Goal: Task Accomplishment & Management: Use online tool/utility

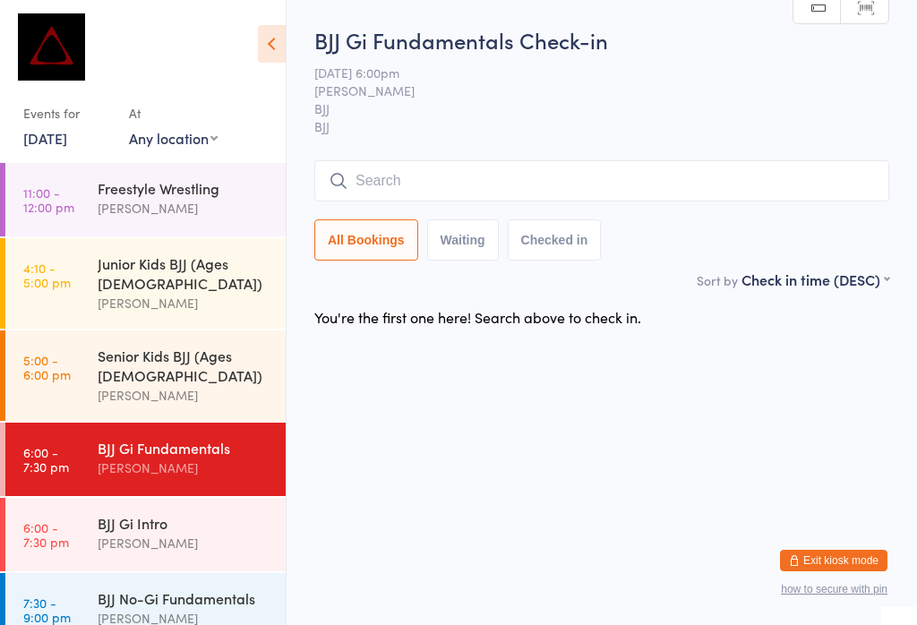
scroll to position [4, 0]
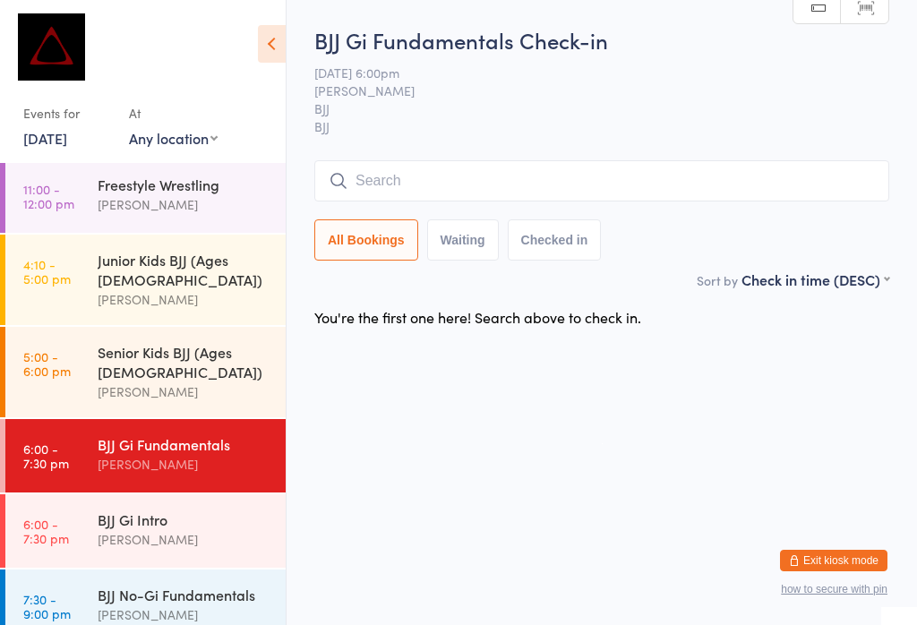
click at [99, 510] on div "BJJ Gi Intro" at bounding box center [184, 520] width 173 height 20
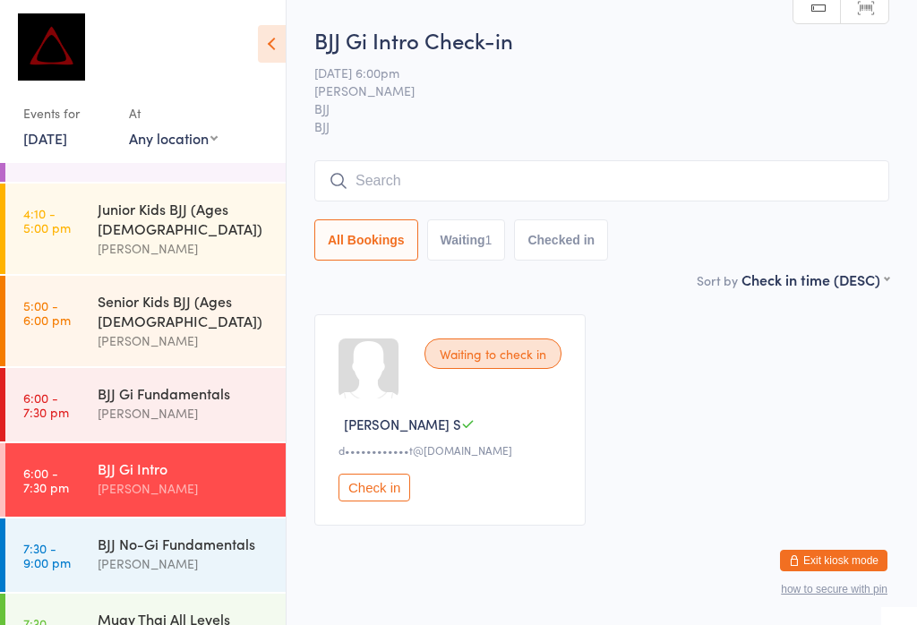
scroll to position [56, 0]
click at [132, 402] on div "[PERSON_NAME]" at bounding box center [184, 412] width 173 height 21
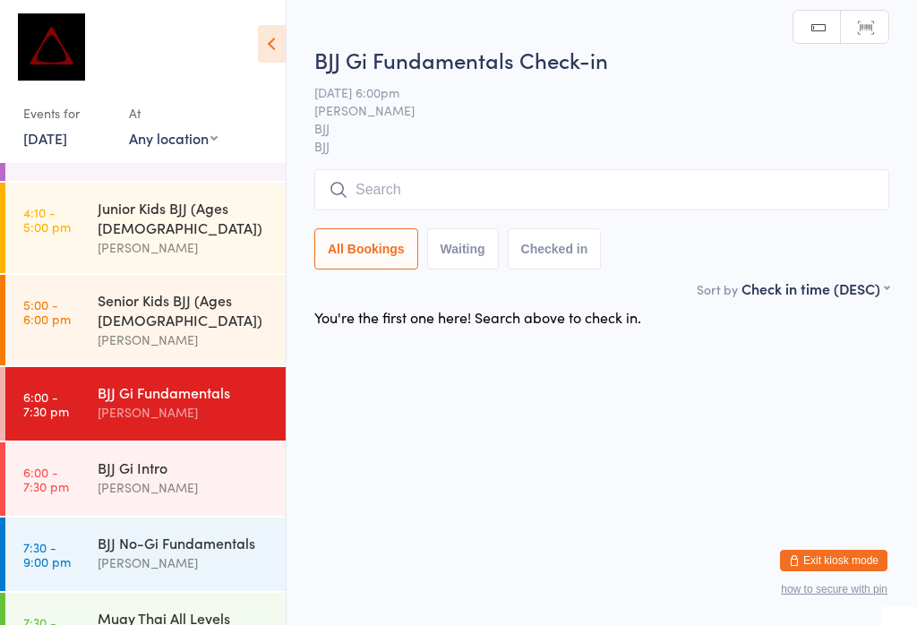
click at [425, 192] on input "search" at bounding box center [601, 189] width 575 height 41
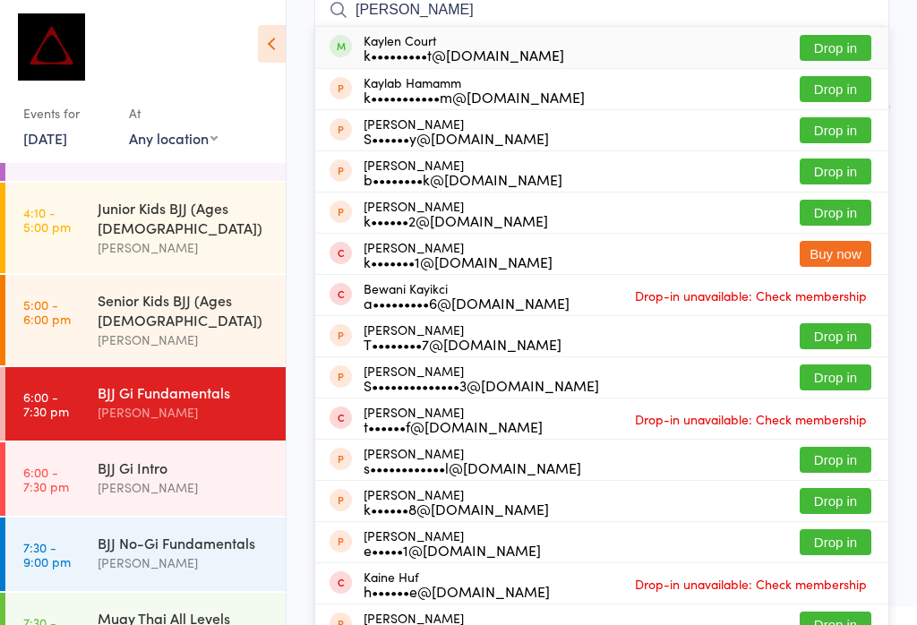
type input "[PERSON_NAME]"
click at [833, 44] on button "Drop in" at bounding box center [836, 48] width 72 height 26
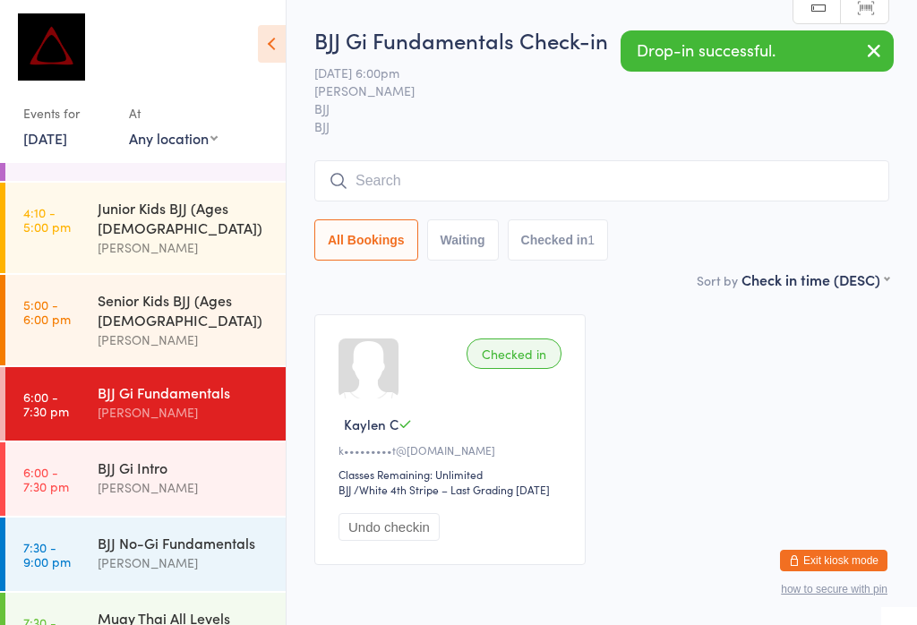
scroll to position [0, 0]
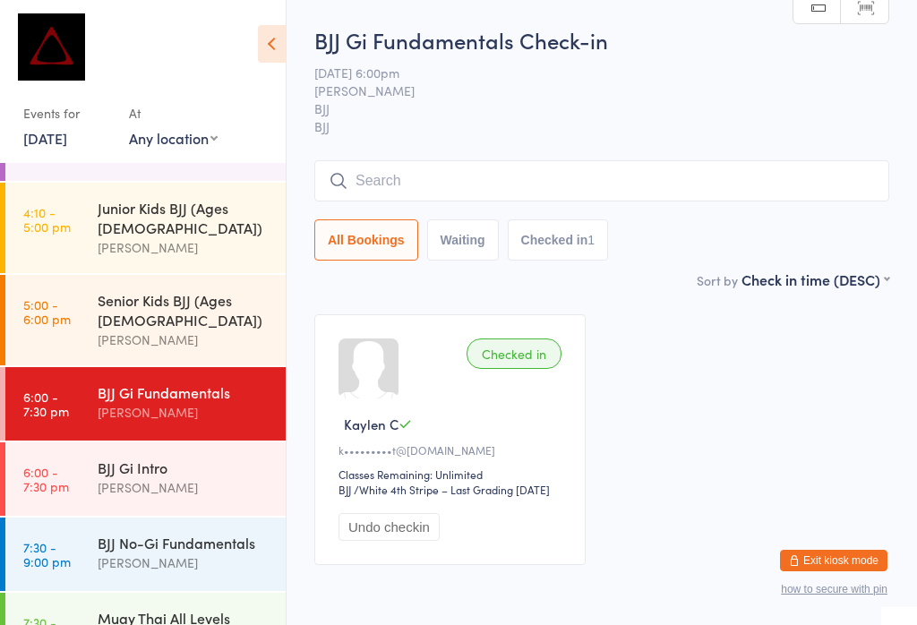
click at [387, 176] on input "search" at bounding box center [601, 180] width 575 height 41
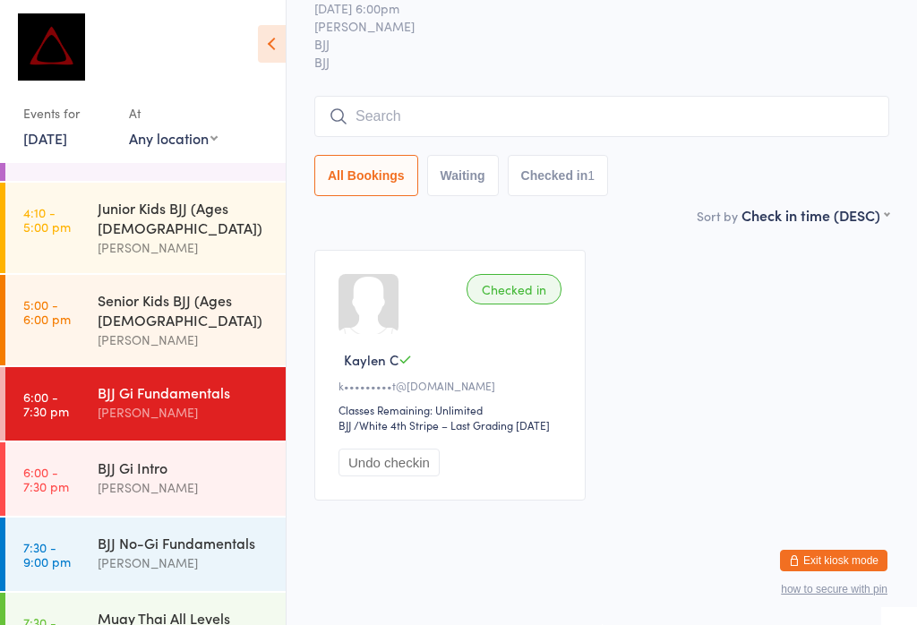
scroll to position [162, 0]
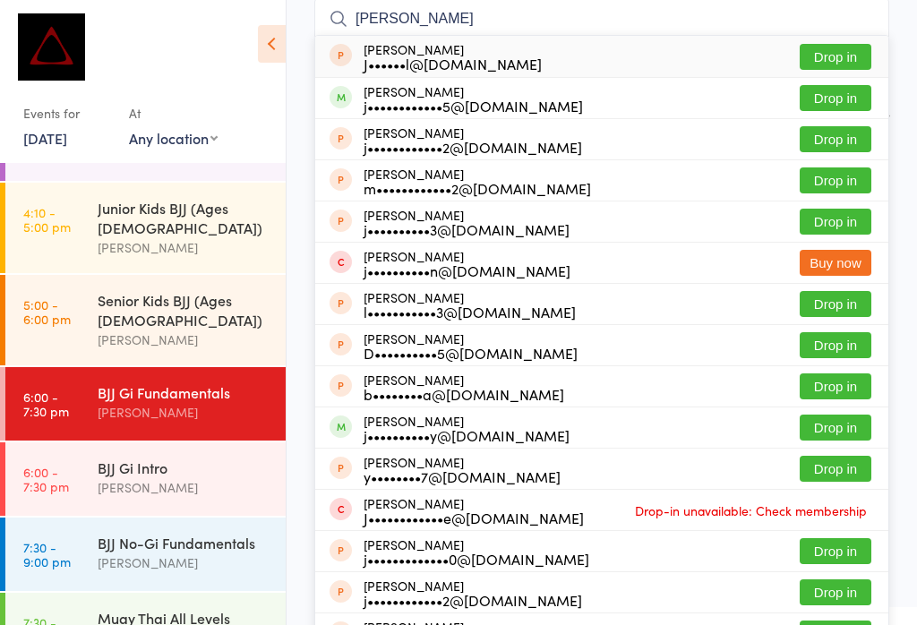
type input "[PERSON_NAME]"
click at [852, 107] on button "Drop in" at bounding box center [836, 98] width 72 height 26
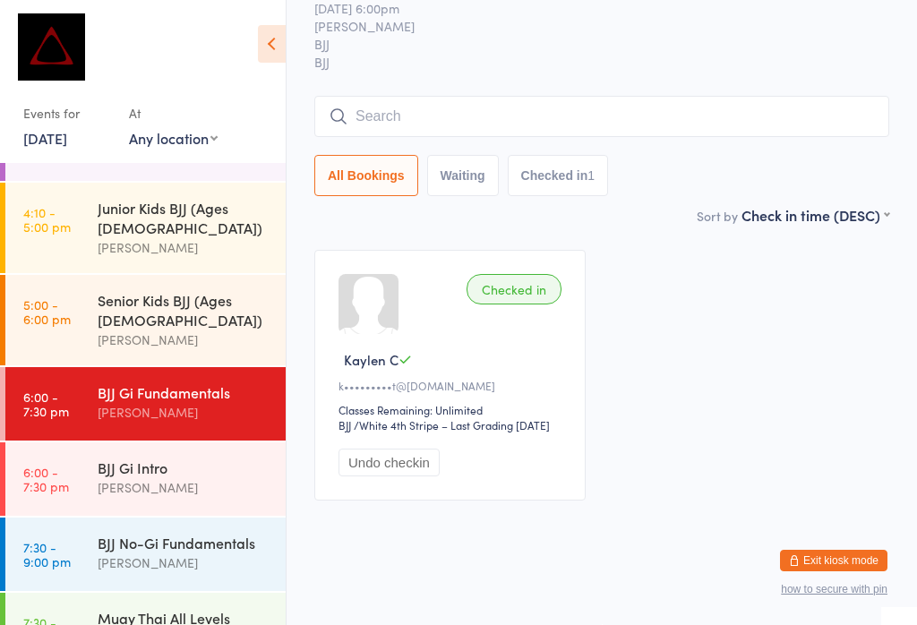
scroll to position [96, 0]
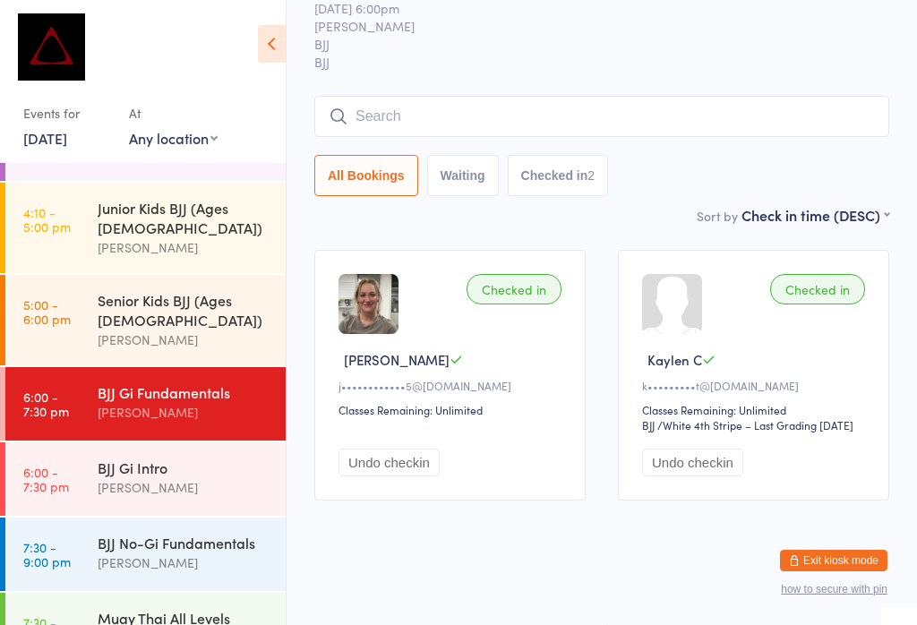
click at [716, 96] on input "search" at bounding box center [601, 116] width 575 height 41
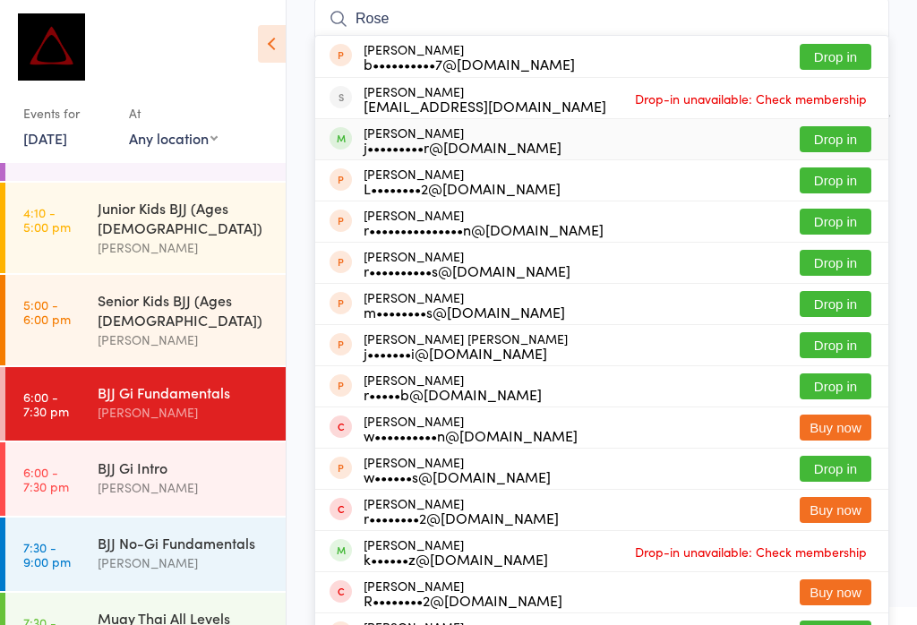
type input "Rose"
click at [843, 135] on button "Drop in" at bounding box center [836, 139] width 72 height 26
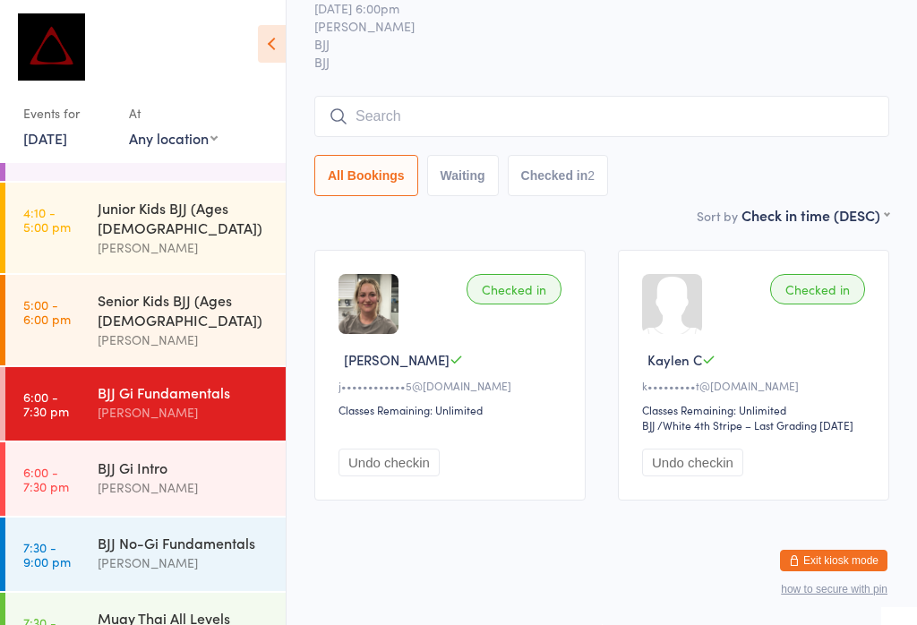
scroll to position [96, 0]
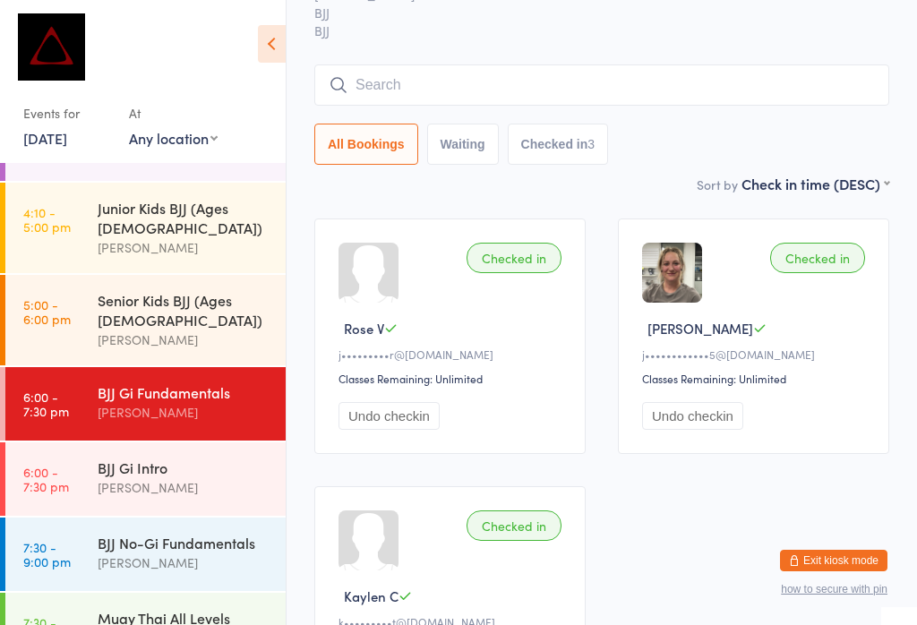
click at [679, 93] on input "search" at bounding box center [601, 84] width 575 height 41
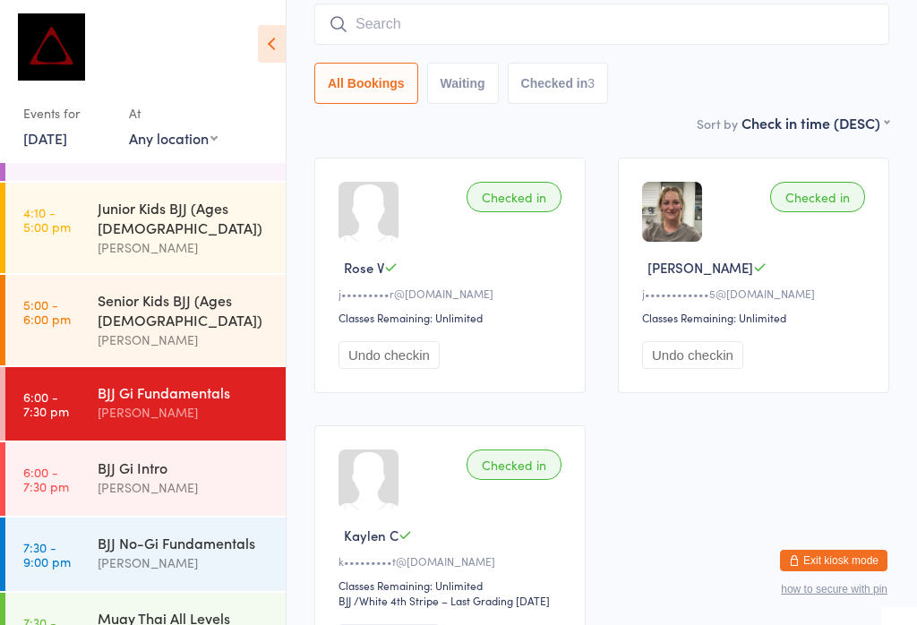
scroll to position [162, 0]
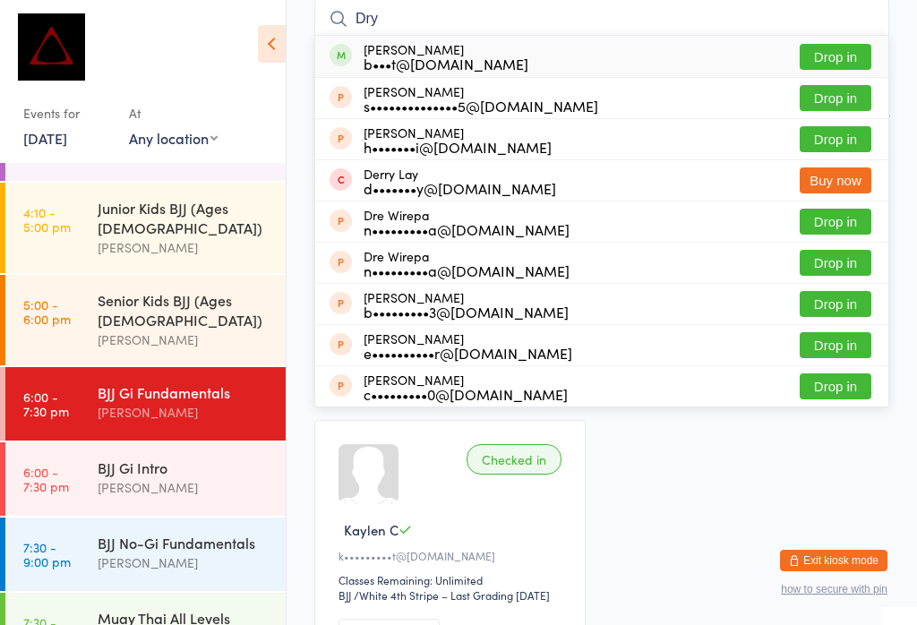
type input "Dry"
click at [846, 59] on button "Drop in" at bounding box center [836, 57] width 72 height 26
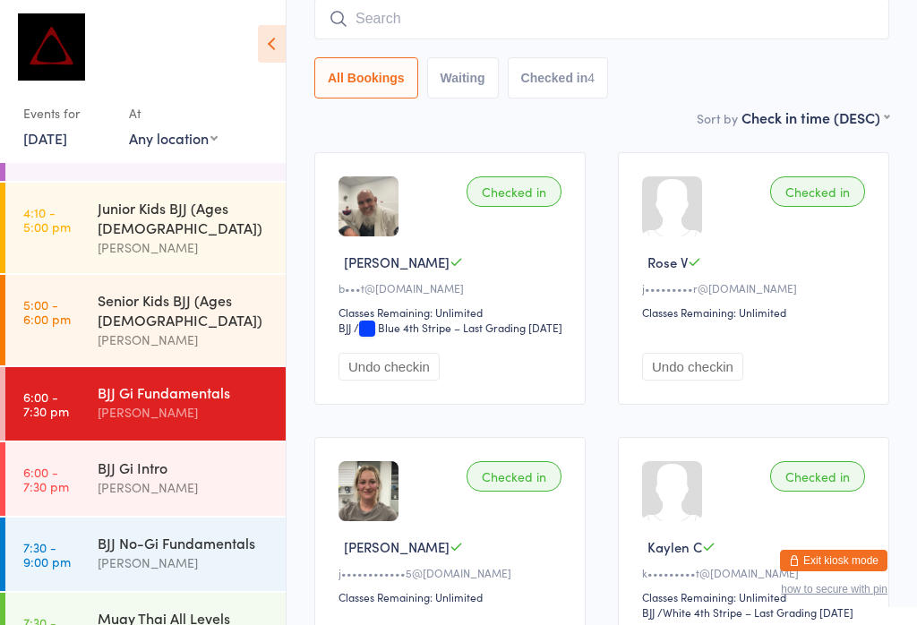
click at [381, 9] on input "search" at bounding box center [601, 18] width 575 height 41
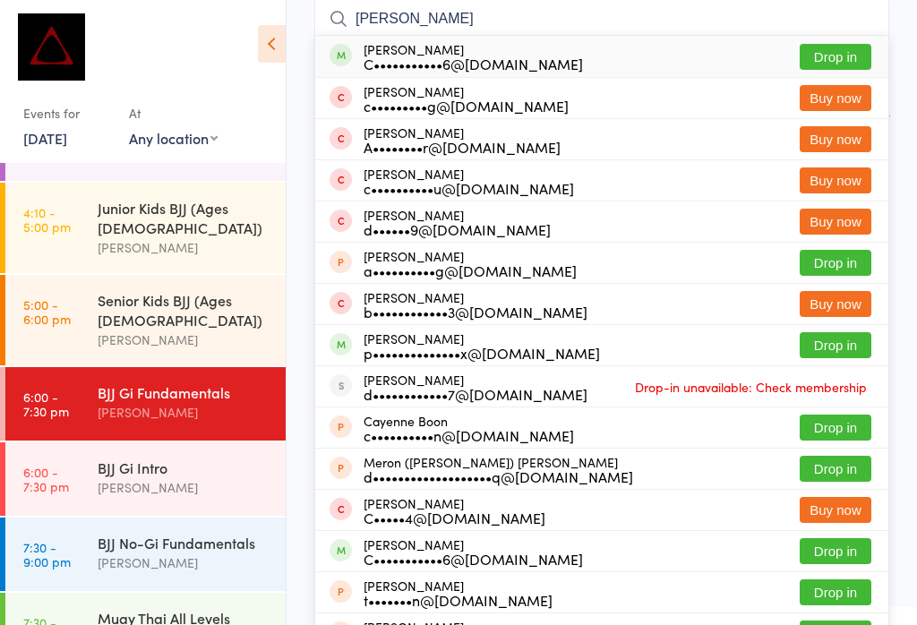
type input "[PERSON_NAME]"
click at [424, 56] on div "C•••••••••••6@[DOMAIN_NAME]" at bounding box center [473, 63] width 219 height 14
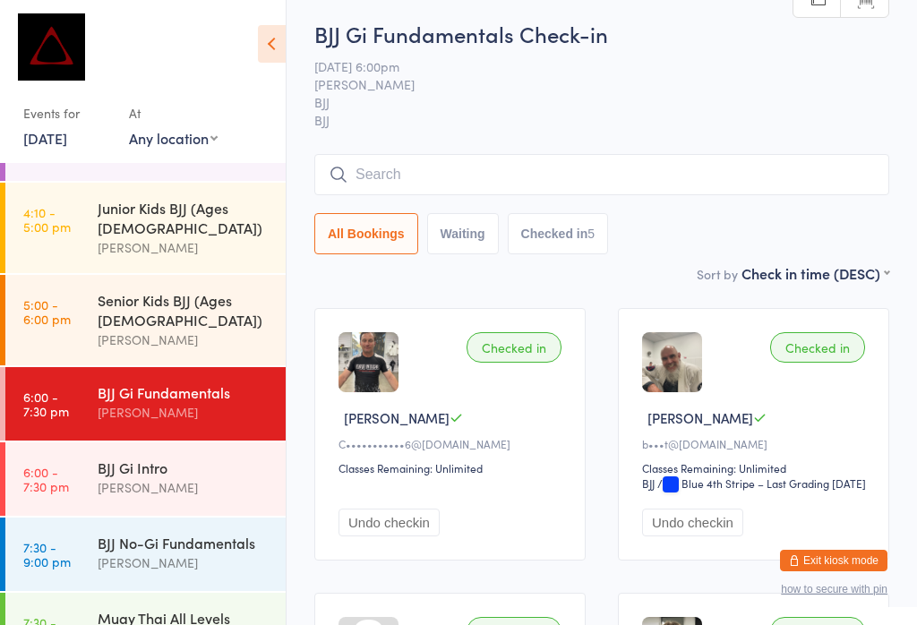
click at [425, 173] on input "search" at bounding box center [601, 174] width 575 height 41
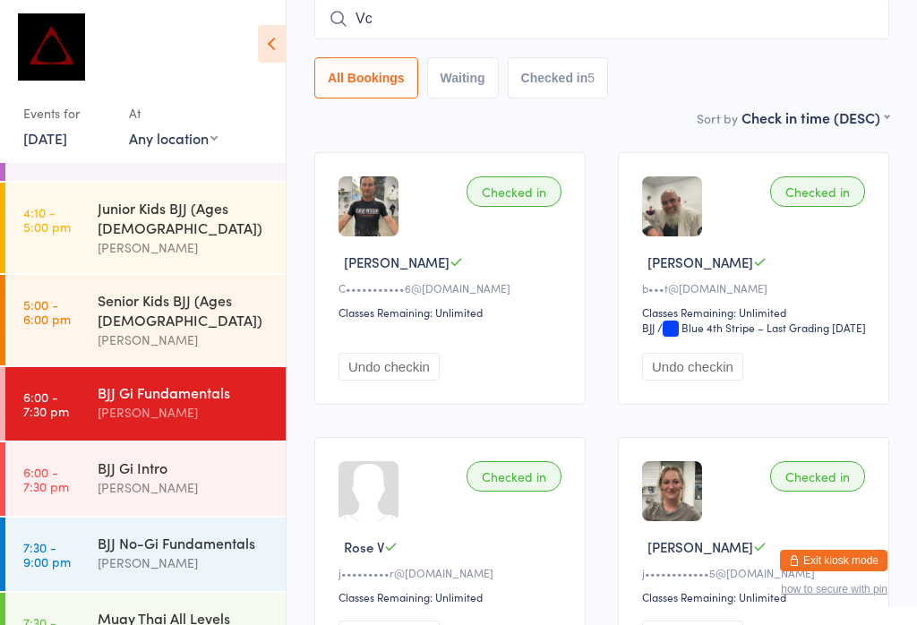
type input "V"
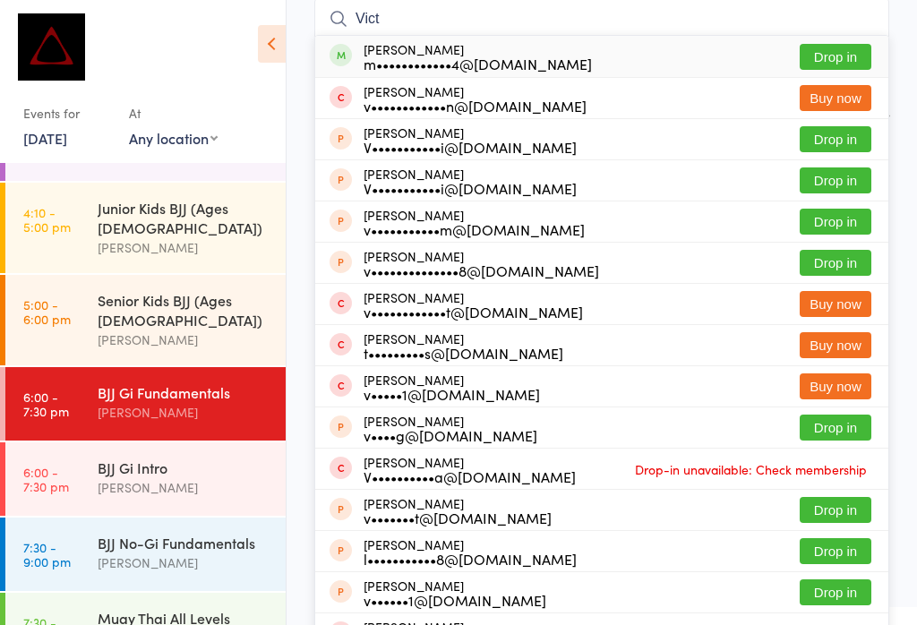
type input "Vict"
click at [837, 54] on button "Drop in" at bounding box center [836, 57] width 72 height 26
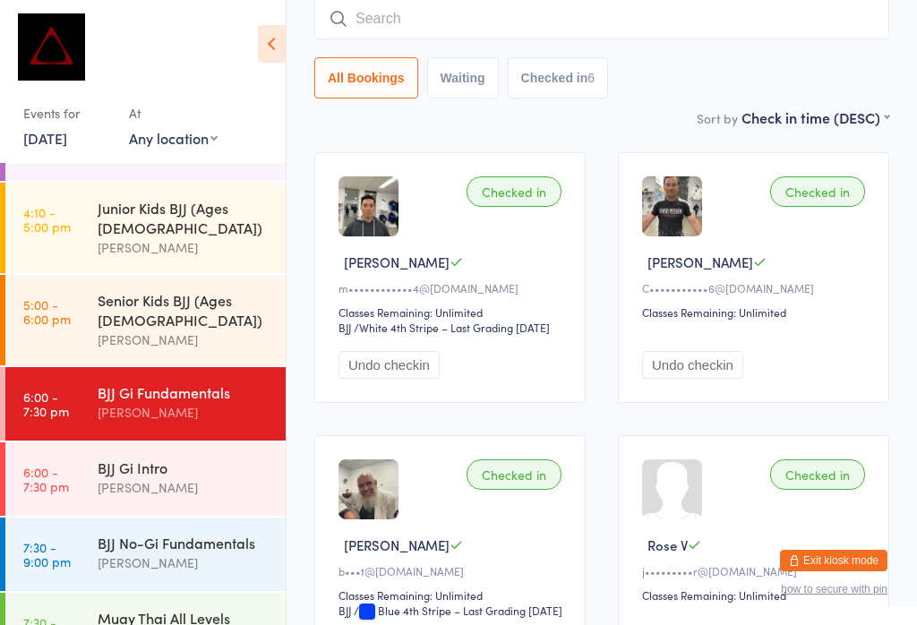
click at [124, 382] on div "BJJ Gi Fundamentals" at bounding box center [184, 392] width 173 height 20
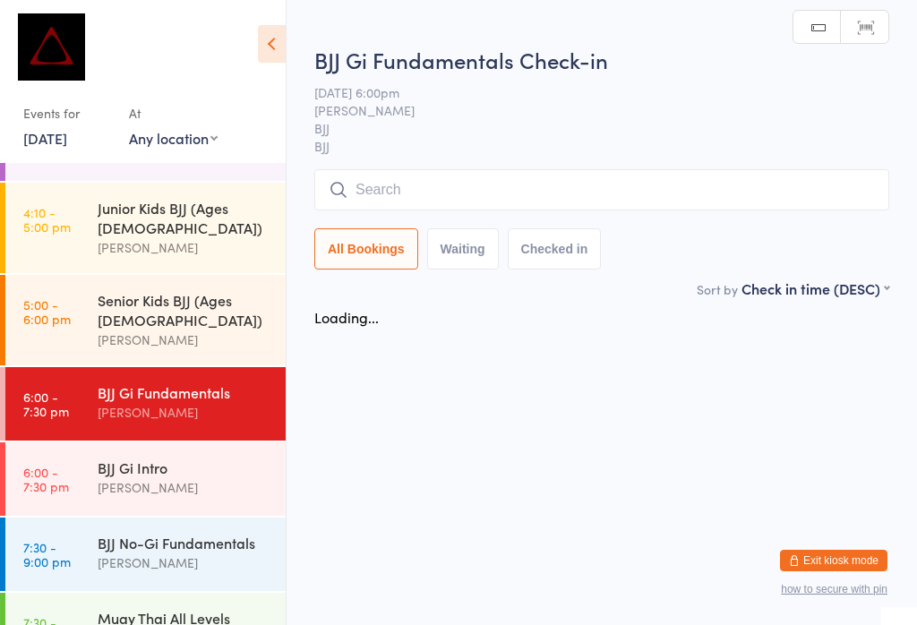
scroll to position [0, 0]
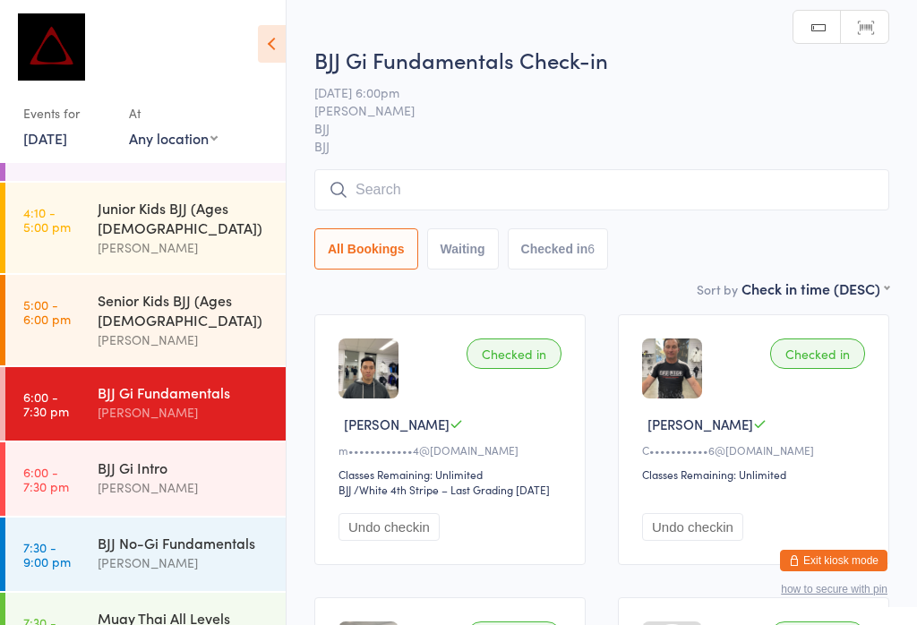
click at [466, 179] on input "search" at bounding box center [601, 189] width 575 height 41
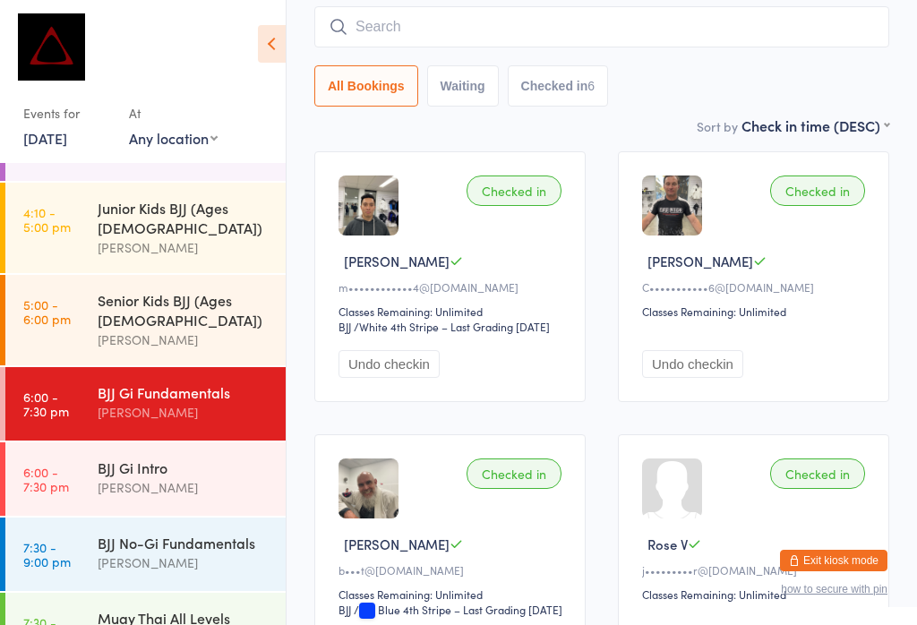
scroll to position [171, 0]
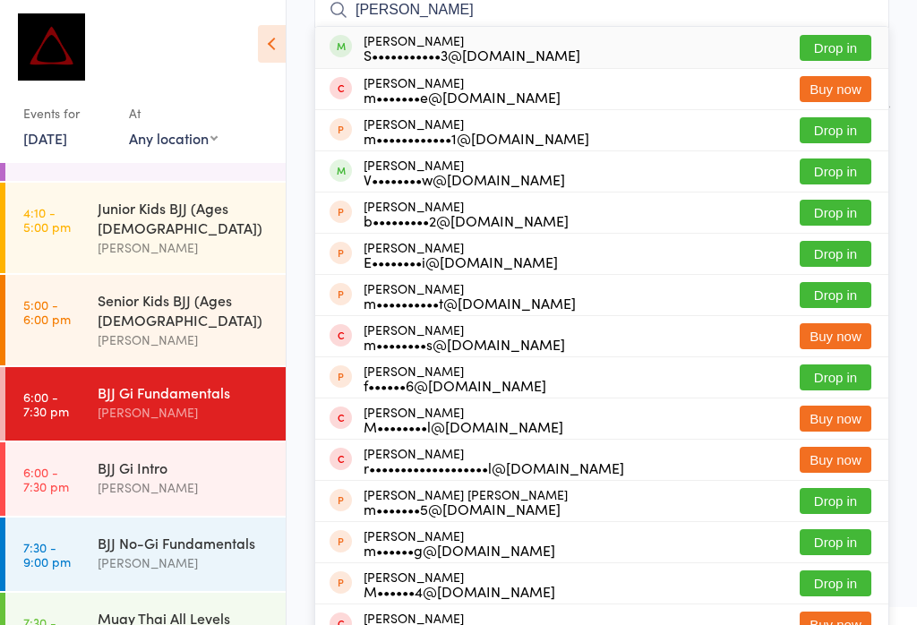
type input "[PERSON_NAME]"
click at [846, 39] on button "Drop in" at bounding box center [836, 48] width 72 height 26
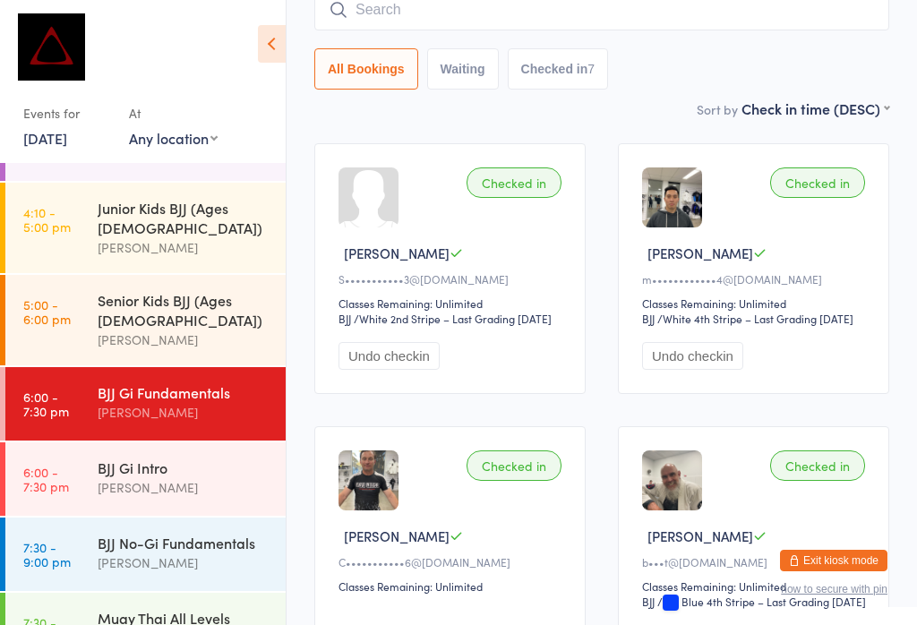
click at [354, 7] on input "search" at bounding box center [601, 9] width 575 height 41
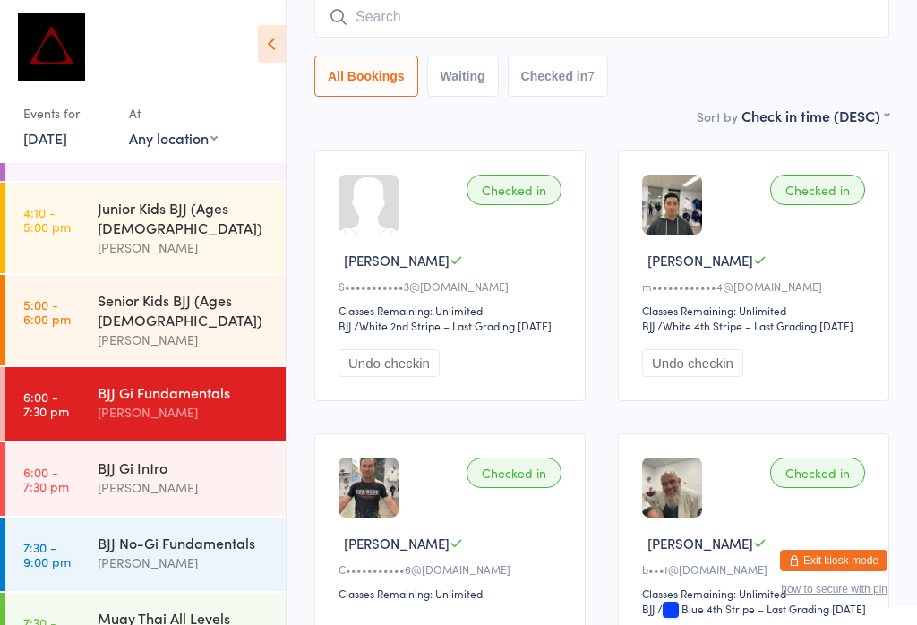
scroll to position [162, 0]
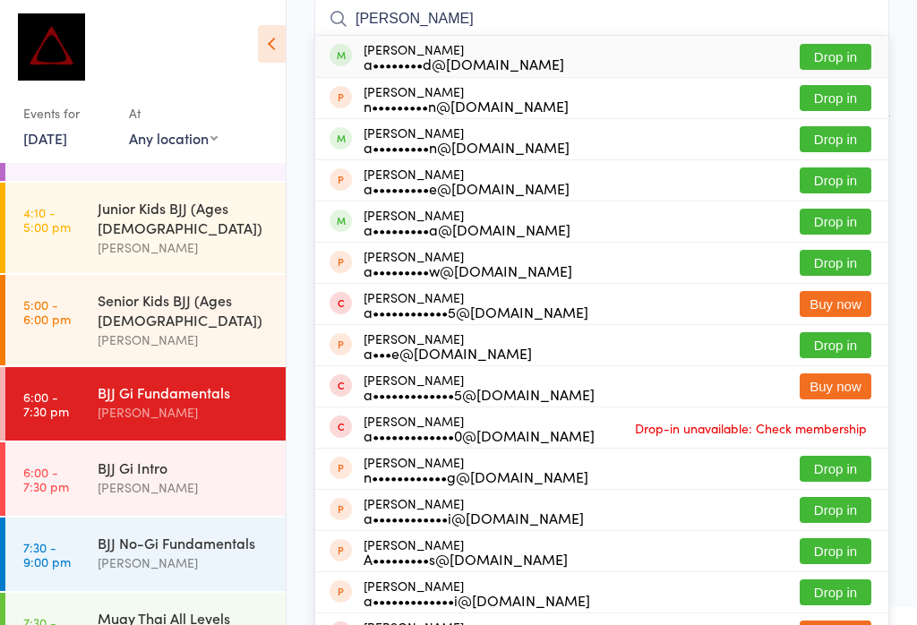
type input "[PERSON_NAME]"
click at [833, 46] on button "Drop in" at bounding box center [836, 57] width 72 height 26
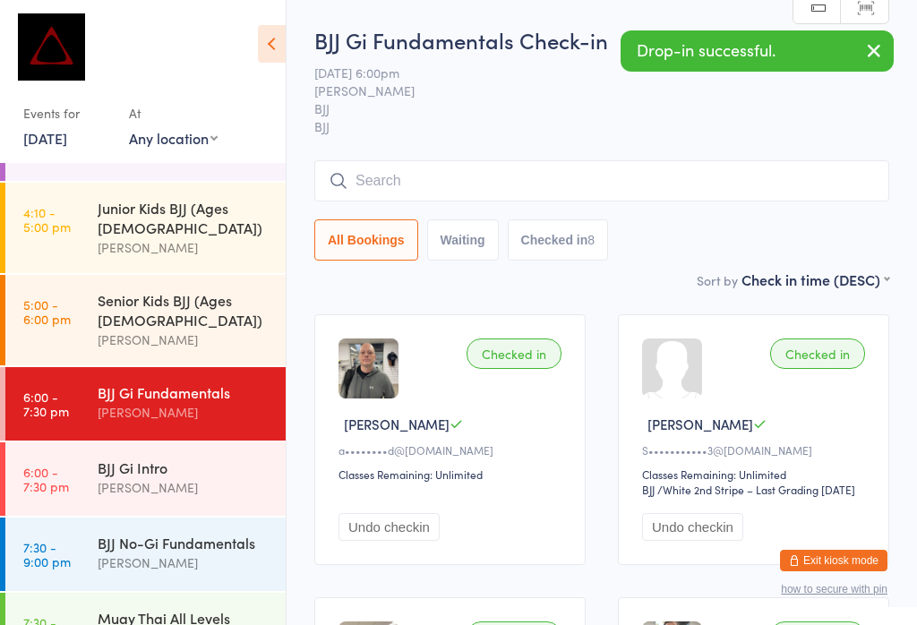
scroll to position [0, 0]
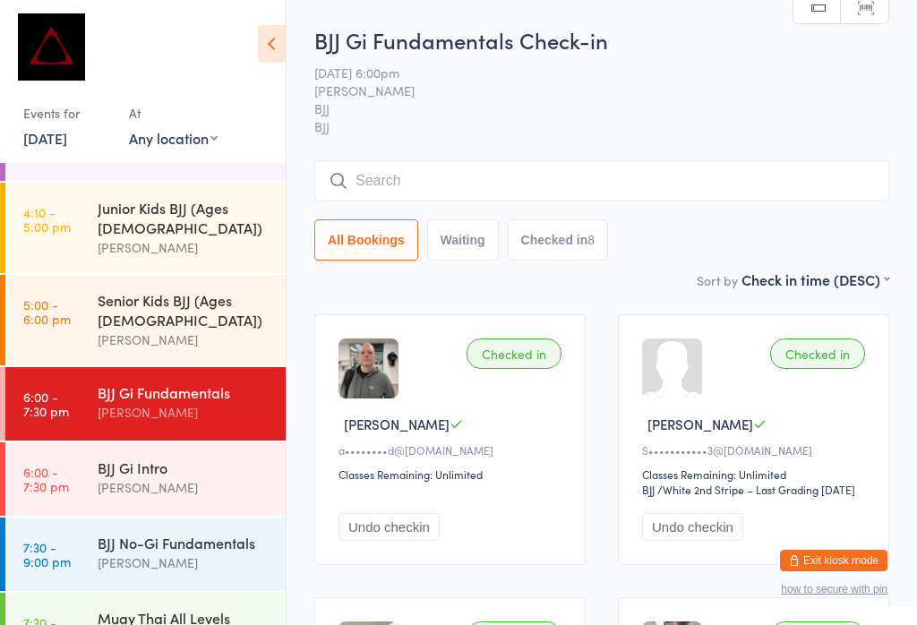
click at [235, 402] on div "[PERSON_NAME]" at bounding box center [184, 412] width 173 height 21
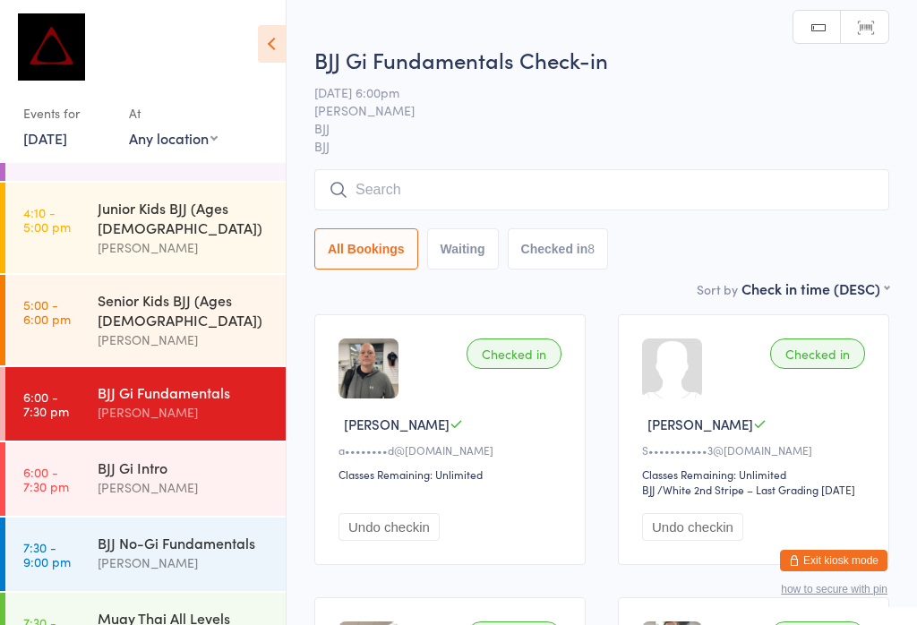
click at [443, 193] on input "search" at bounding box center [601, 189] width 575 height 41
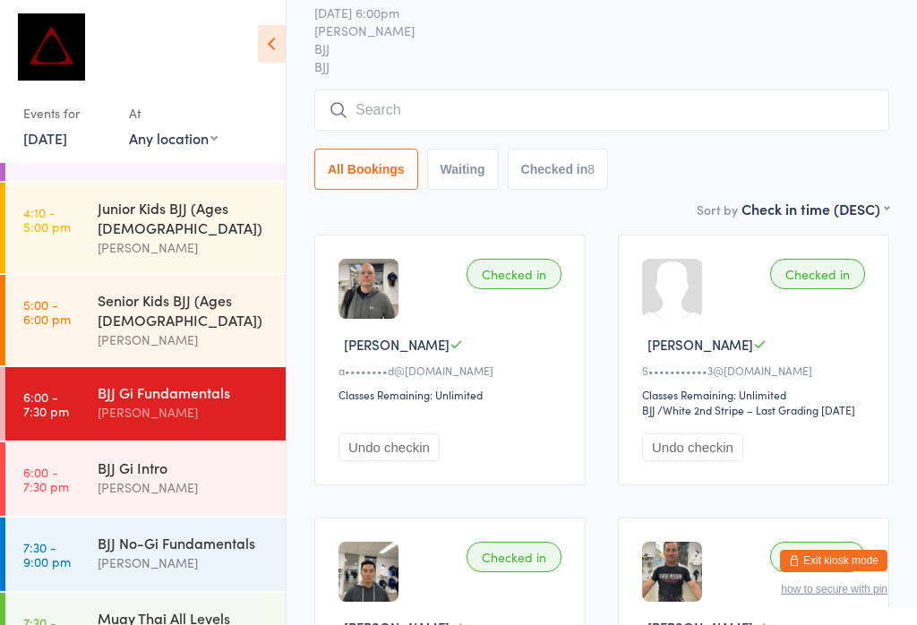
scroll to position [171, 0]
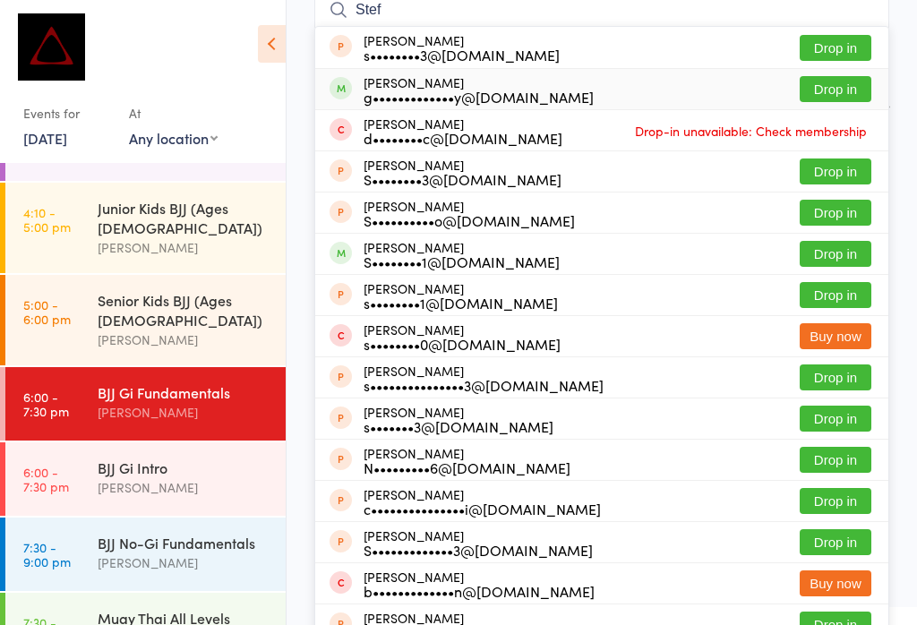
type input "Stef"
click at [851, 90] on button "Drop in" at bounding box center [836, 89] width 72 height 26
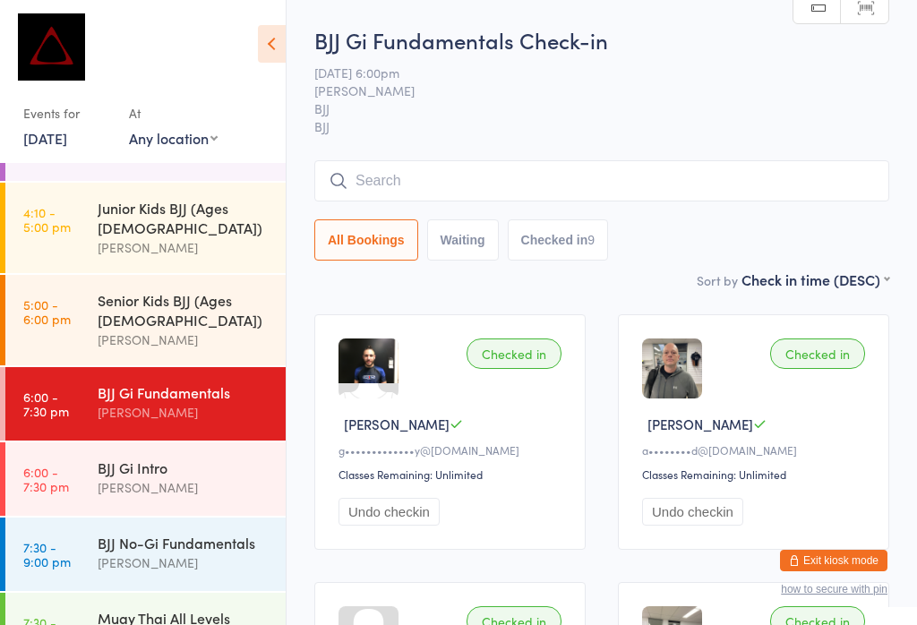
scroll to position [0, 0]
click at [471, 165] on input "search" at bounding box center [601, 180] width 575 height 41
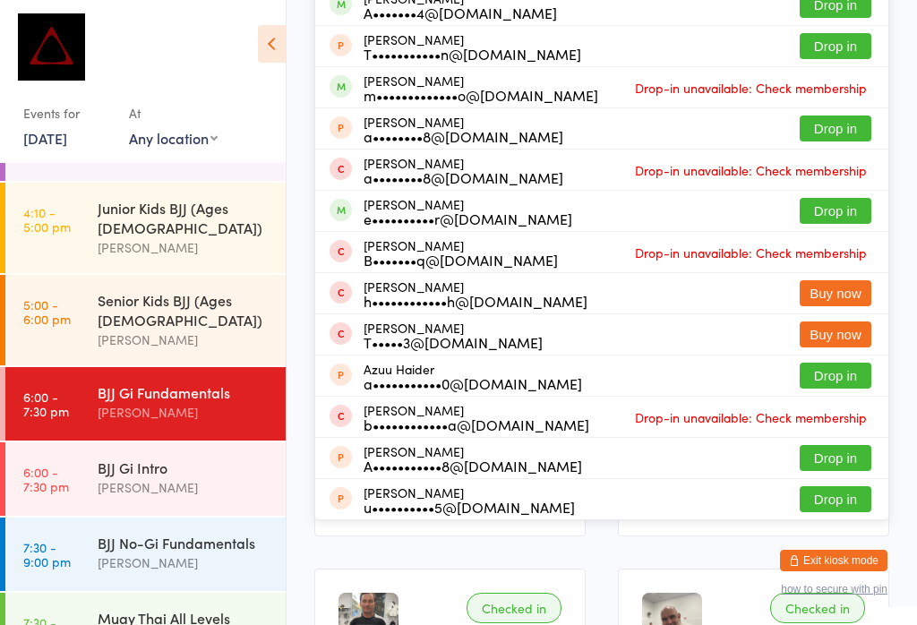
scroll to position [302, 0]
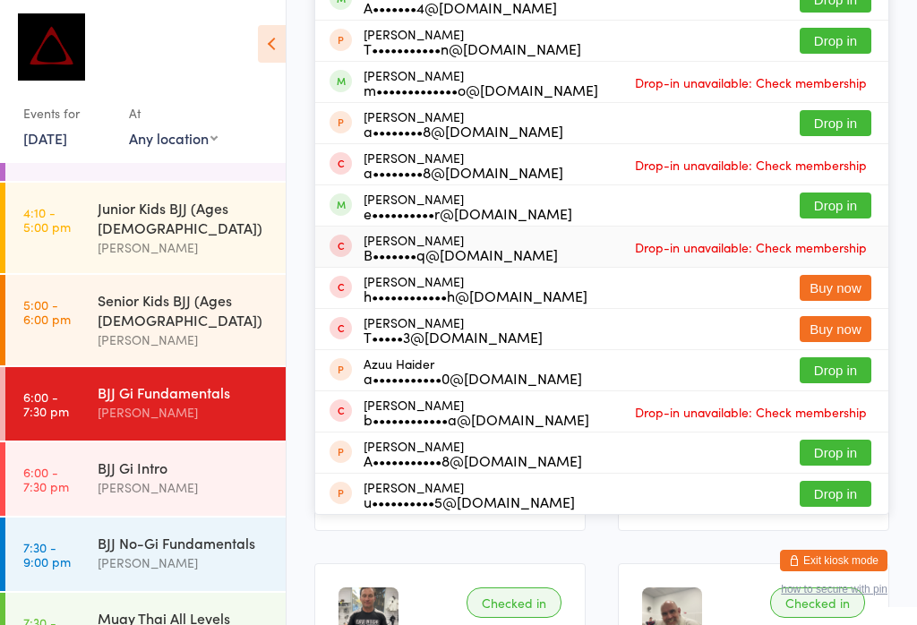
type input "Aide"
click at [864, 232] on div "[PERSON_NAME] B•••••••q@[DOMAIN_NAME] Drop-in unavailable: Check membership" at bounding box center [601, 247] width 573 height 40
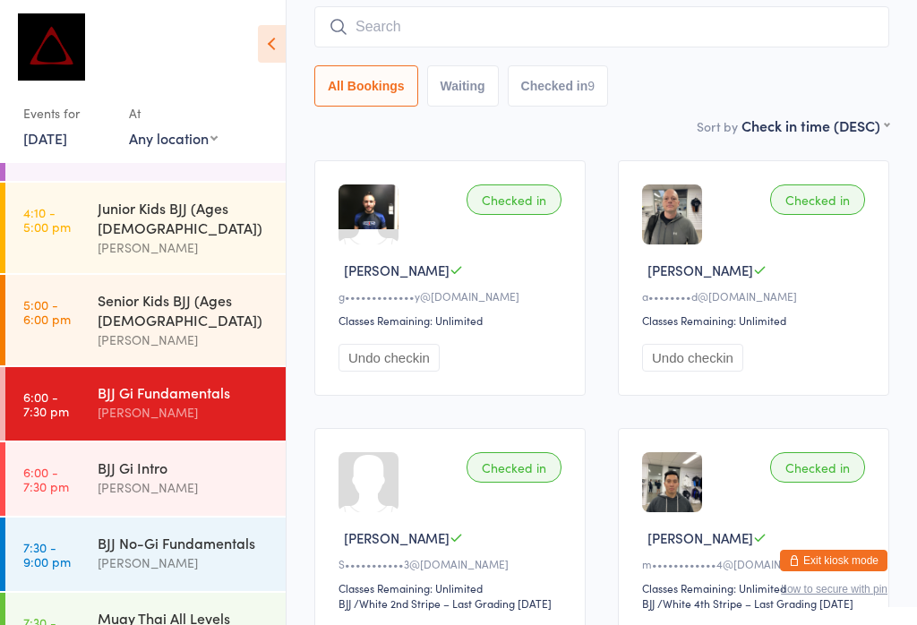
scroll to position [152, 0]
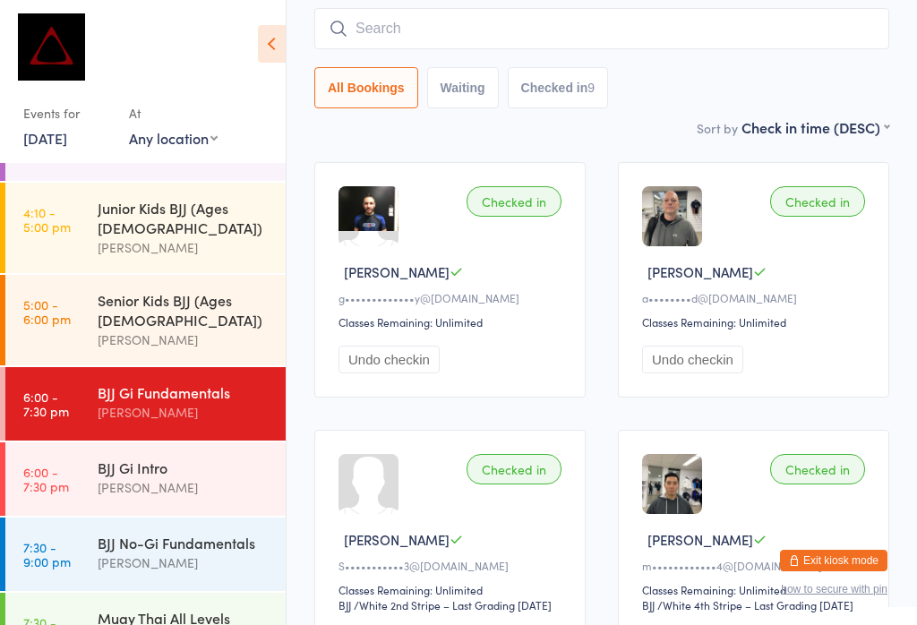
click at [568, 47] on input "search" at bounding box center [601, 28] width 575 height 41
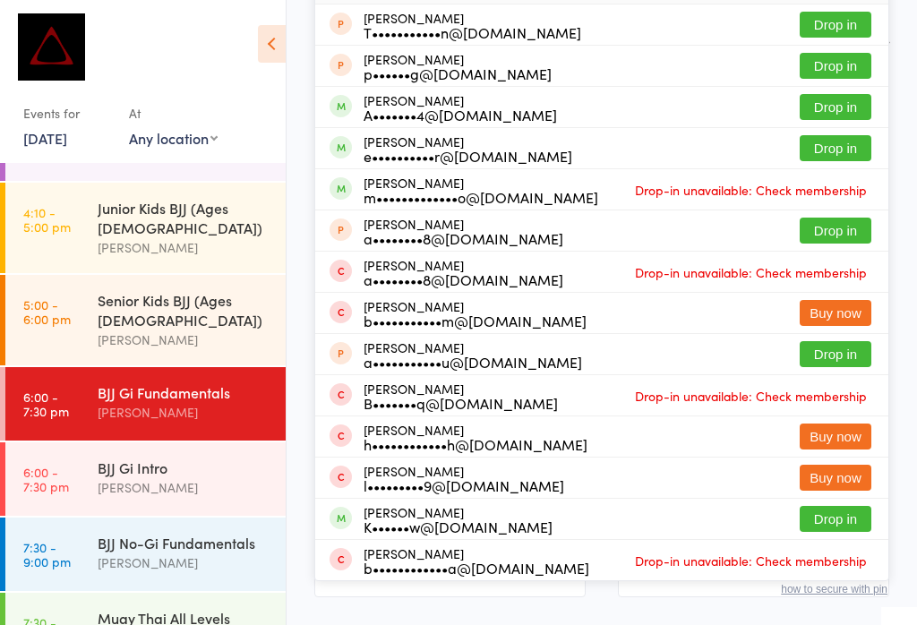
scroll to position [236, 0]
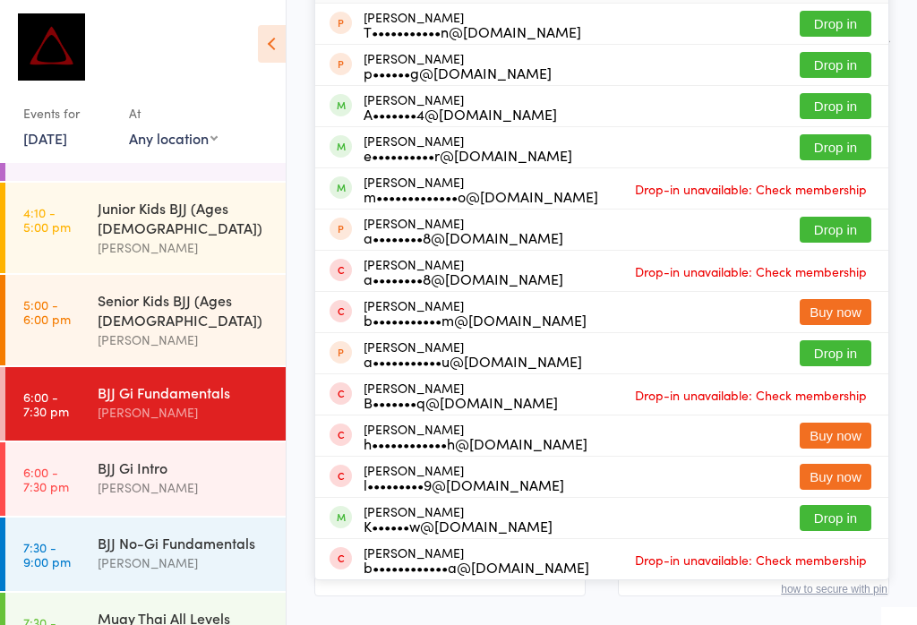
type input "Aiden"
click at [841, 160] on button "Drop in" at bounding box center [836, 147] width 72 height 26
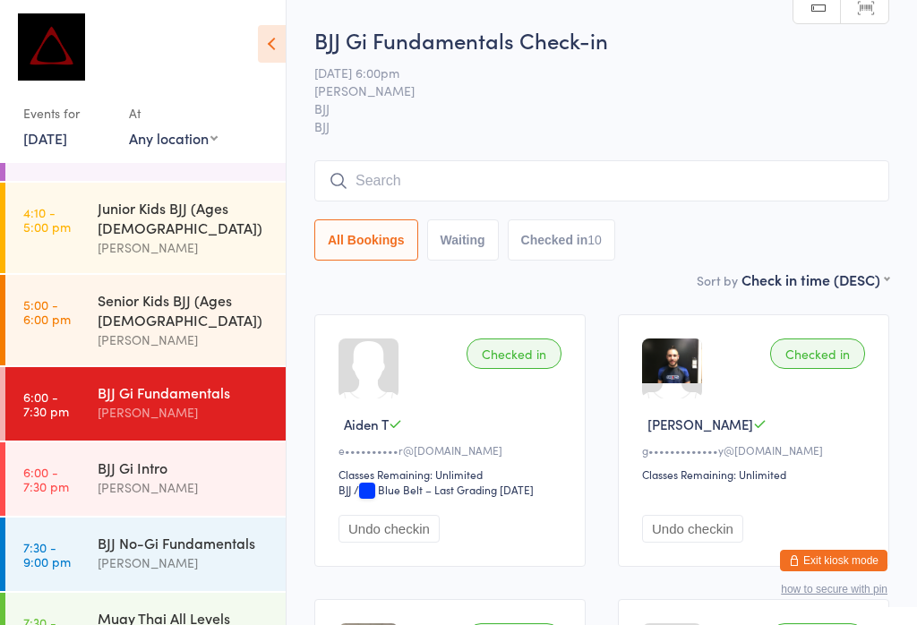
scroll to position [0, 0]
click at [418, 176] on input "search" at bounding box center [601, 180] width 575 height 41
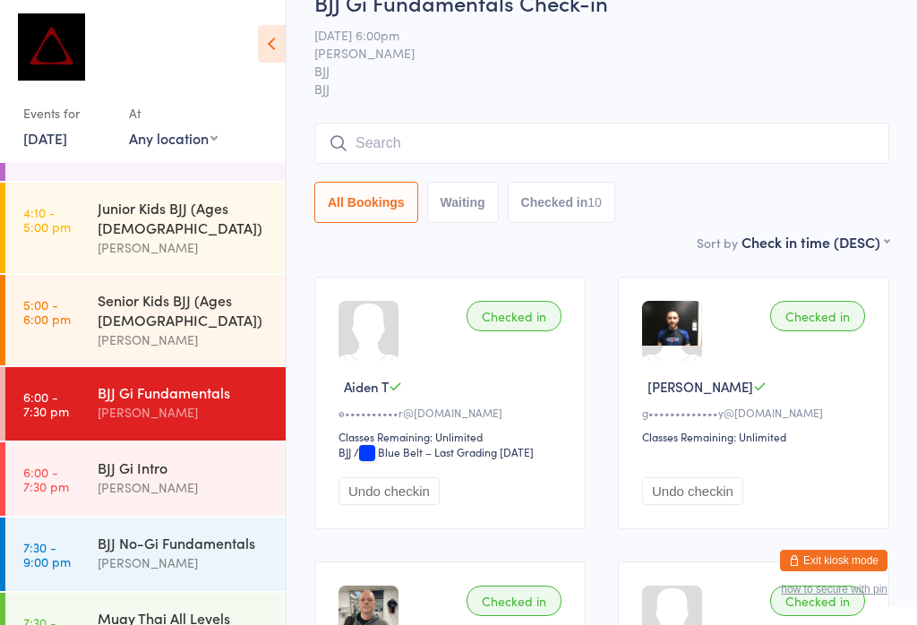
scroll to position [162, 0]
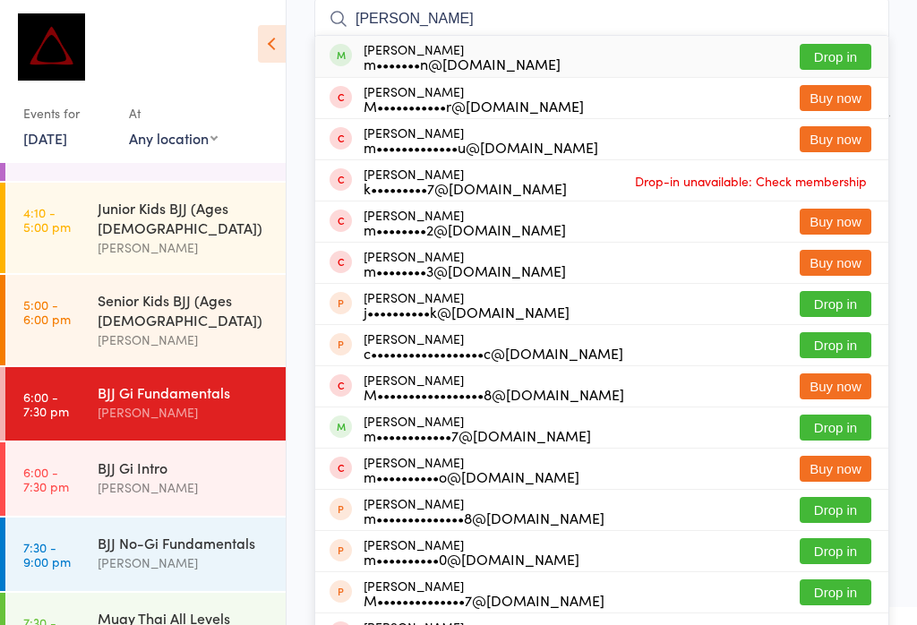
type input "[PERSON_NAME]"
click at [822, 62] on button "Drop in" at bounding box center [836, 57] width 72 height 26
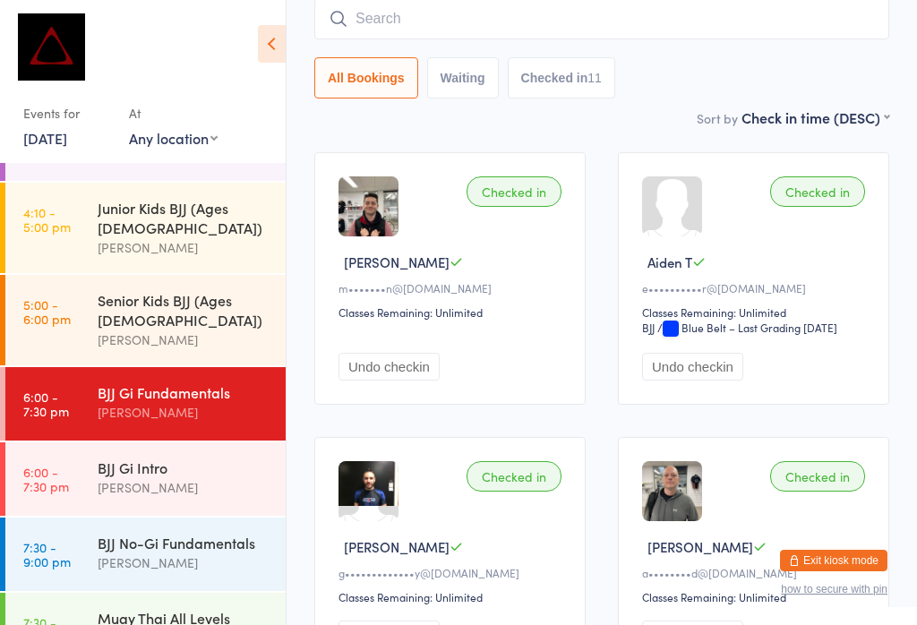
click at [405, 31] on input "search" at bounding box center [601, 18] width 575 height 41
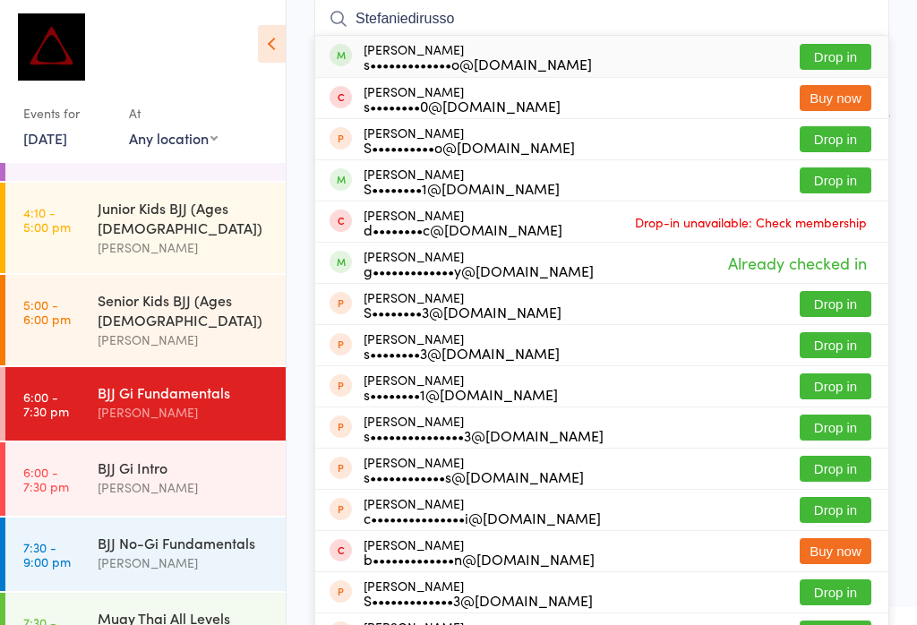
type input "Stefaniedirusso"
click at [841, 46] on button "Drop in" at bounding box center [836, 57] width 72 height 26
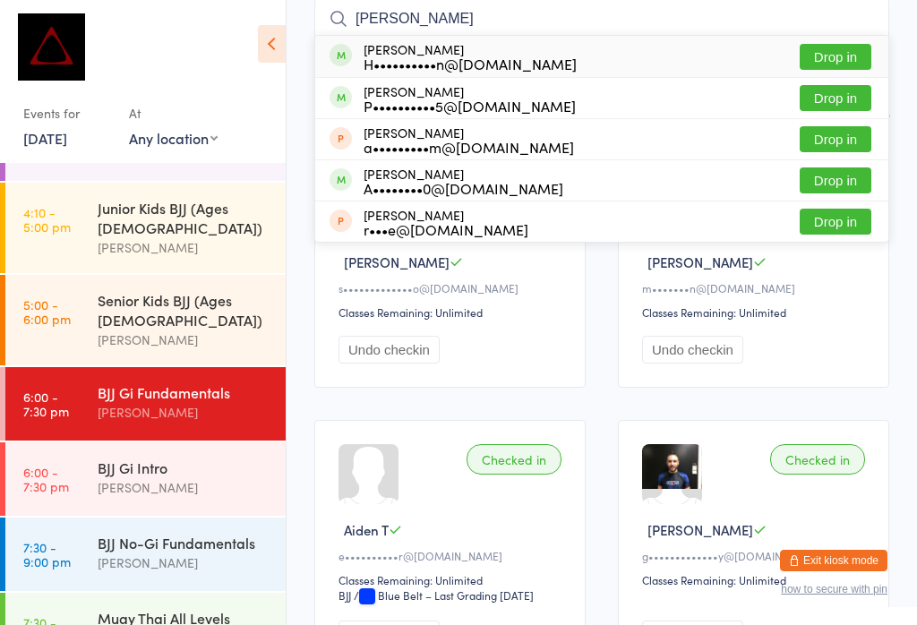
type input "[PERSON_NAME]"
click at [485, 44] on div "[PERSON_NAME] H••••••••••n@[DOMAIN_NAME]" at bounding box center [470, 56] width 213 height 29
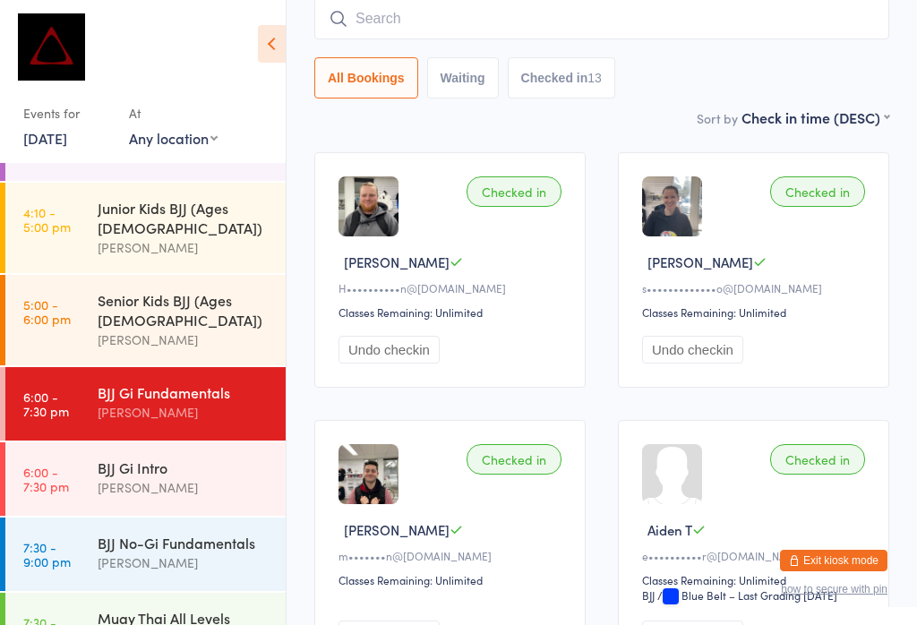
click at [480, 15] on input "search" at bounding box center [601, 18] width 575 height 41
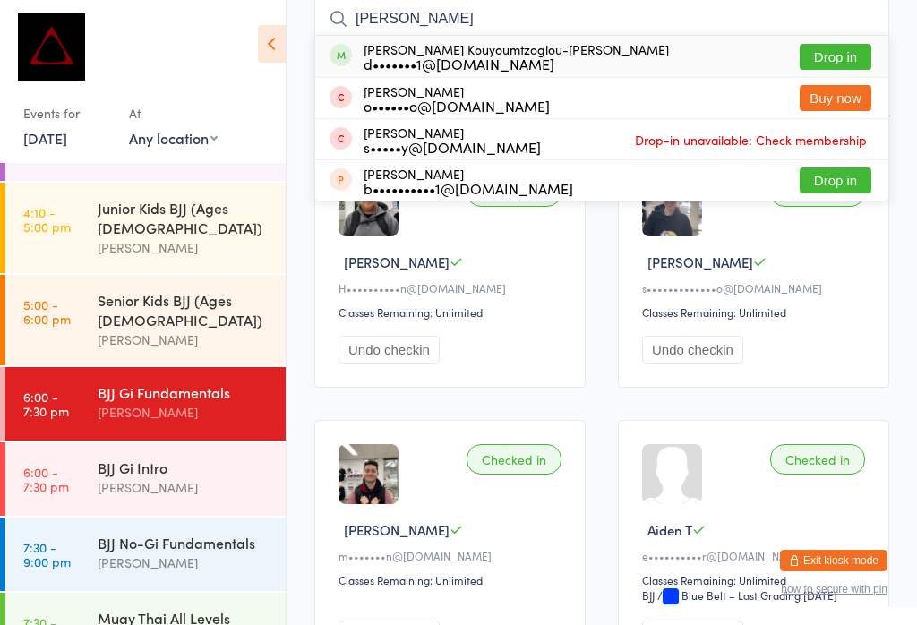
type input "[PERSON_NAME]"
click at [825, 50] on button "Drop in" at bounding box center [836, 57] width 72 height 26
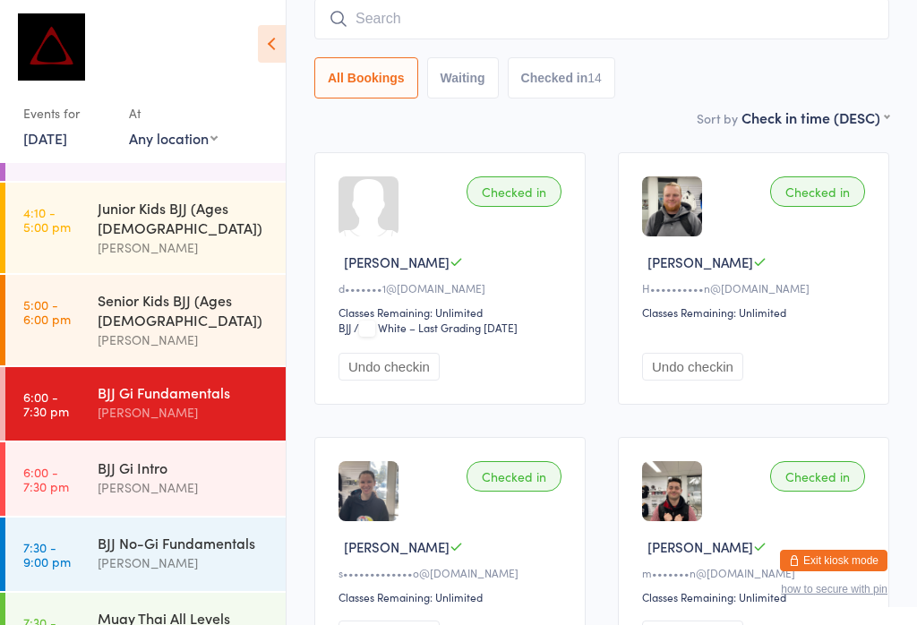
click at [482, 9] on input "search" at bounding box center [601, 18] width 575 height 41
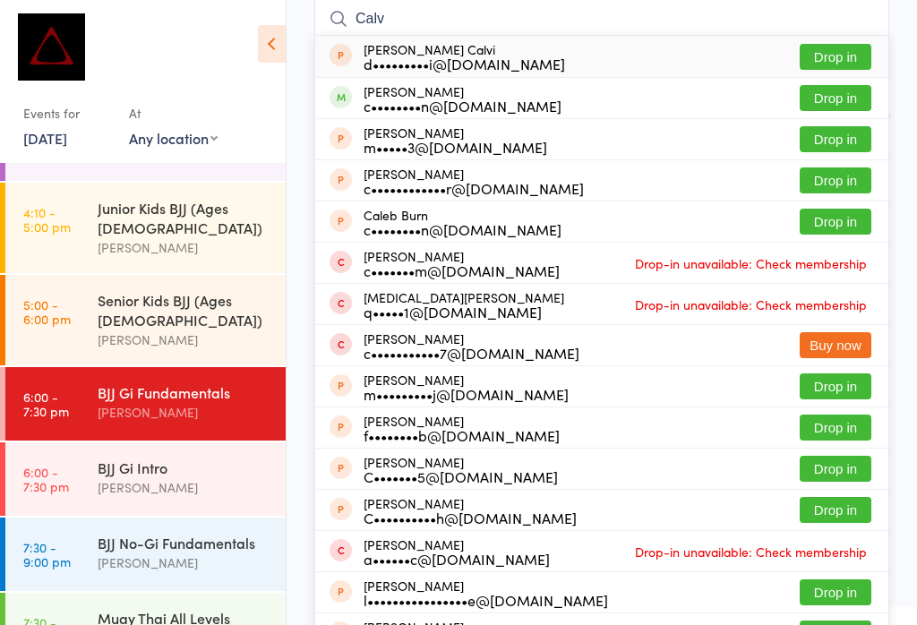
type input "Calv"
click at [850, 90] on button "Drop in" at bounding box center [836, 98] width 72 height 26
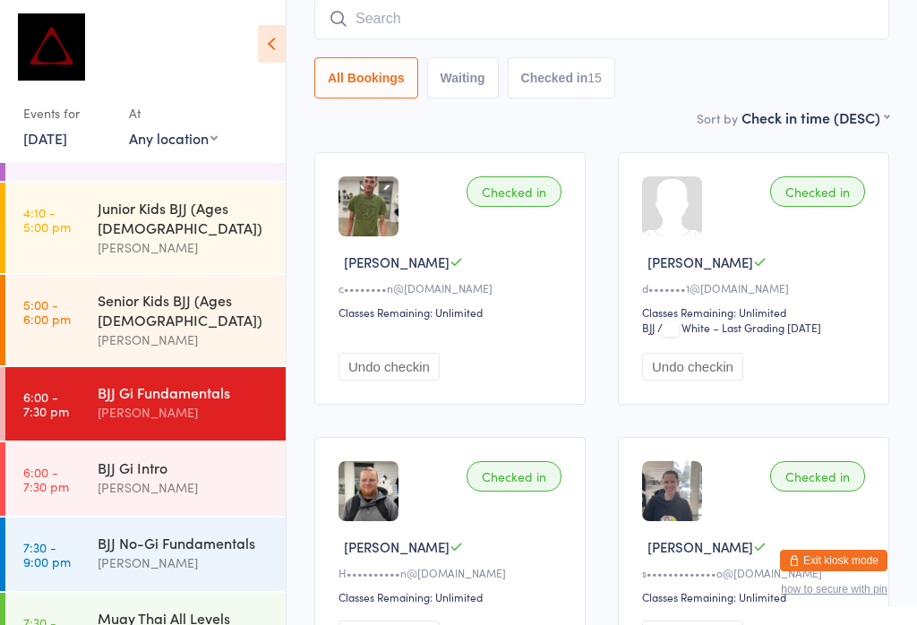
scroll to position [163, 0]
click at [516, 9] on input "search" at bounding box center [601, 17] width 575 height 41
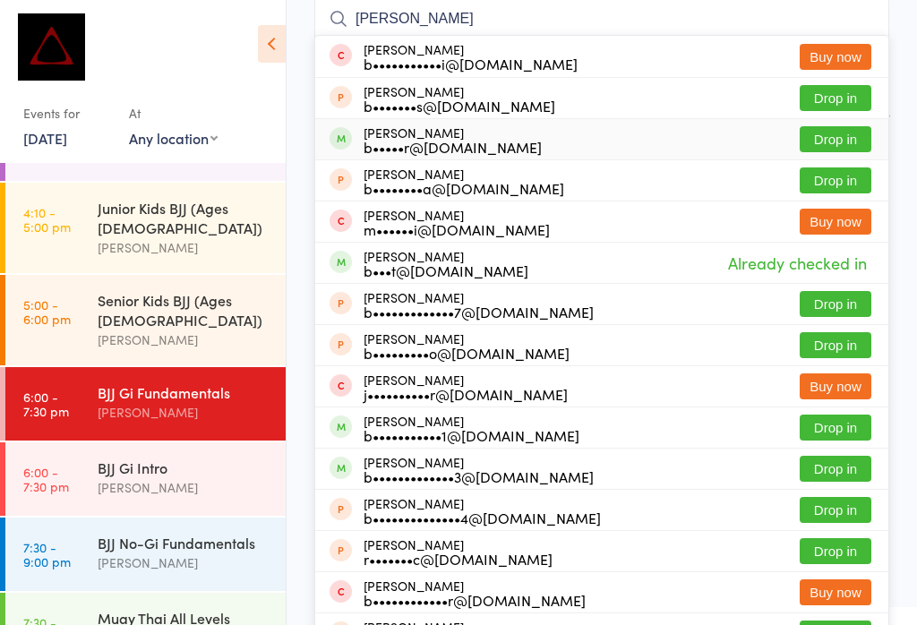
type input "[PERSON_NAME]"
click at [840, 132] on button "Drop in" at bounding box center [836, 139] width 72 height 26
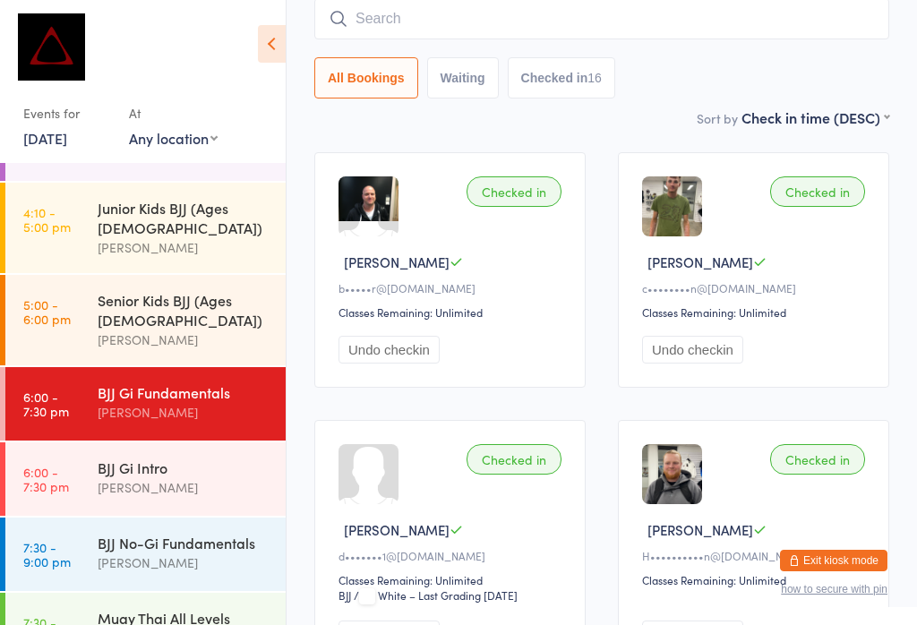
click at [452, 27] on input "search" at bounding box center [601, 18] width 575 height 41
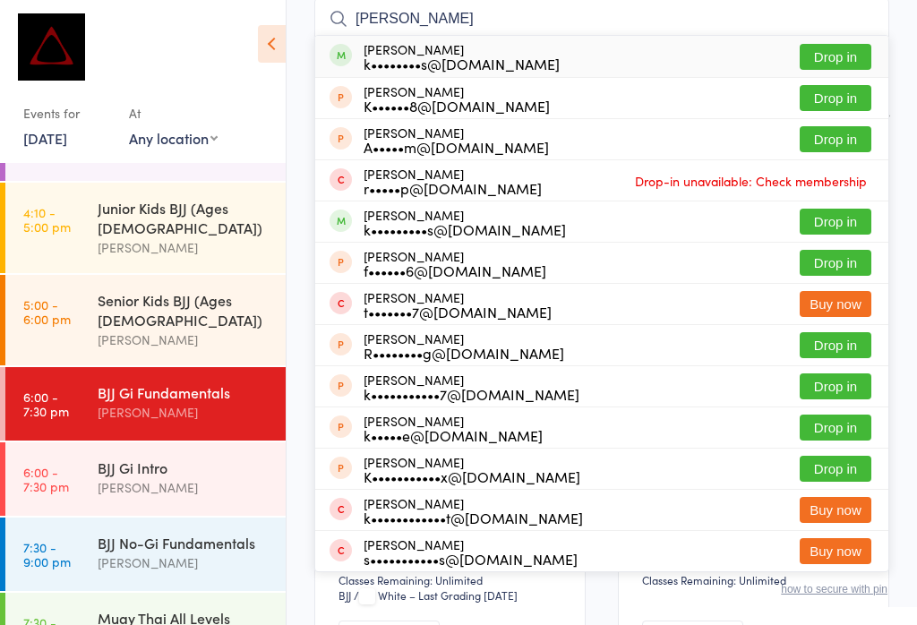
type input "[PERSON_NAME]"
click at [857, 64] on button "Drop in" at bounding box center [836, 57] width 72 height 26
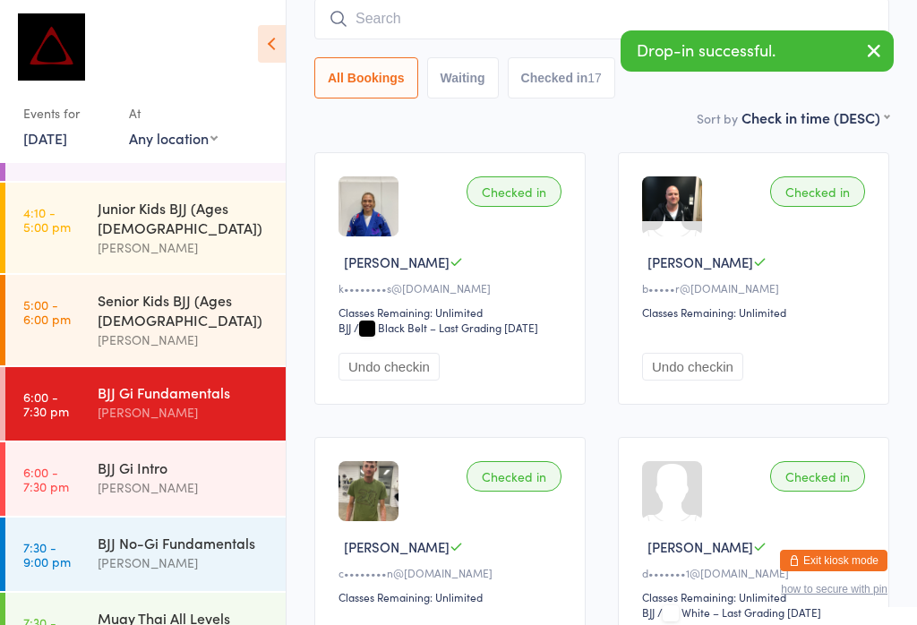
click at [386, 35] on input "search" at bounding box center [601, 18] width 575 height 41
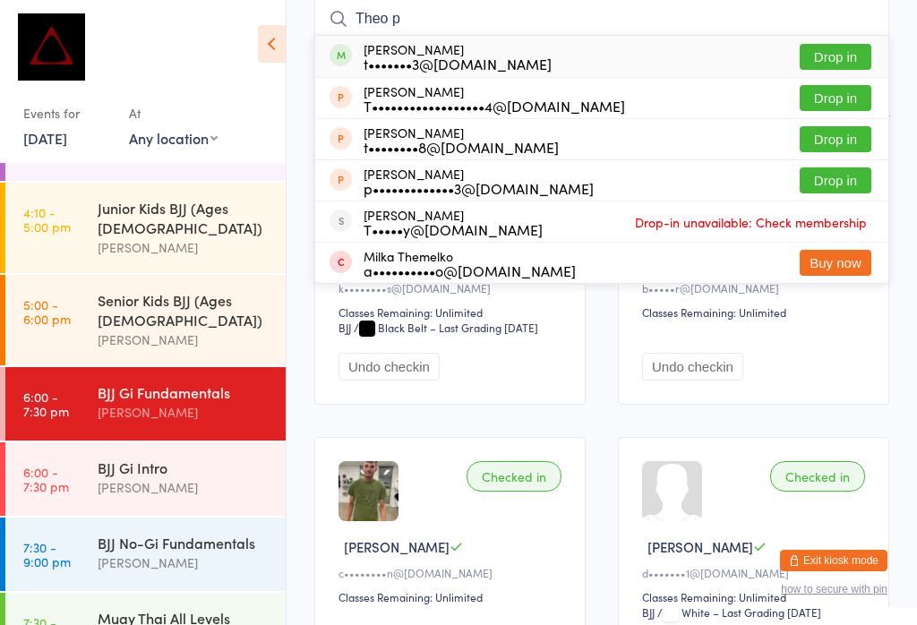
type input "Theo p"
click at [866, 48] on button "Drop in" at bounding box center [836, 57] width 72 height 26
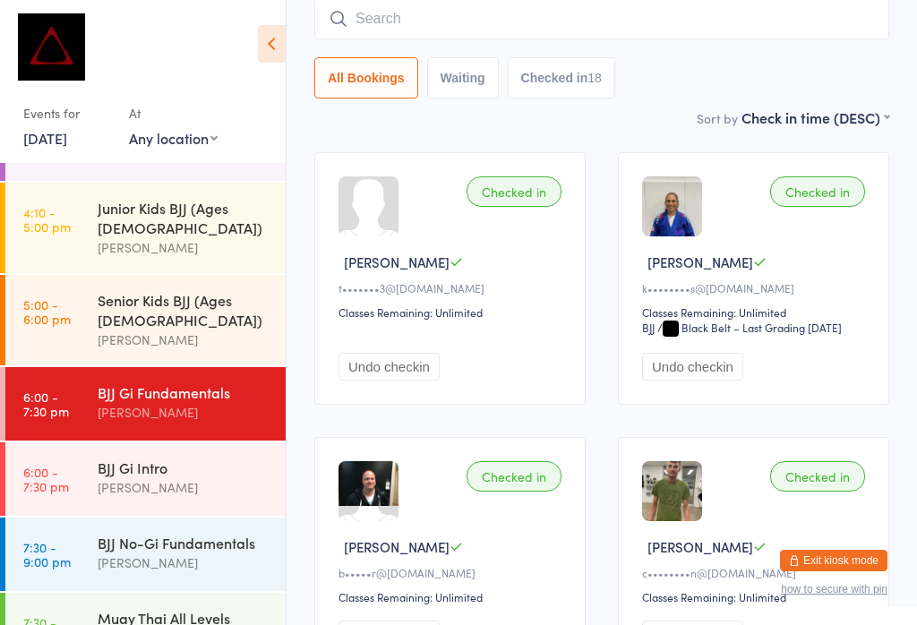
click at [629, 12] on input "search" at bounding box center [601, 18] width 575 height 41
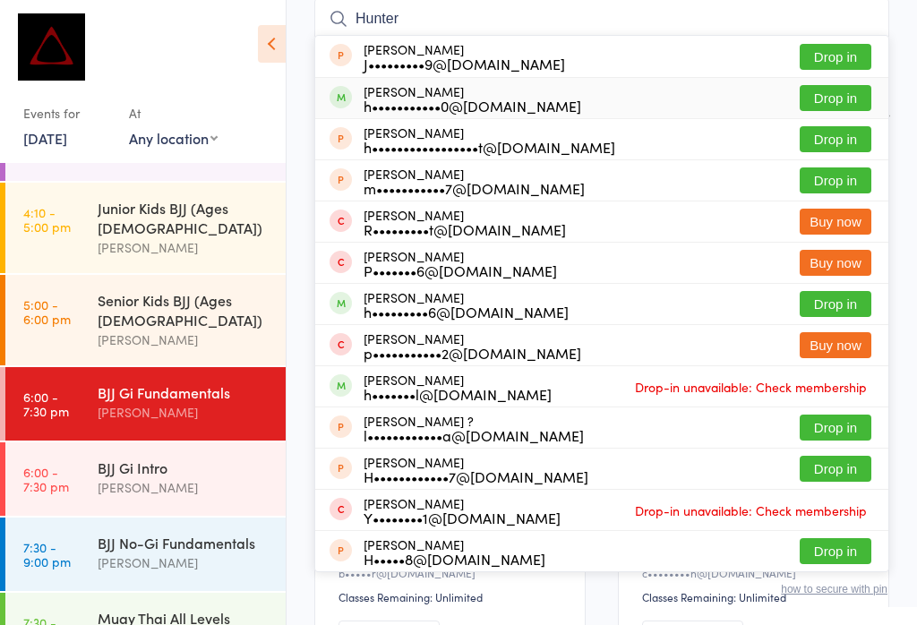
type input "Hunter"
click at [842, 93] on button "Drop in" at bounding box center [836, 98] width 72 height 26
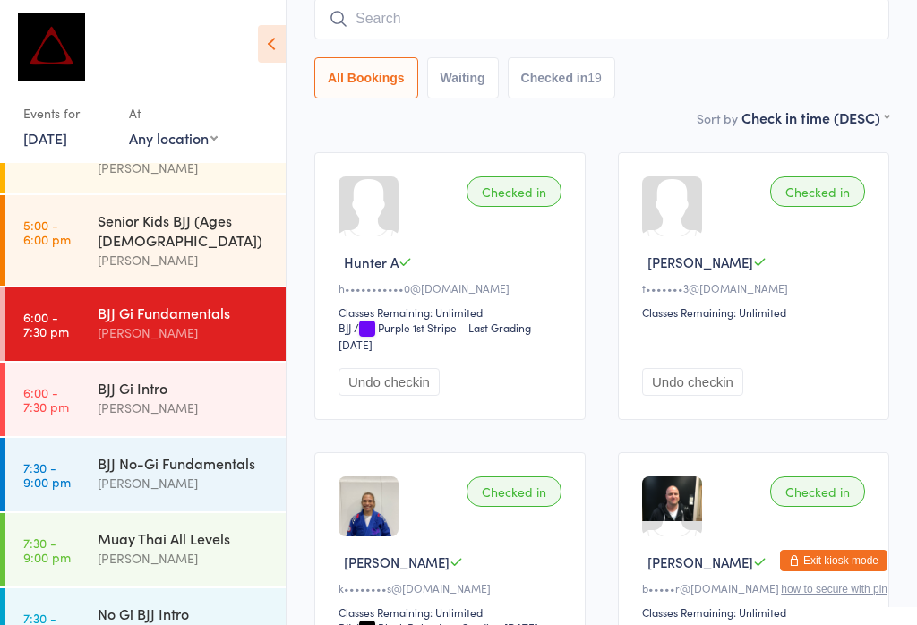
scroll to position [140, 0]
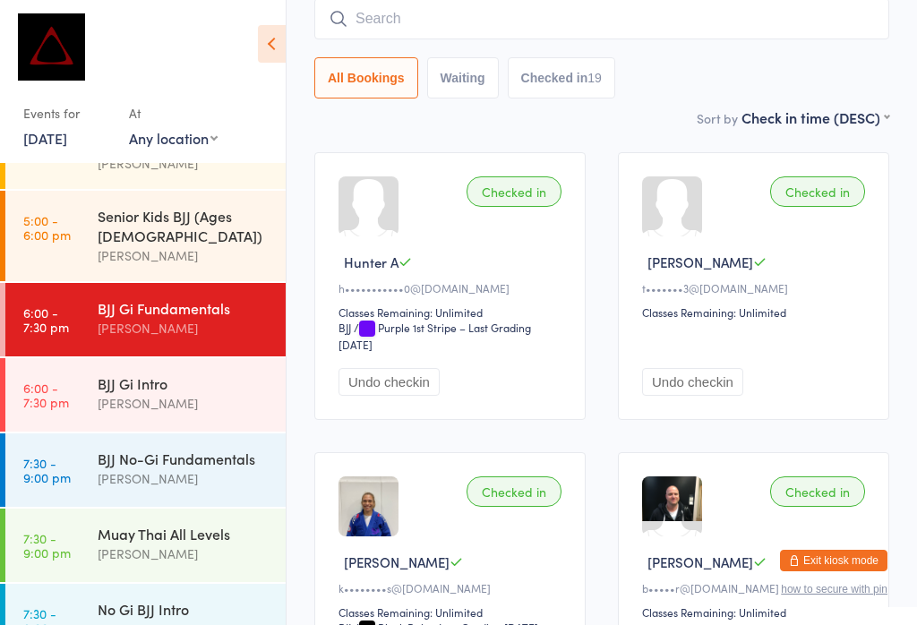
click at [176, 599] on div "No Gi BJJ Intro" at bounding box center [184, 609] width 173 height 20
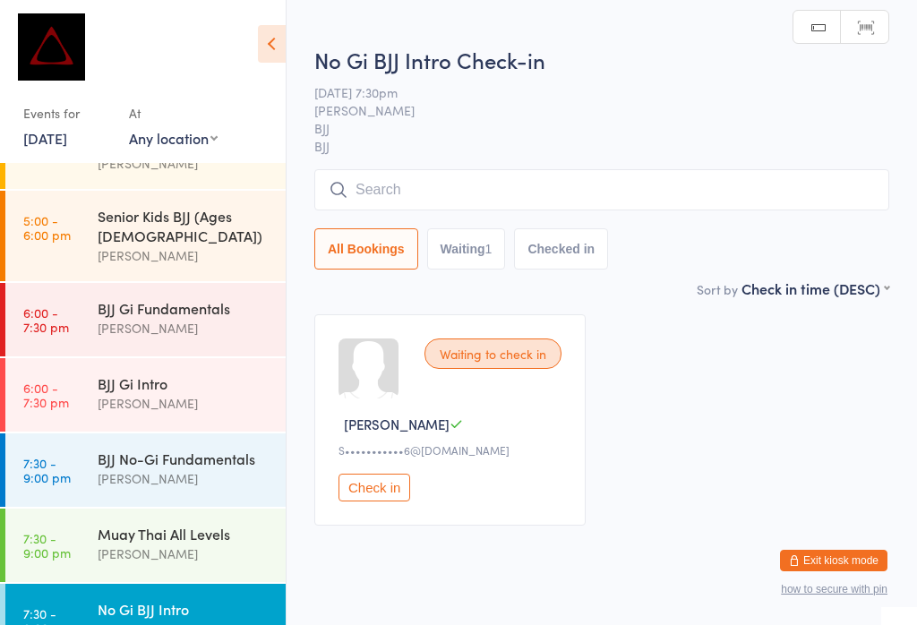
click at [453, 186] on input "search" at bounding box center [601, 189] width 575 height 41
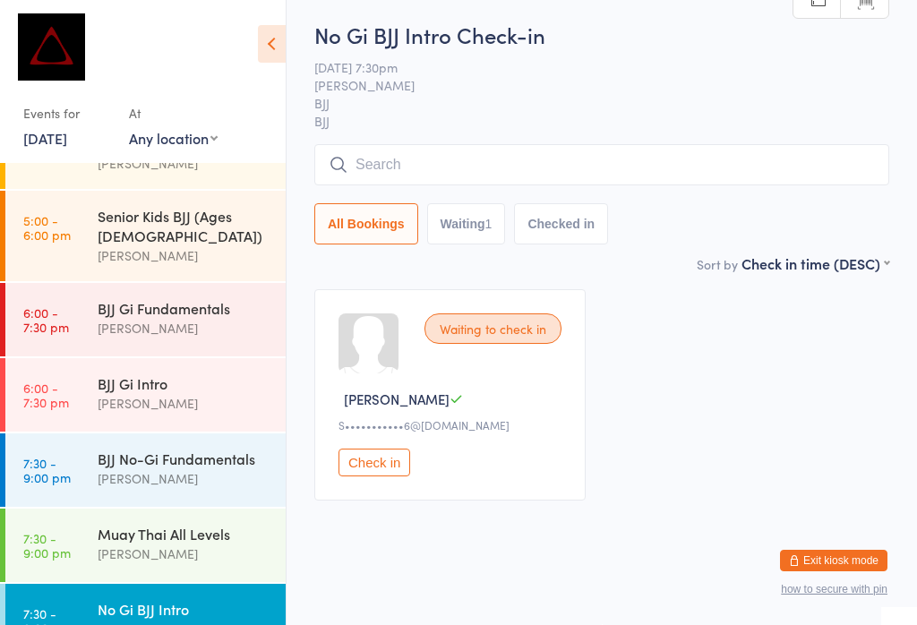
scroll to position [171, 0]
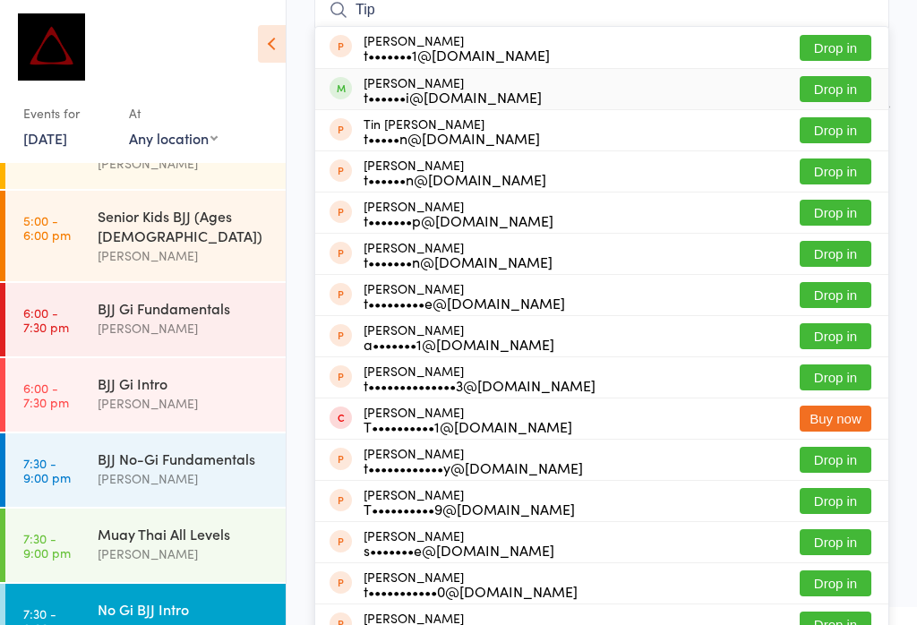
type input "Tip"
click at [854, 78] on button "Drop in" at bounding box center [836, 89] width 72 height 26
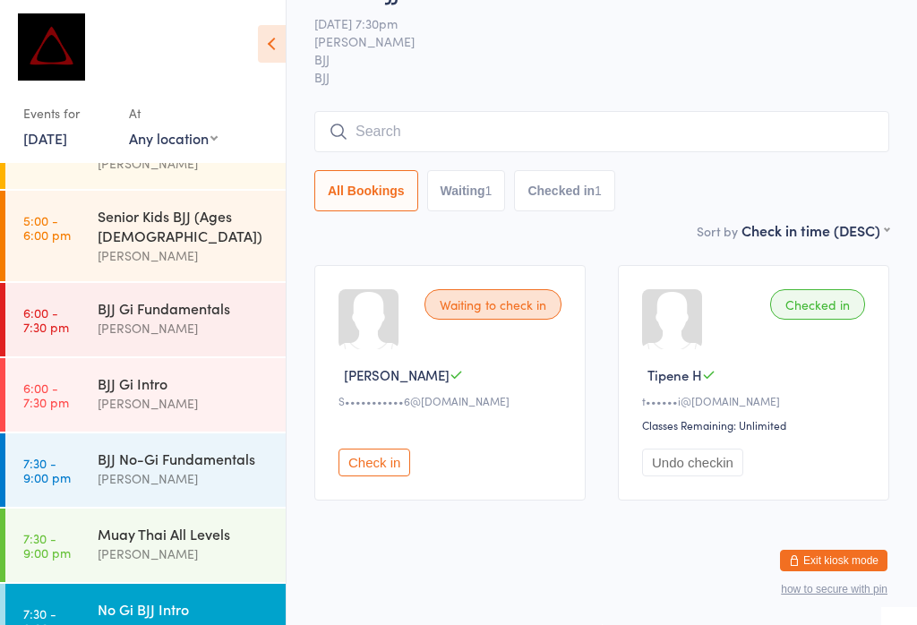
scroll to position [65, 0]
click at [559, 116] on input "search" at bounding box center [601, 131] width 575 height 41
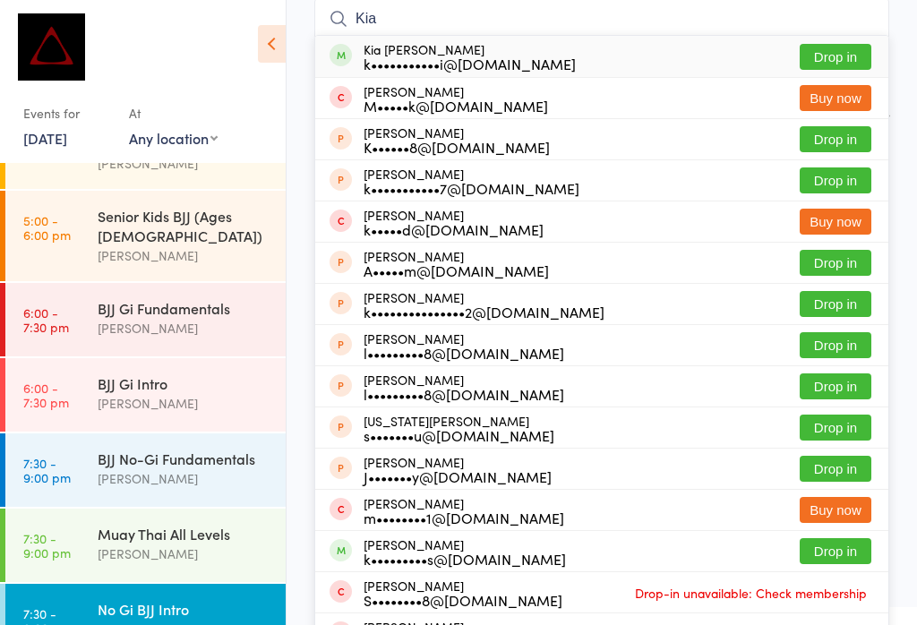
type input "Kia"
click at [837, 56] on button "Drop in" at bounding box center [836, 57] width 72 height 26
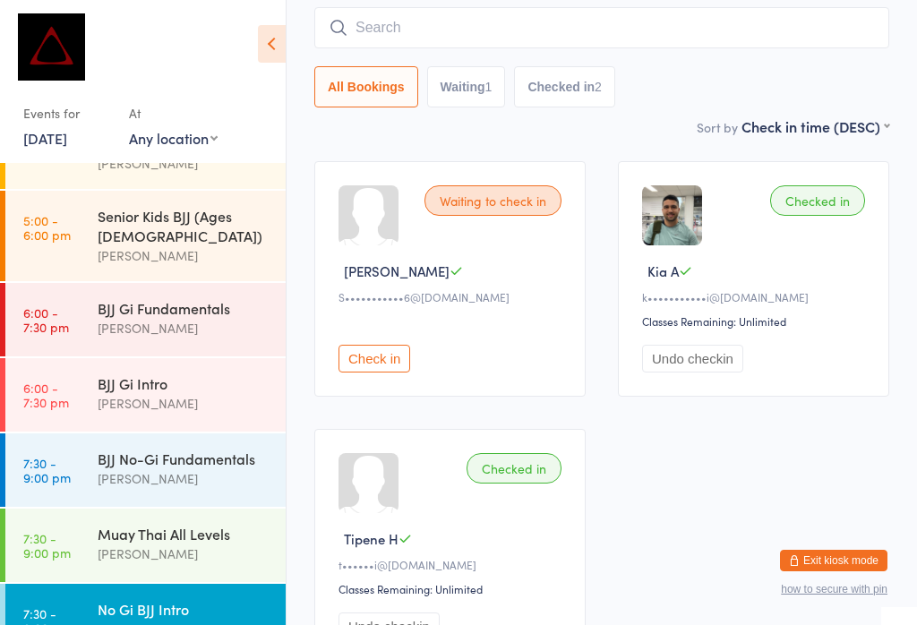
scroll to position [112, 0]
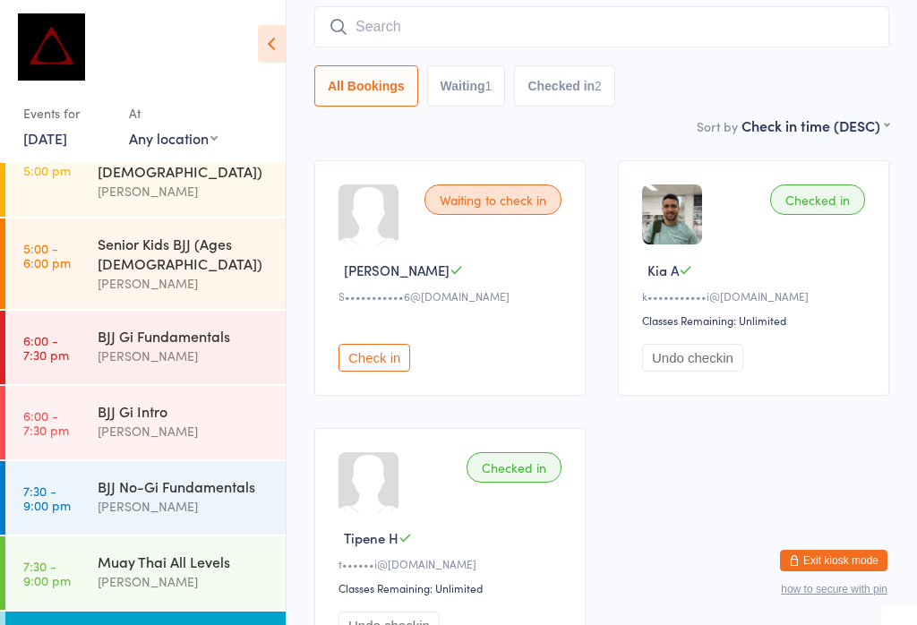
click at [153, 476] on div "BJJ No-Gi Fundamentals" at bounding box center [184, 486] width 173 height 20
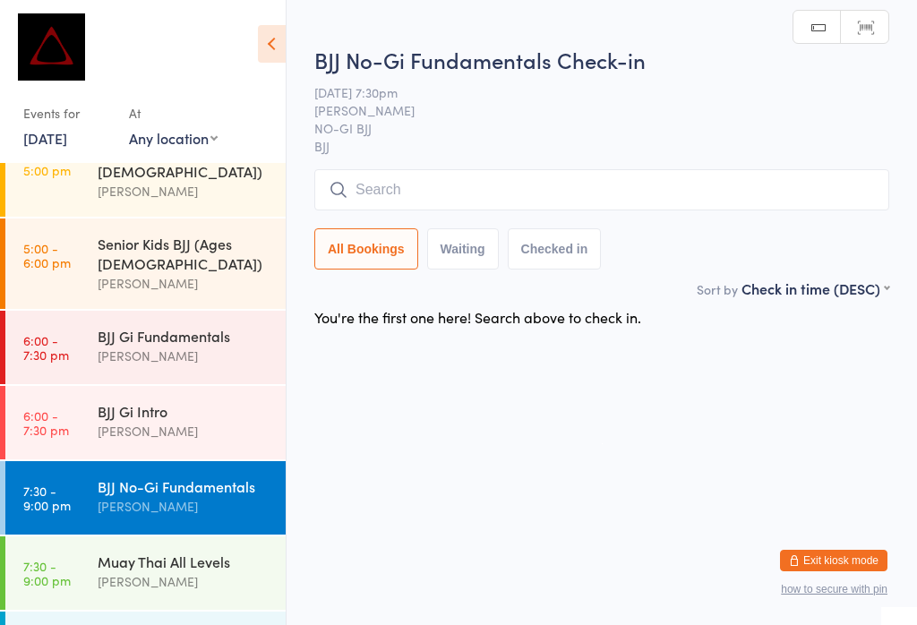
click at [406, 179] on input "search" at bounding box center [601, 189] width 575 height 41
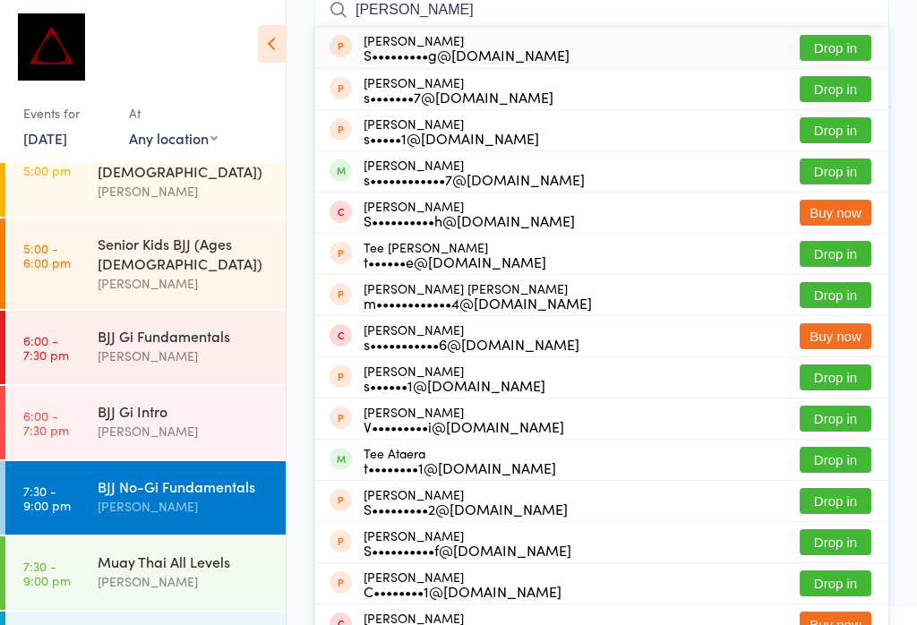
type input "[PERSON_NAME]"
click at [847, 40] on button "Drop in" at bounding box center [836, 48] width 72 height 26
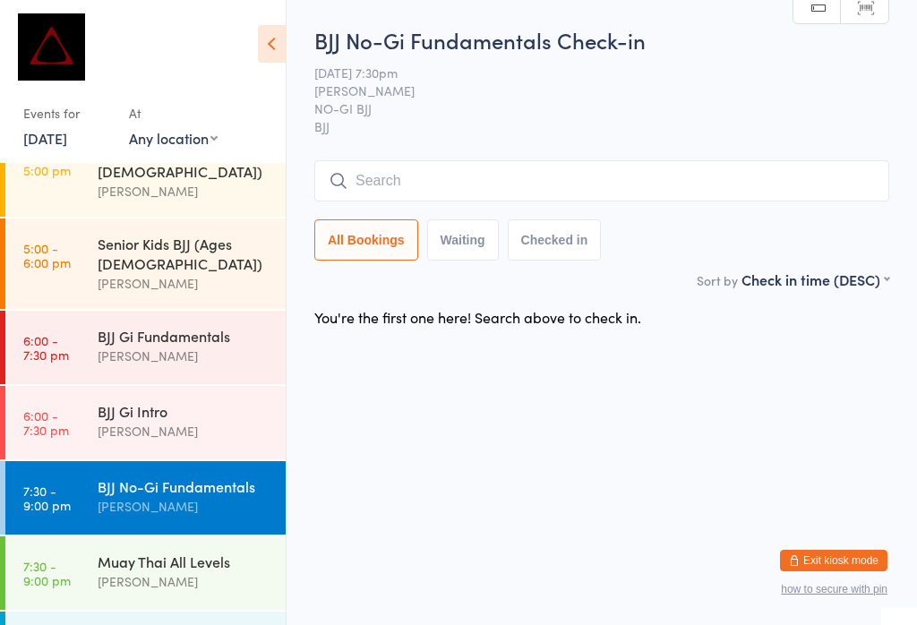
scroll to position [0, 0]
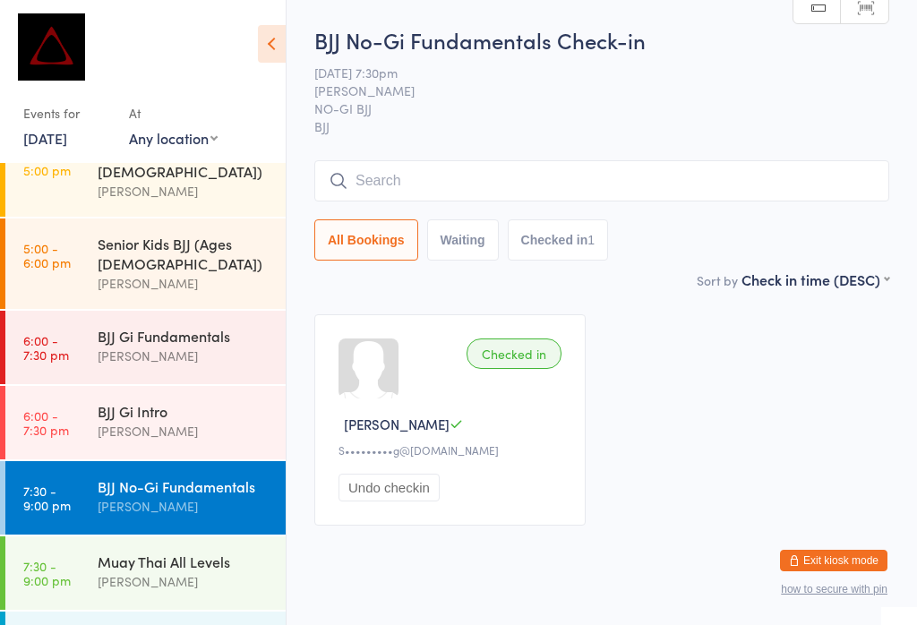
click at [525, 176] on input "search" at bounding box center [601, 180] width 575 height 41
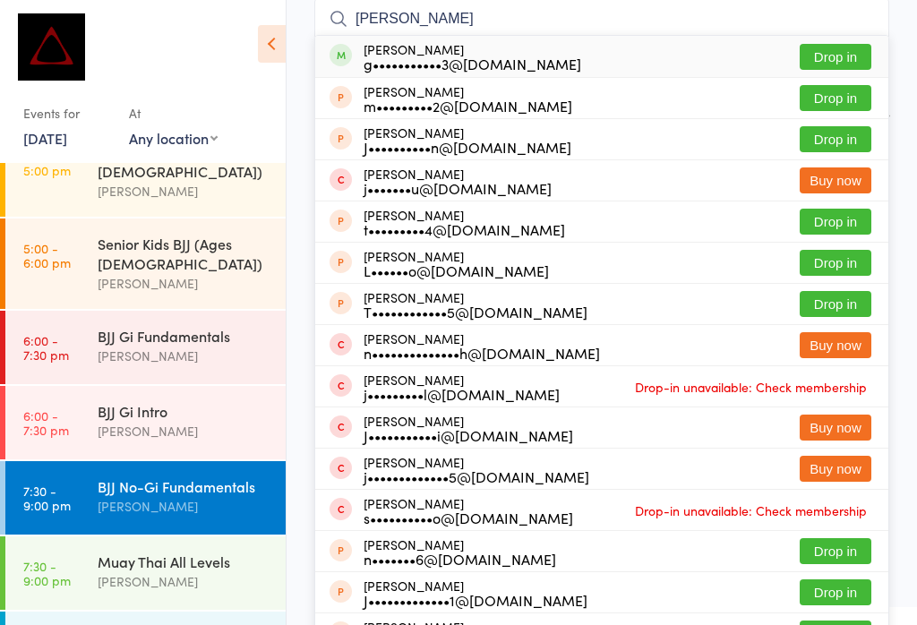
type input "[PERSON_NAME]"
click at [836, 47] on button "Drop in" at bounding box center [836, 57] width 72 height 26
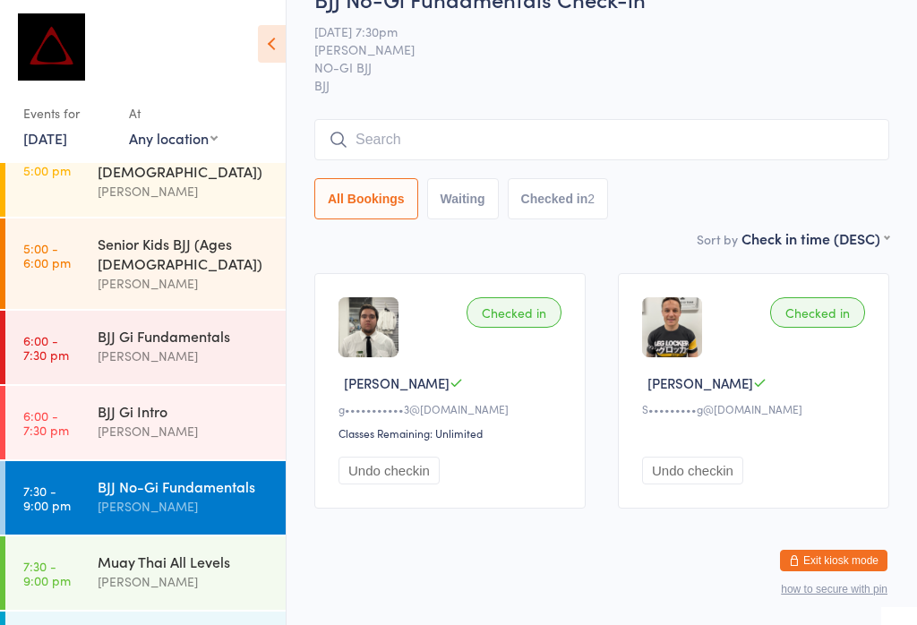
scroll to position [140, 0]
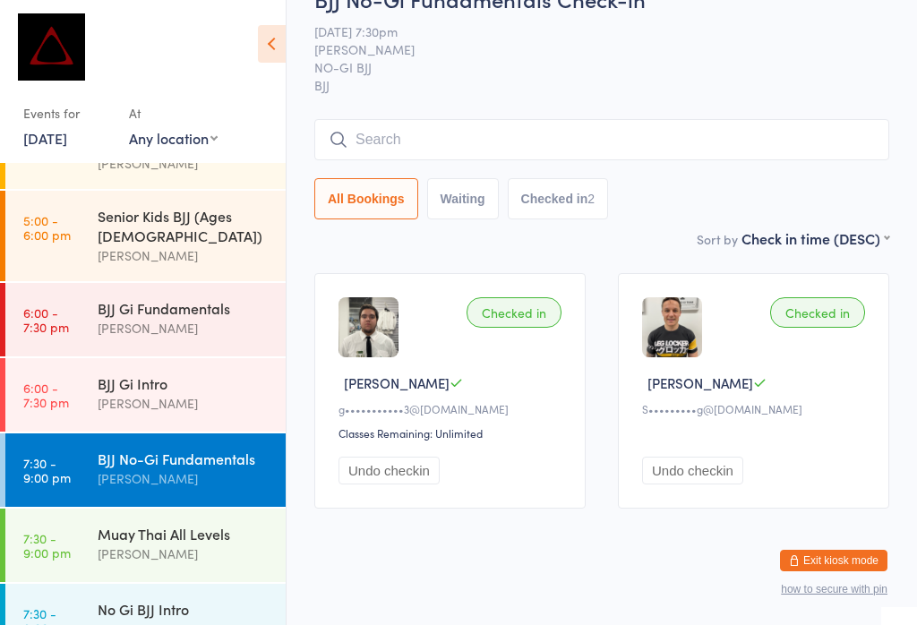
click at [120, 599] on div "No Gi BJJ Intro" at bounding box center [184, 609] width 173 height 20
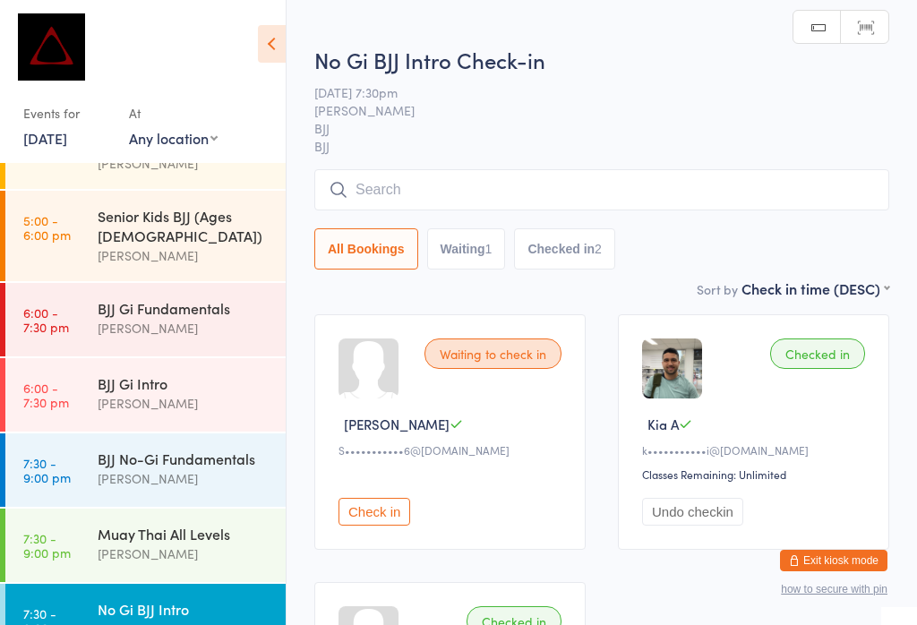
click at [400, 187] on input "search" at bounding box center [601, 189] width 575 height 41
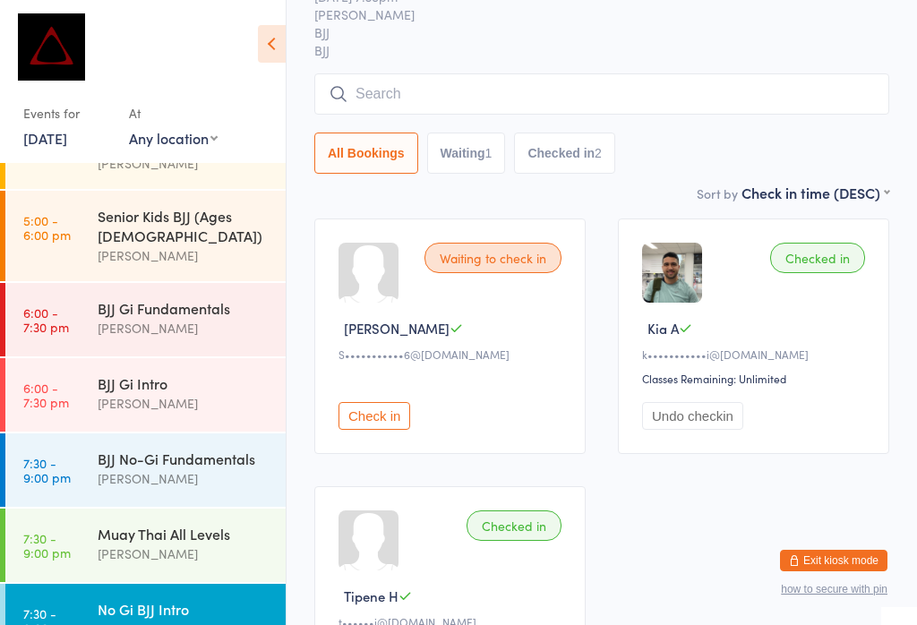
scroll to position [171, 0]
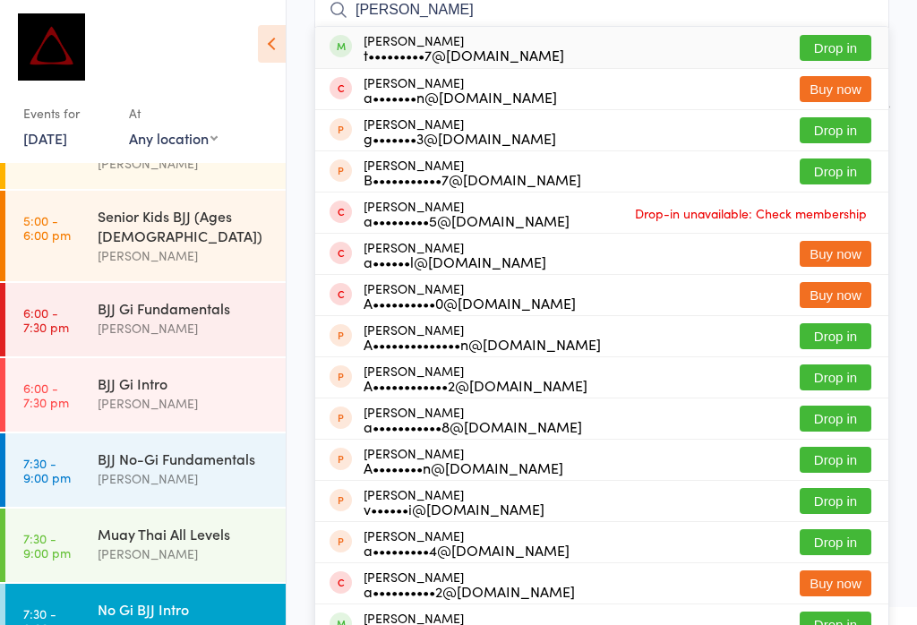
type input "[PERSON_NAME]"
click at [837, 56] on button "Drop in" at bounding box center [836, 48] width 72 height 26
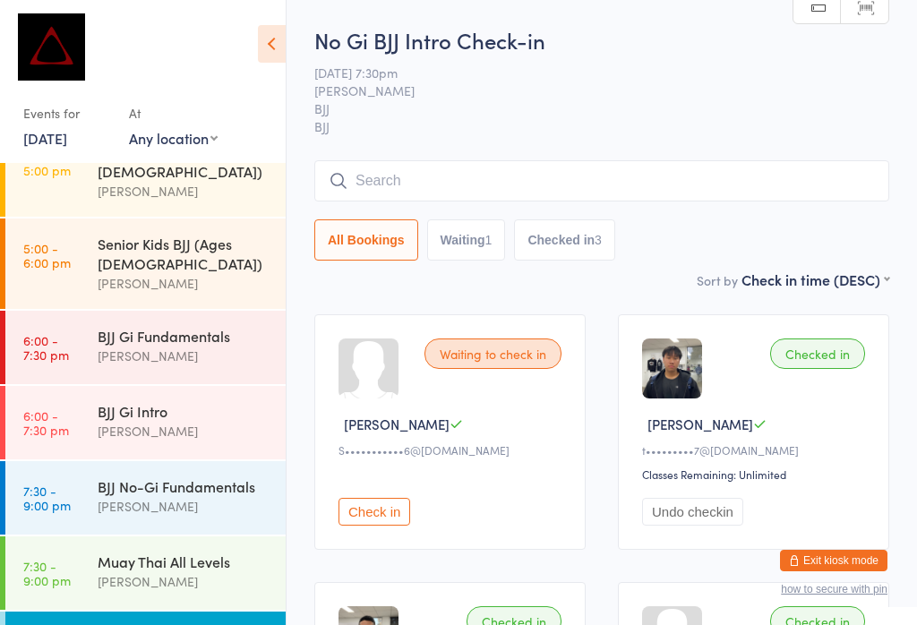
scroll to position [0, 0]
click at [398, 178] on input "search" at bounding box center [601, 180] width 575 height 41
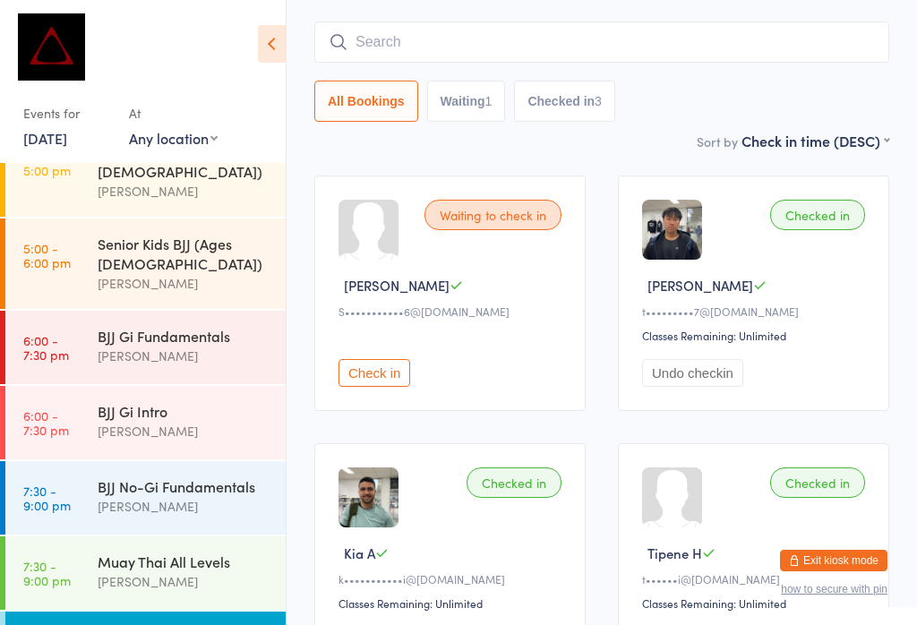
scroll to position [162, 0]
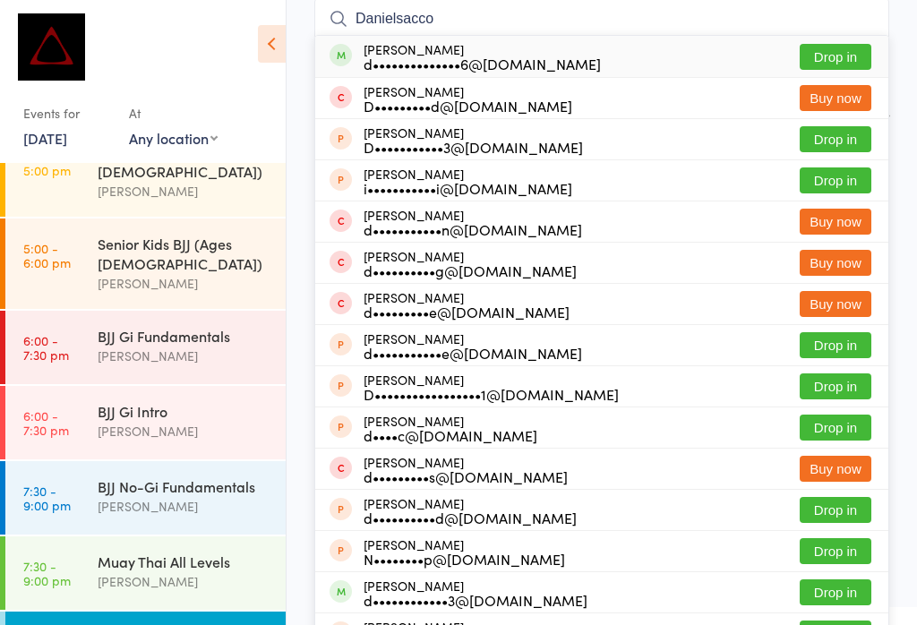
type input "Danielsacco"
click at [843, 47] on button "Drop in" at bounding box center [836, 57] width 72 height 26
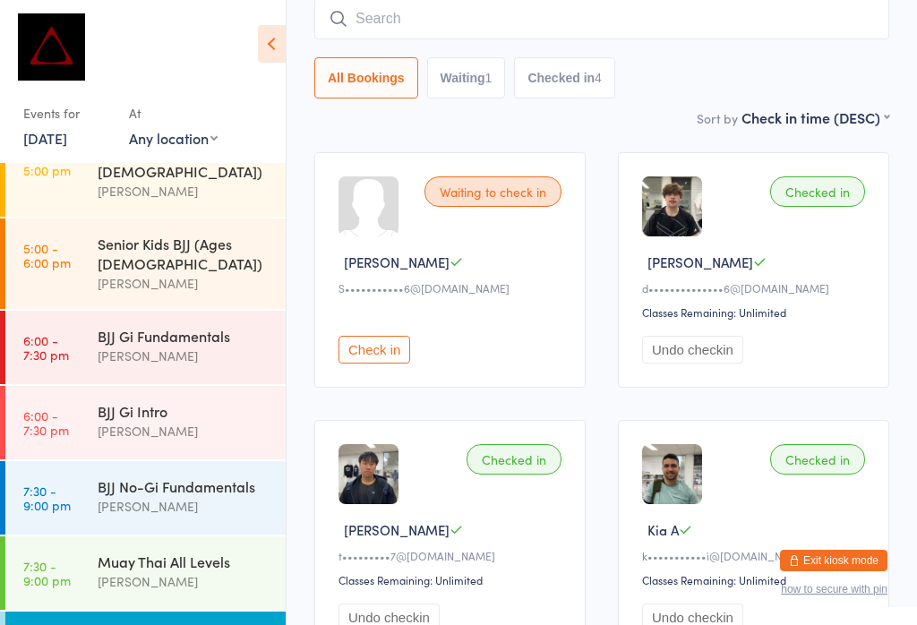
click at [167, 476] on div "BJJ No-Gi Fundamentals" at bounding box center [184, 486] width 173 height 20
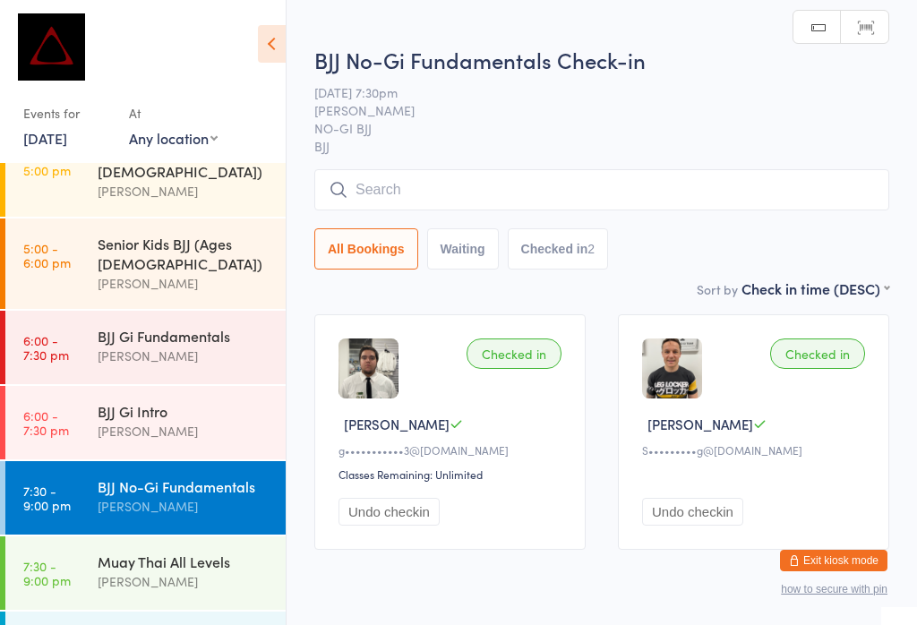
click at [506, 187] on input "search" at bounding box center [601, 189] width 575 height 41
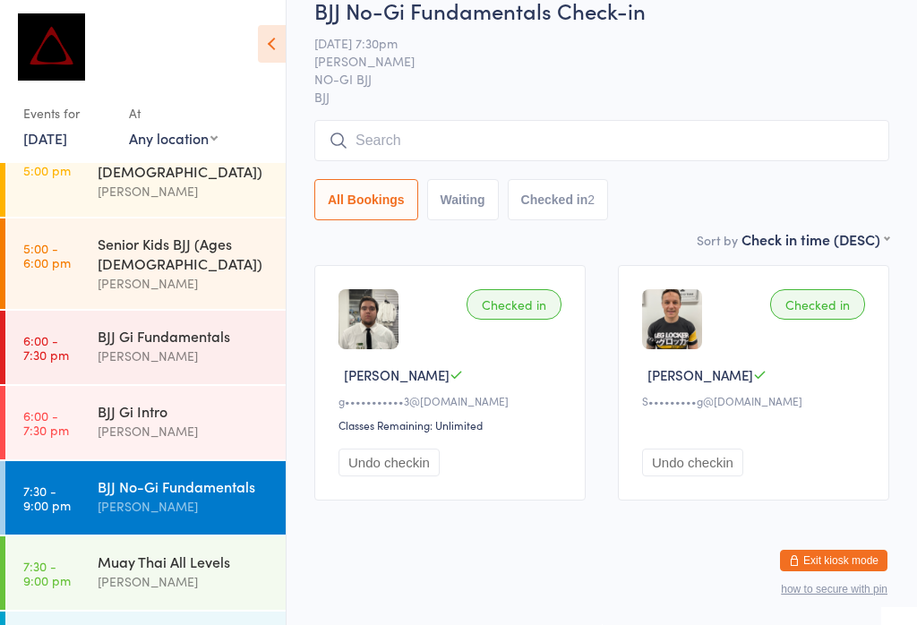
scroll to position [171, 0]
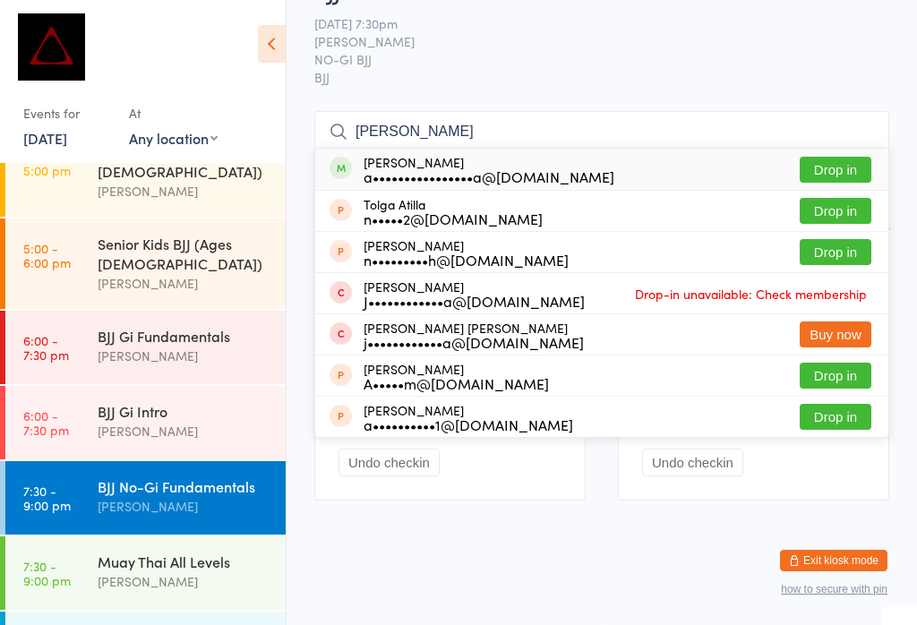
type input "[PERSON_NAME]"
click at [844, 157] on button "Drop in" at bounding box center [836, 170] width 72 height 26
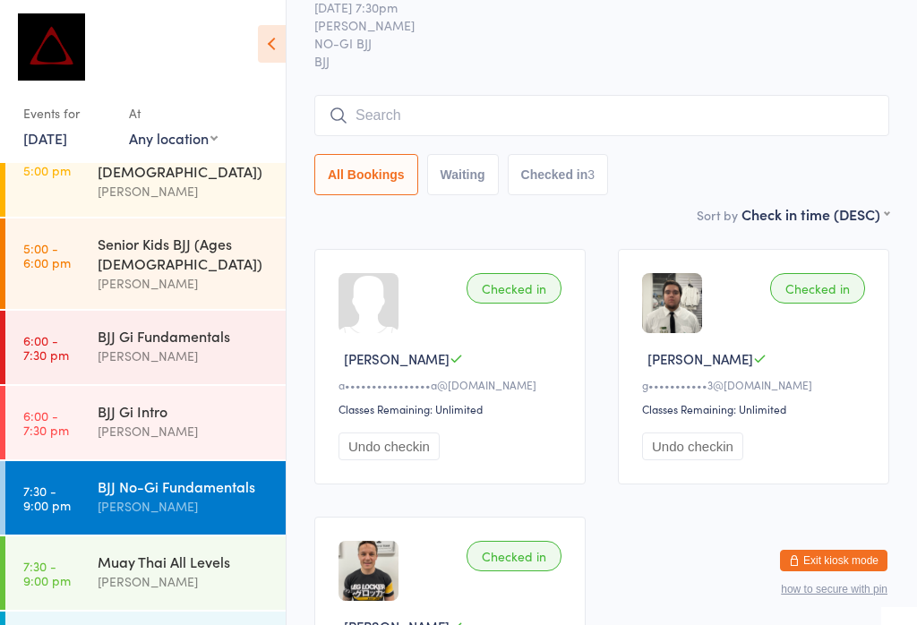
scroll to position [66, 0]
click at [489, 102] on input "search" at bounding box center [601, 114] width 575 height 41
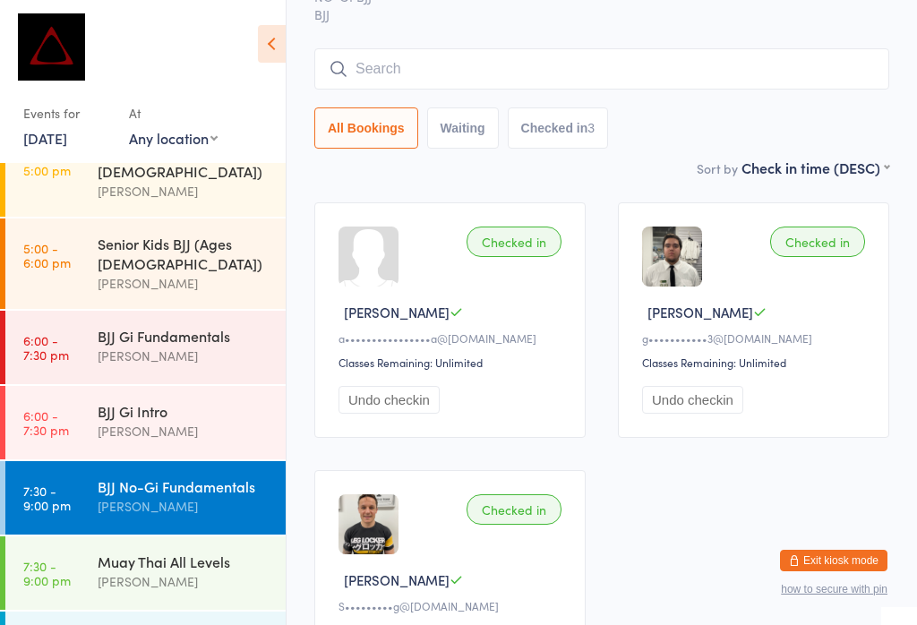
scroll to position [162, 0]
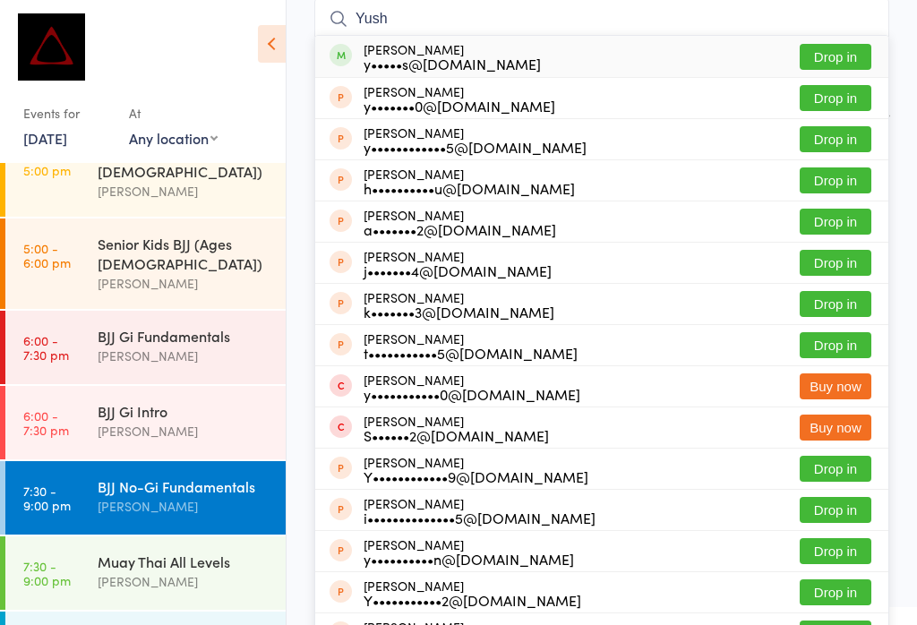
type input "Yush"
click at [842, 50] on button "Drop in" at bounding box center [836, 57] width 72 height 26
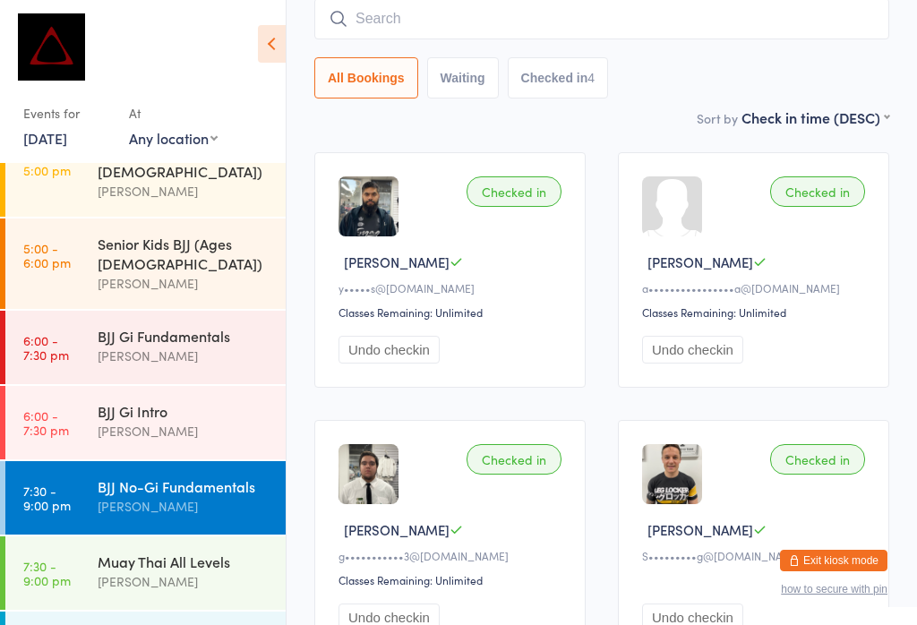
click at [193, 421] on div "[PERSON_NAME]" at bounding box center [184, 431] width 173 height 21
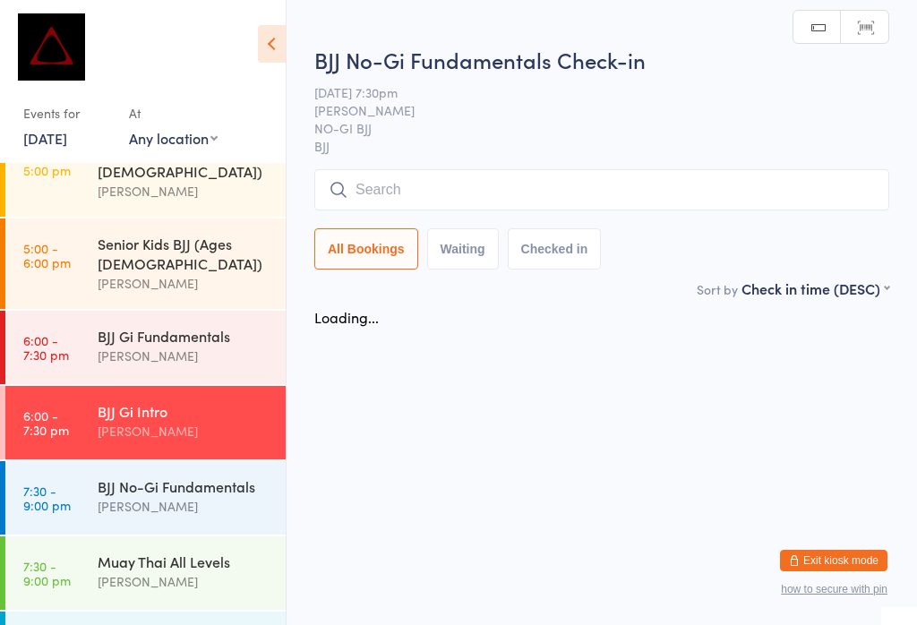
click at [169, 624] on div "No Gi BJJ Intro" at bounding box center [184, 637] width 173 height 20
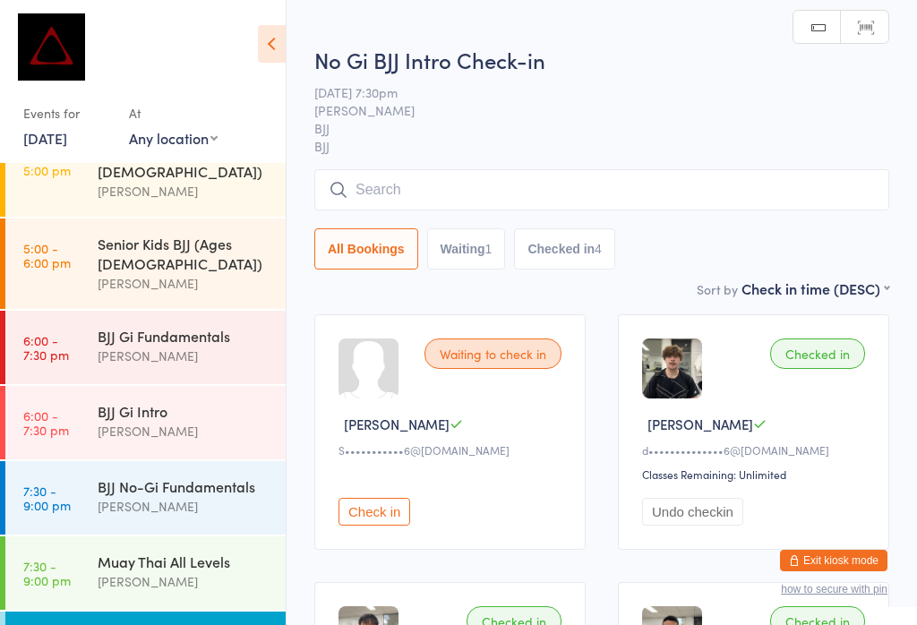
click at [164, 476] on div "BJJ No-Gi Fundamentals" at bounding box center [184, 486] width 173 height 20
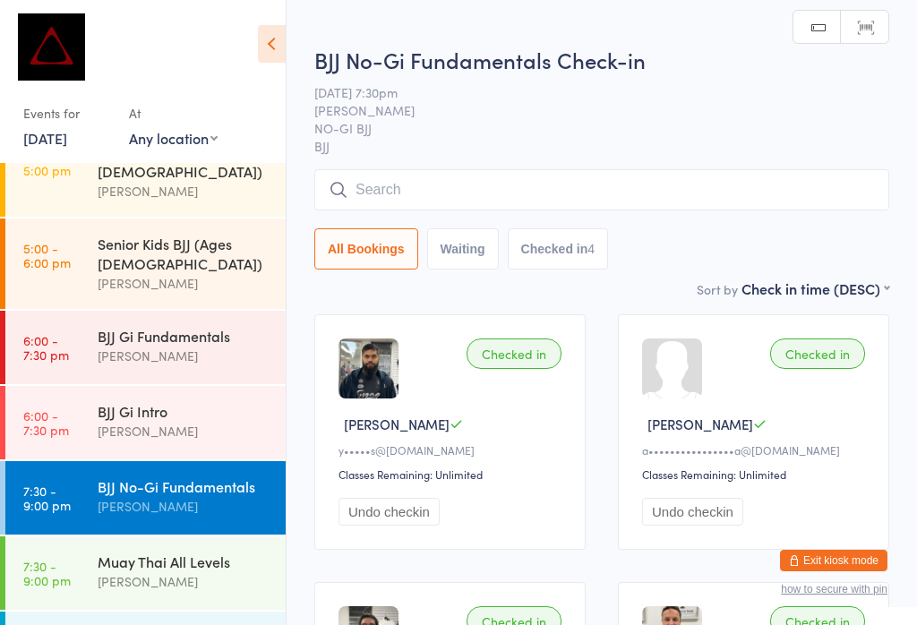
click at [433, 194] on input "search" at bounding box center [601, 189] width 575 height 41
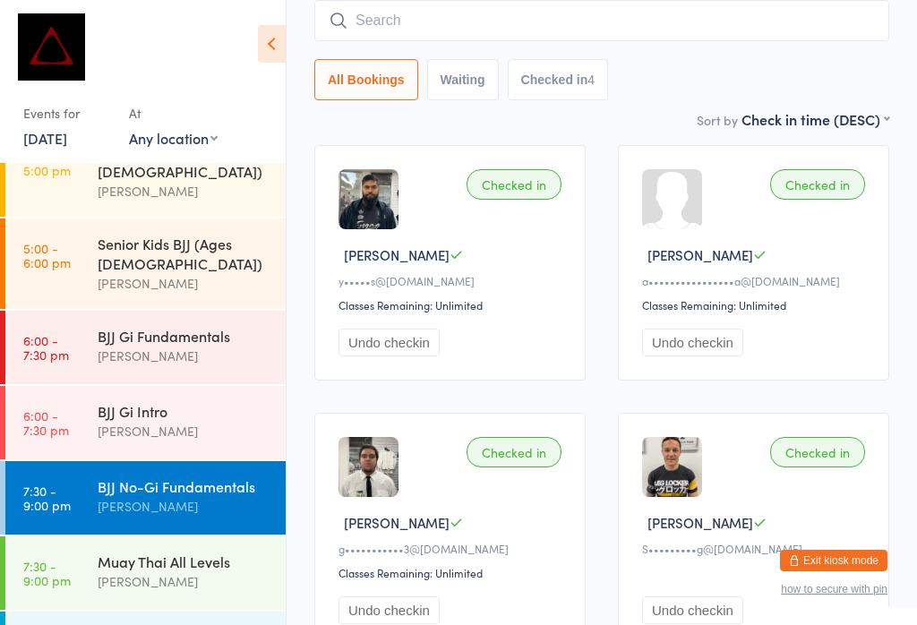
scroll to position [171, 0]
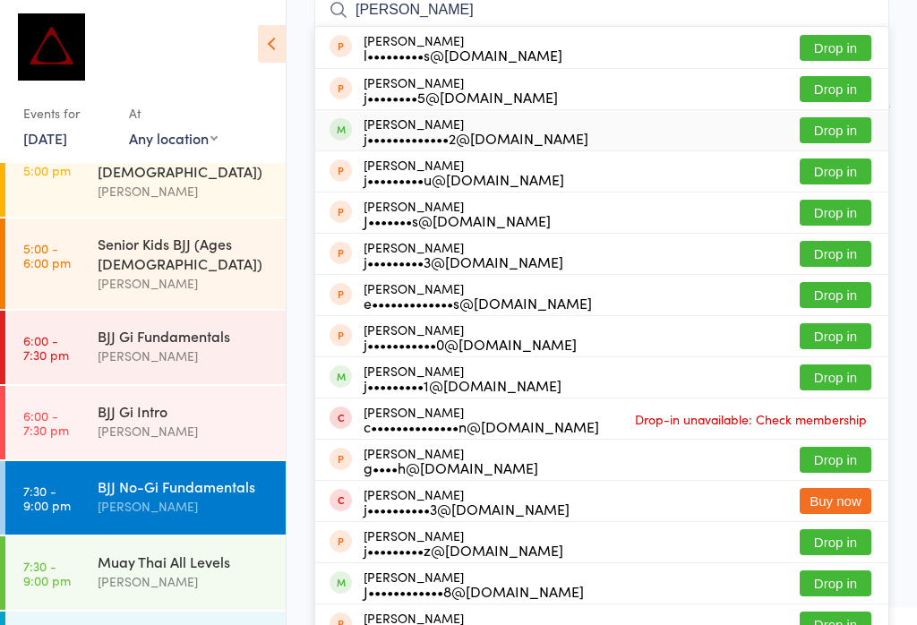
type input "[PERSON_NAME]"
click at [850, 121] on button "Drop in" at bounding box center [836, 130] width 72 height 26
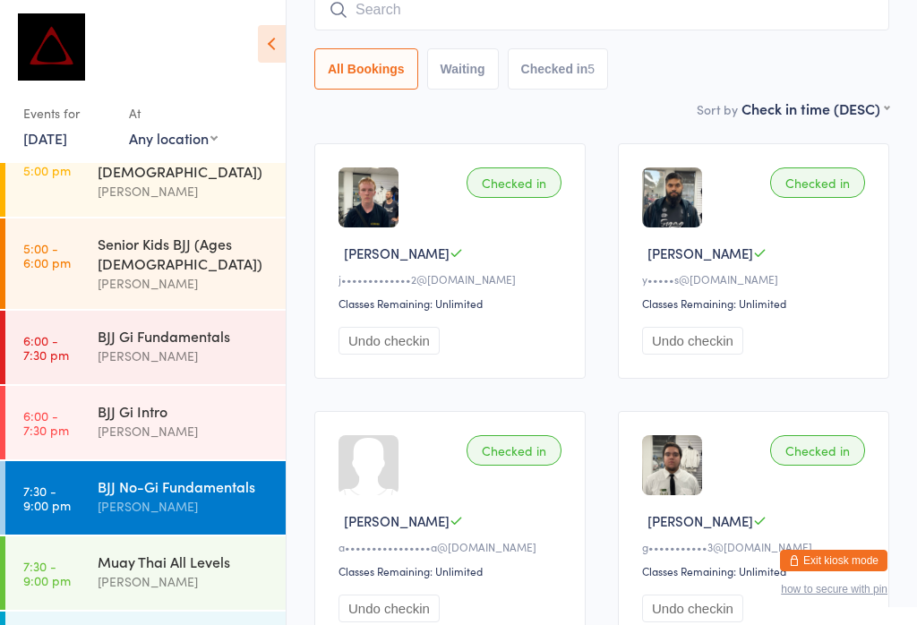
scroll to position [140, 0]
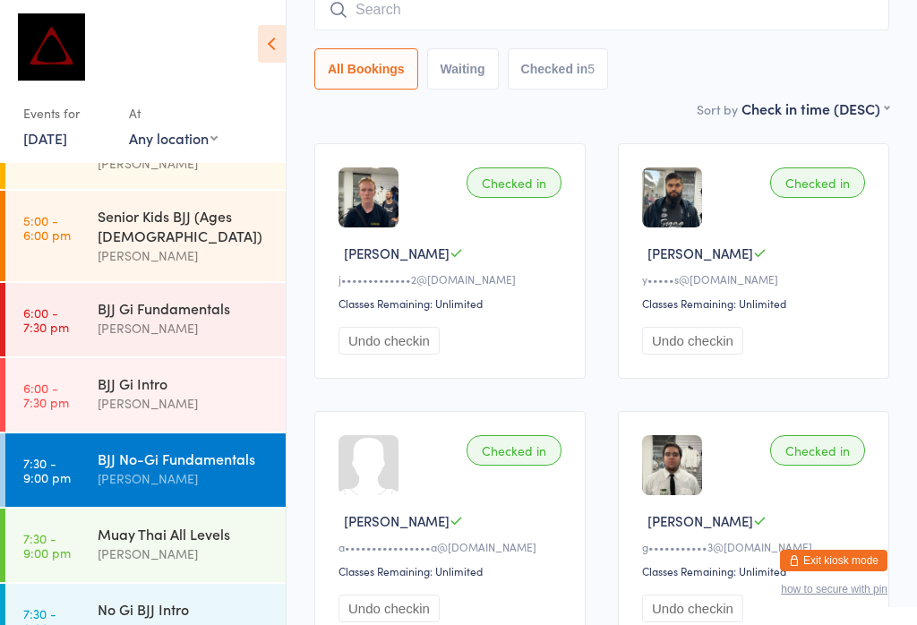
click at [210, 449] on div "BJJ No-Gi Fundamentals" at bounding box center [184, 459] width 173 height 20
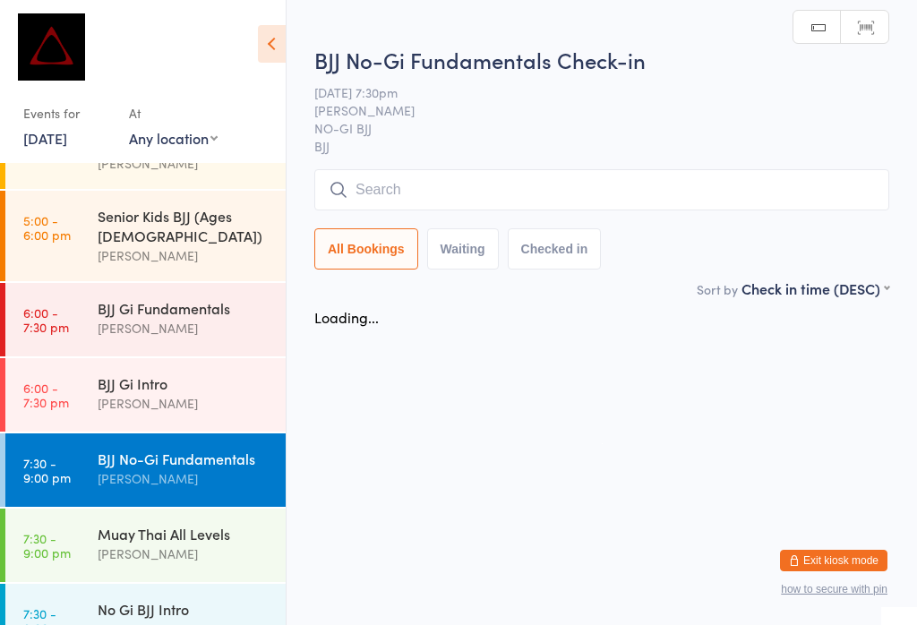
scroll to position [0, 0]
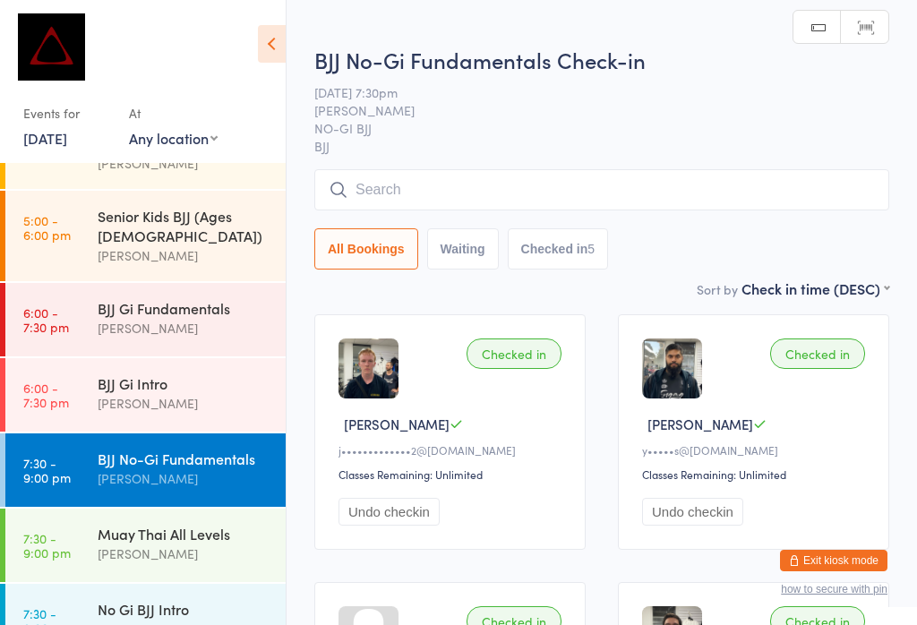
click at [550, 193] on input "search" at bounding box center [601, 189] width 575 height 41
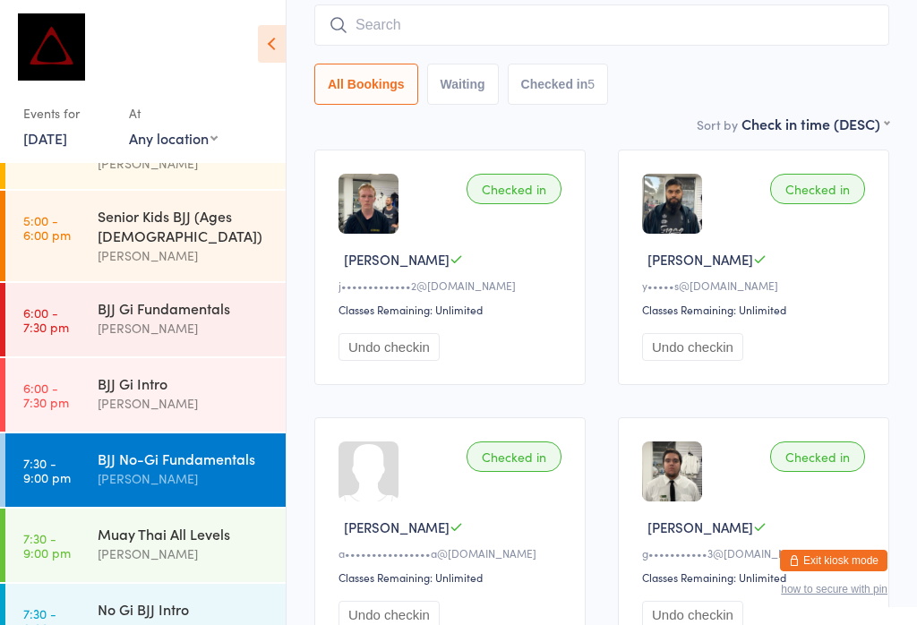
scroll to position [171, 0]
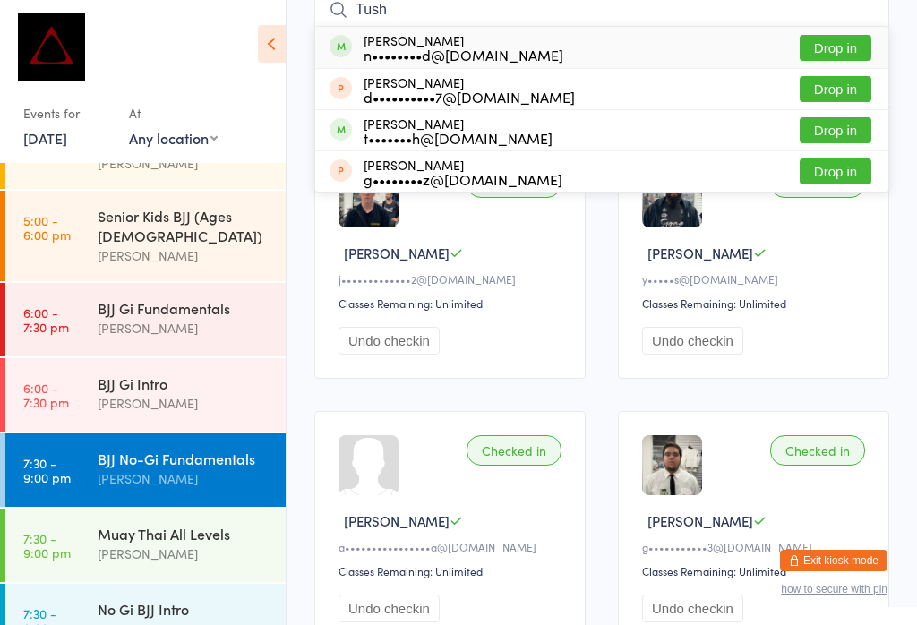
type input "Tush"
click at [852, 41] on button "Drop in" at bounding box center [836, 48] width 72 height 26
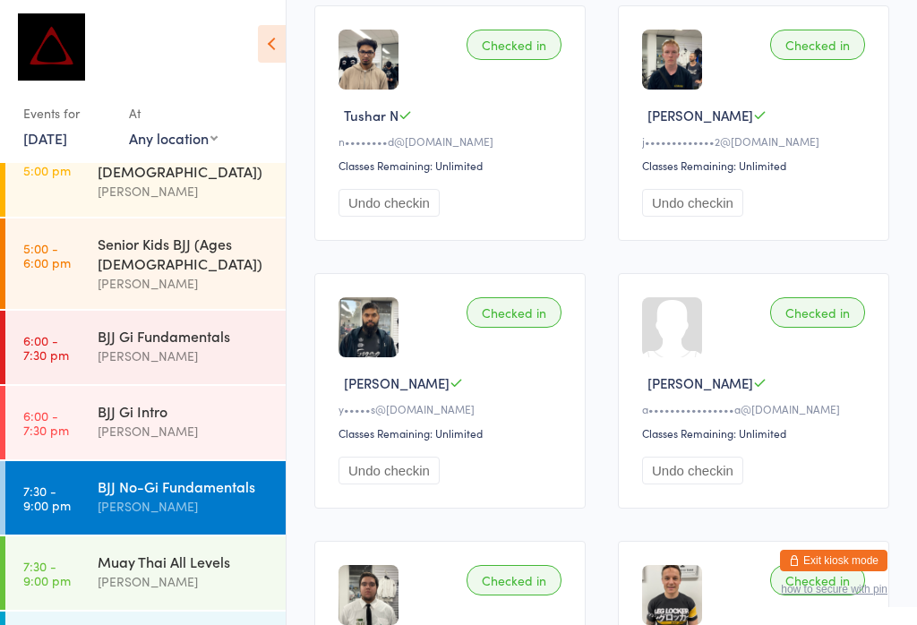
scroll to position [300, 0]
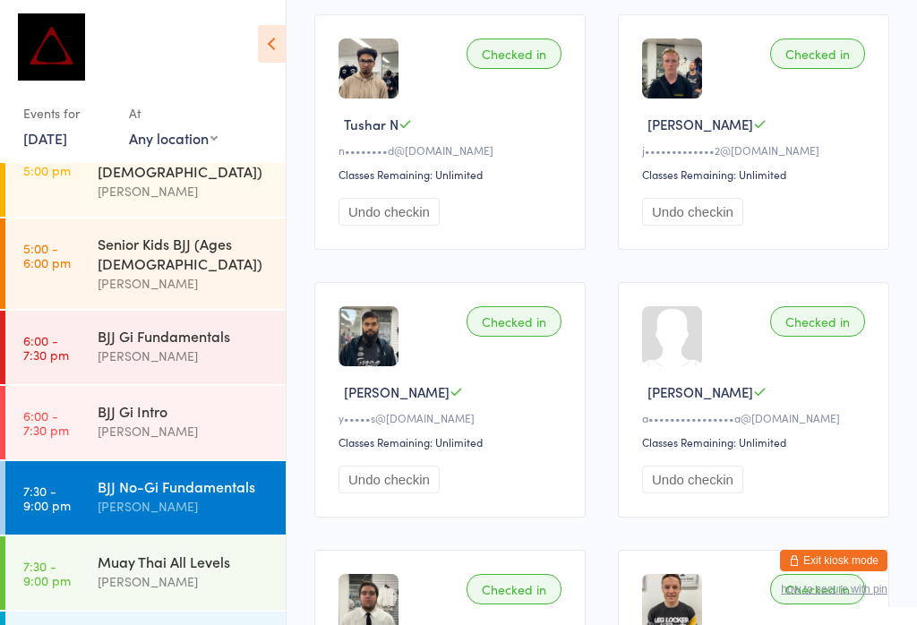
click at [167, 476] on div "BJJ No-Gi Fundamentals" at bounding box center [184, 486] width 173 height 20
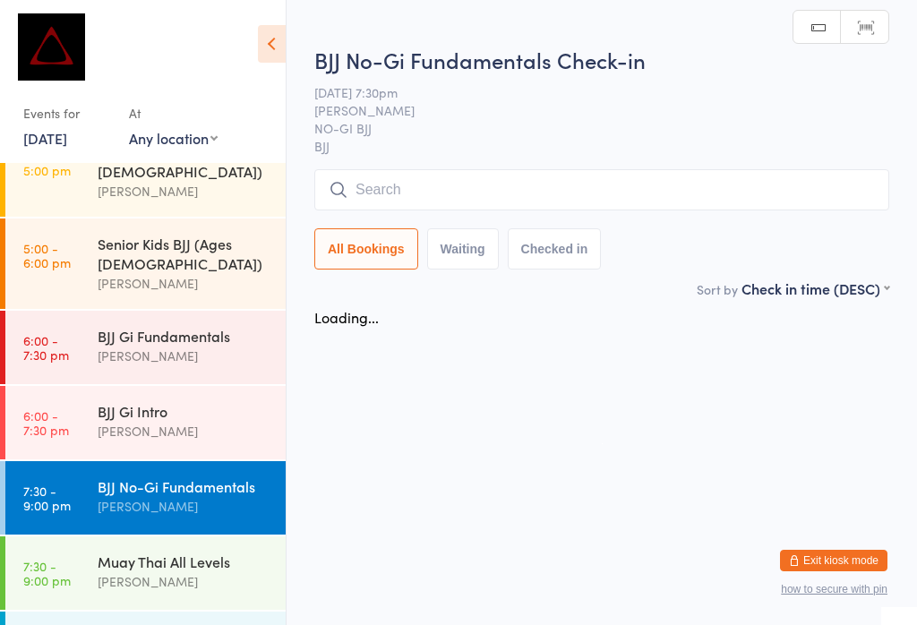
scroll to position [0, 0]
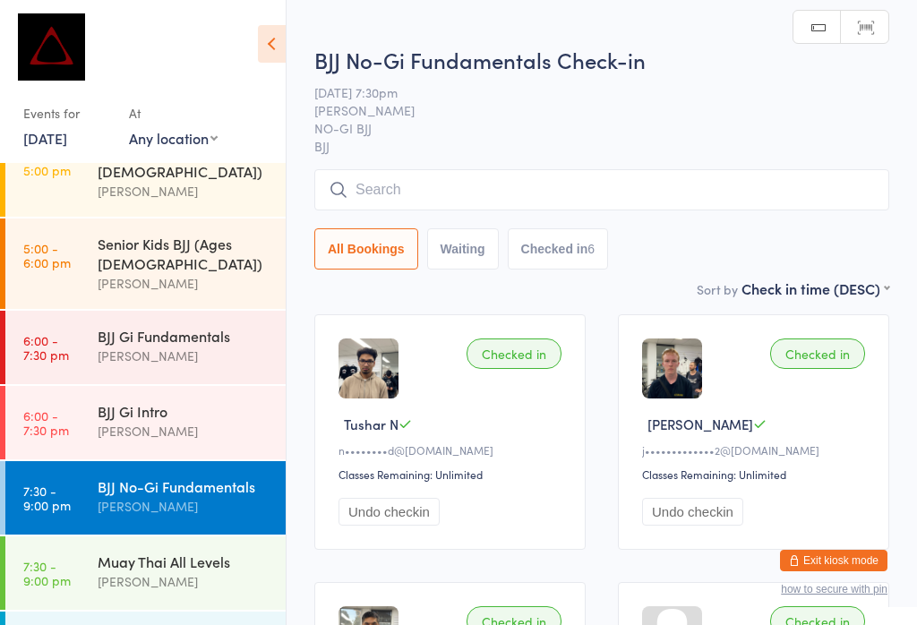
click at [176, 461] on div "BJJ No-Gi Fundamentals [PERSON_NAME]" at bounding box center [192, 496] width 188 height 71
click at [511, 181] on input "search" at bounding box center [601, 189] width 575 height 41
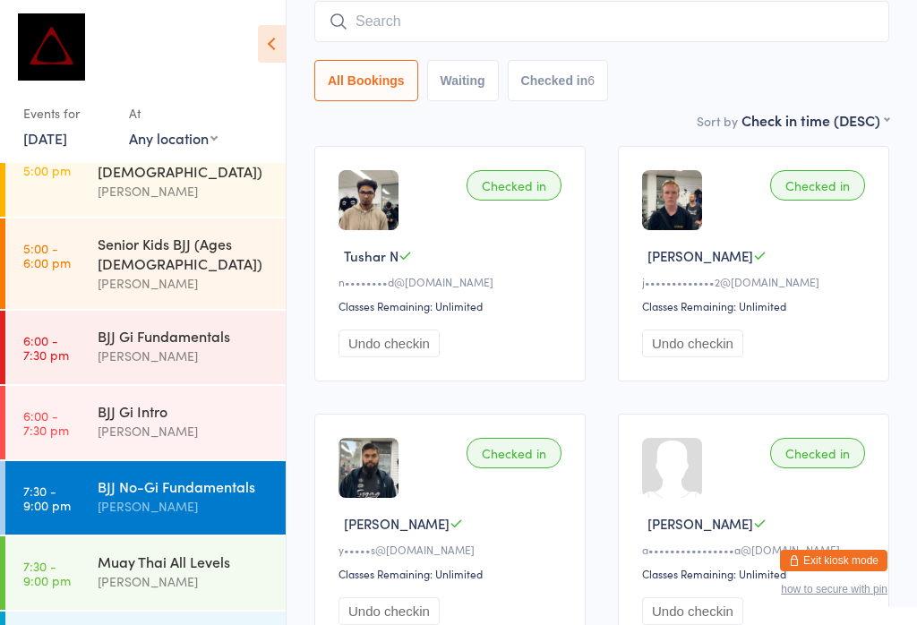
scroll to position [171, 0]
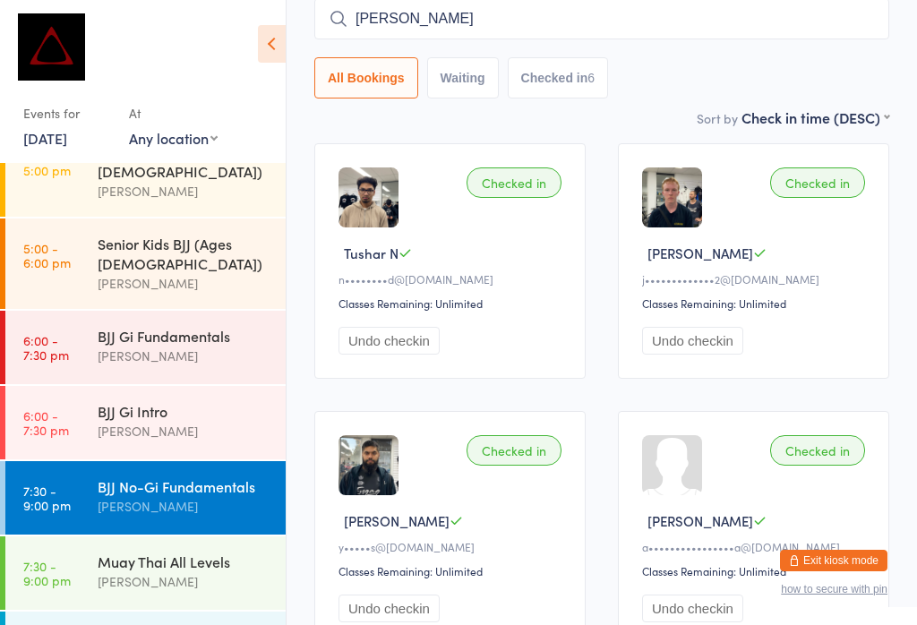
type input "[PERSON_NAME]"
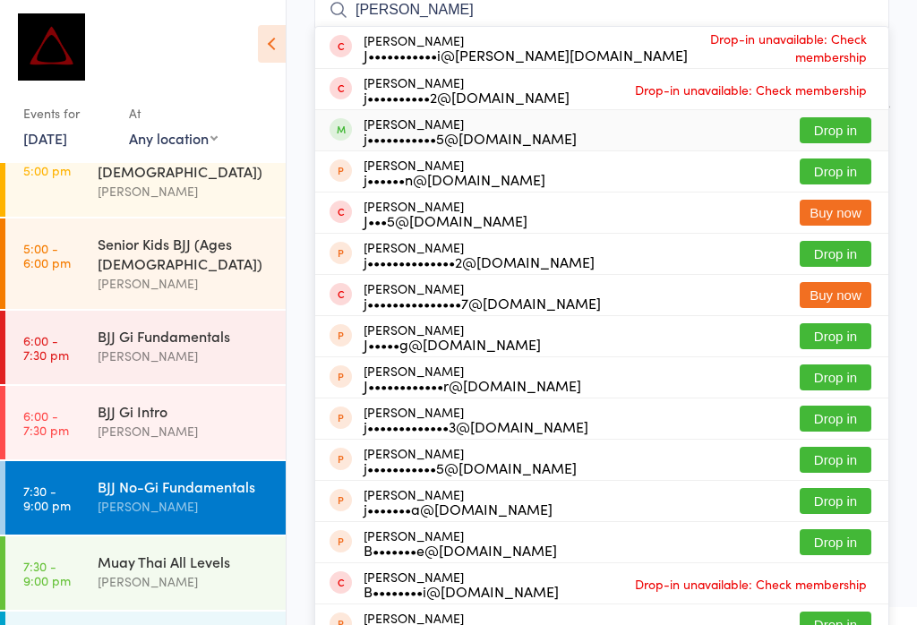
click at [837, 133] on button "Drop in" at bounding box center [836, 130] width 72 height 26
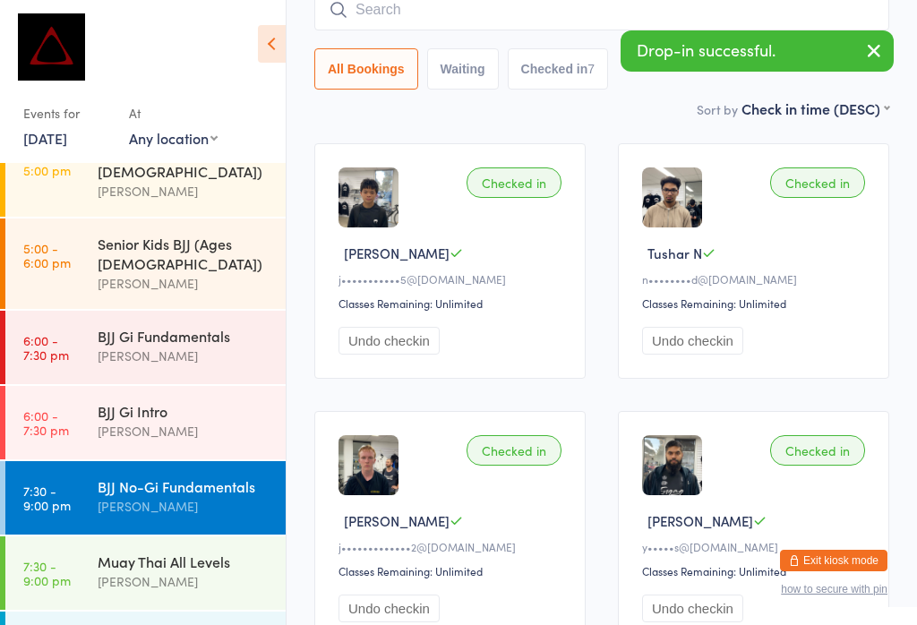
click at [568, 24] on input "search" at bounding box center [601, 9] width 575 height 41
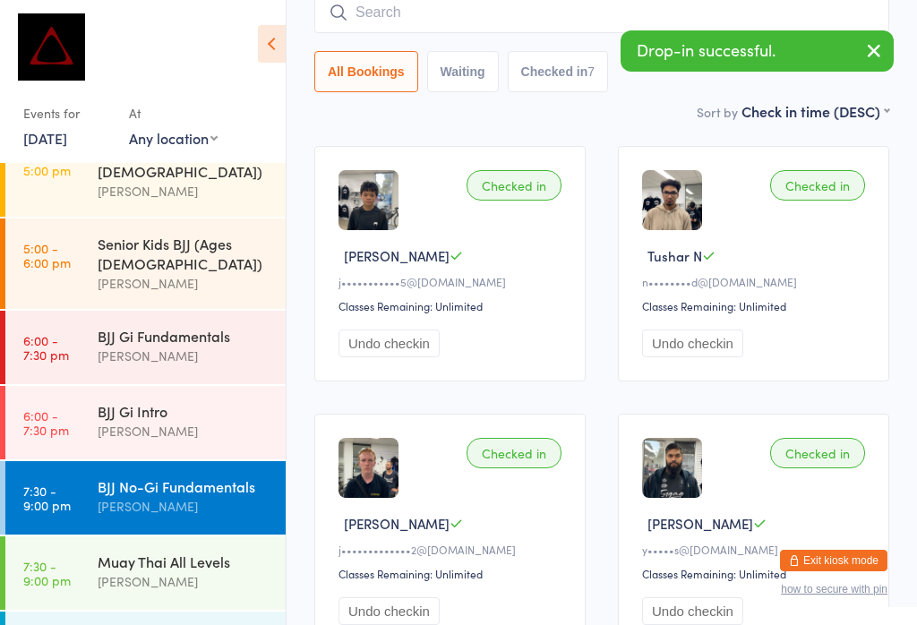
scroll to position [162, 0]
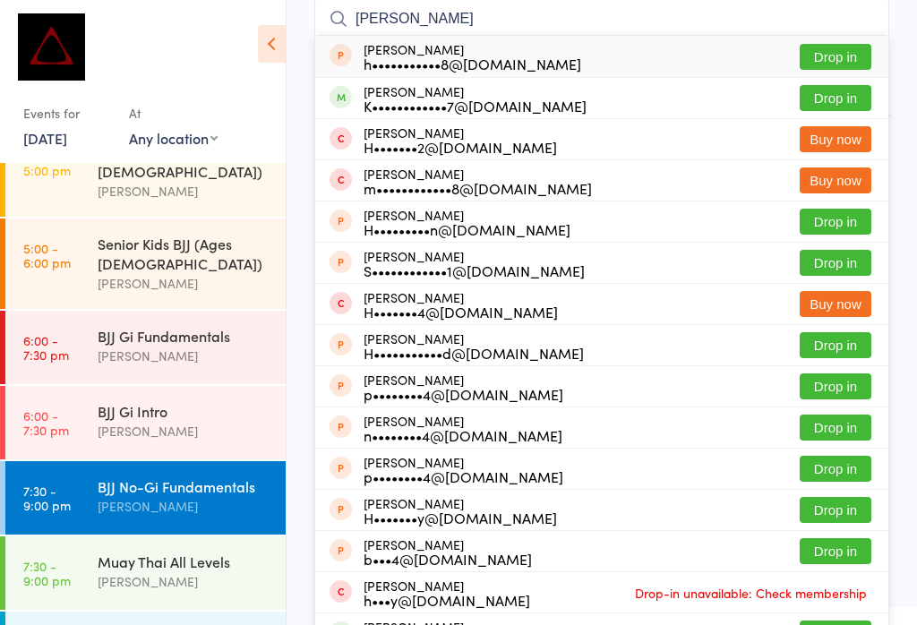
type input "[PERSON_NAME]"
click at [851, 95] on button "Drop in" at bounding box center [836, 98] width 72 height 26
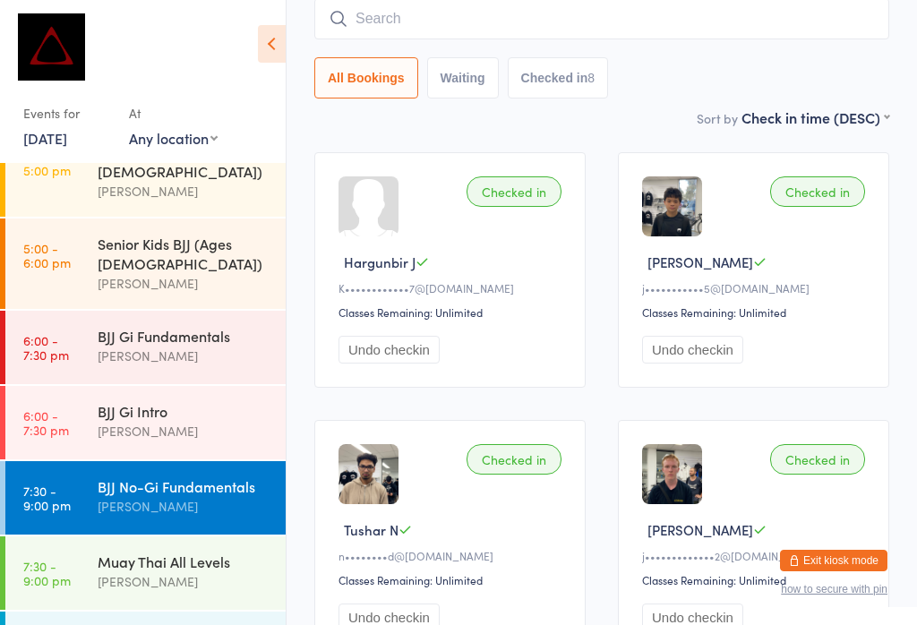
click at [532, 13] on input "search" at bounding box center [601, 18] width 575 height 41
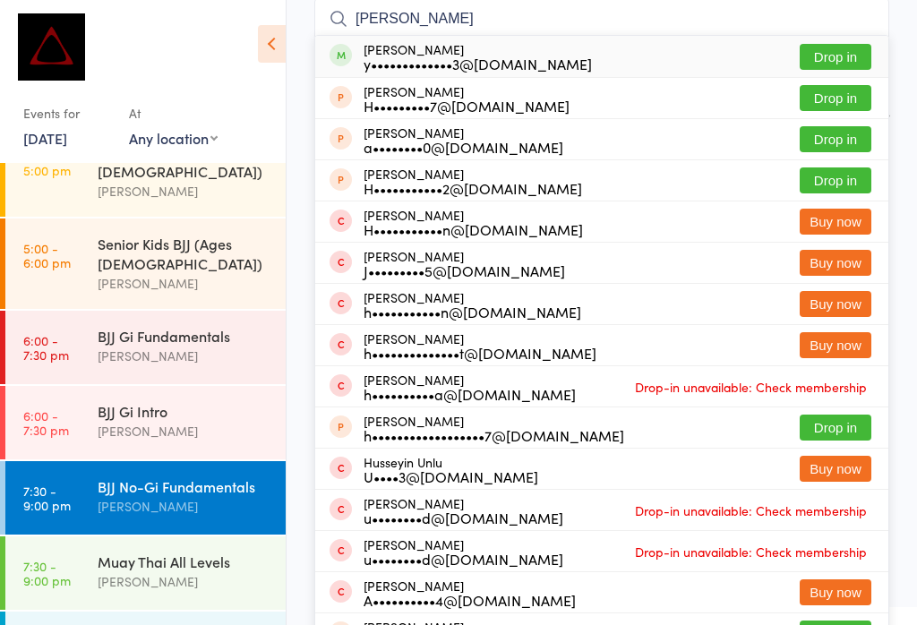
type input "[PERSON_NAME]"
click at [842, 44] on button "Drop in" at bounding box center [836, 57] width 72 height 26
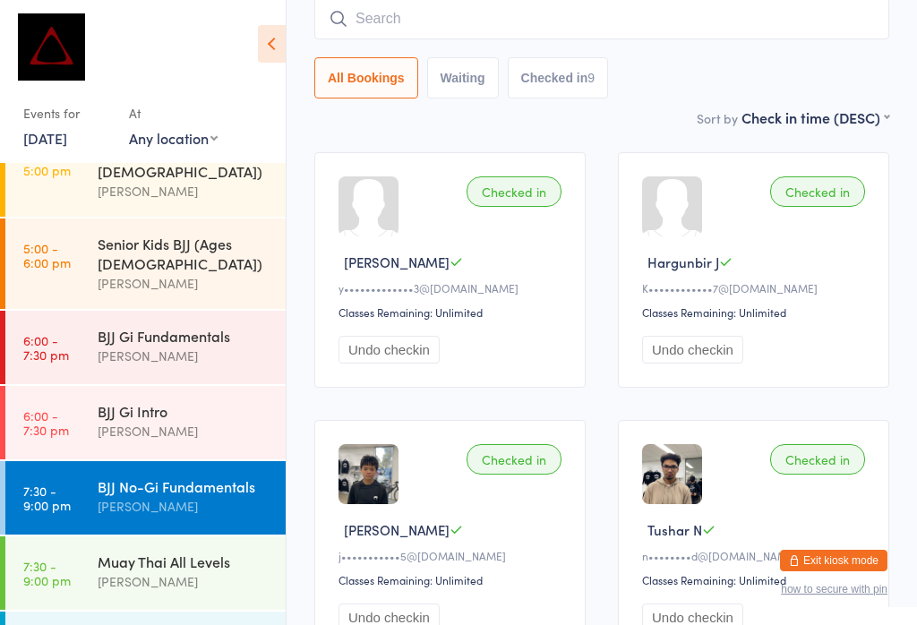
click at [571, 21] on input "search" at bounding box center [601, 18] width 575 height 41
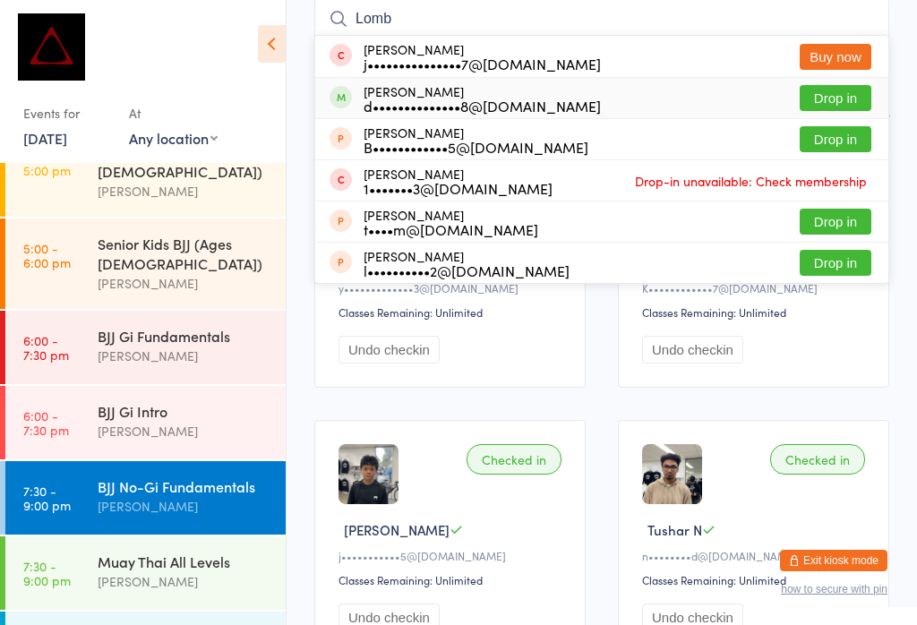
type input "Lomb"
click at [837, 98] on button "Drop in" at bounding box center [836, 98] width 72 height 26
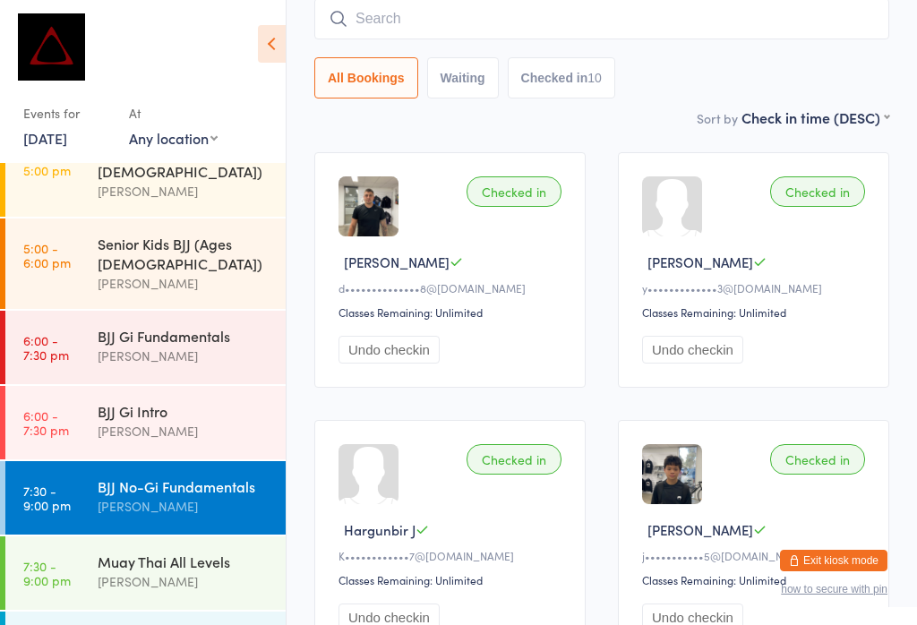
click at [416, 11] on input "search" at bounding box center [601, 18] width 575 height 41
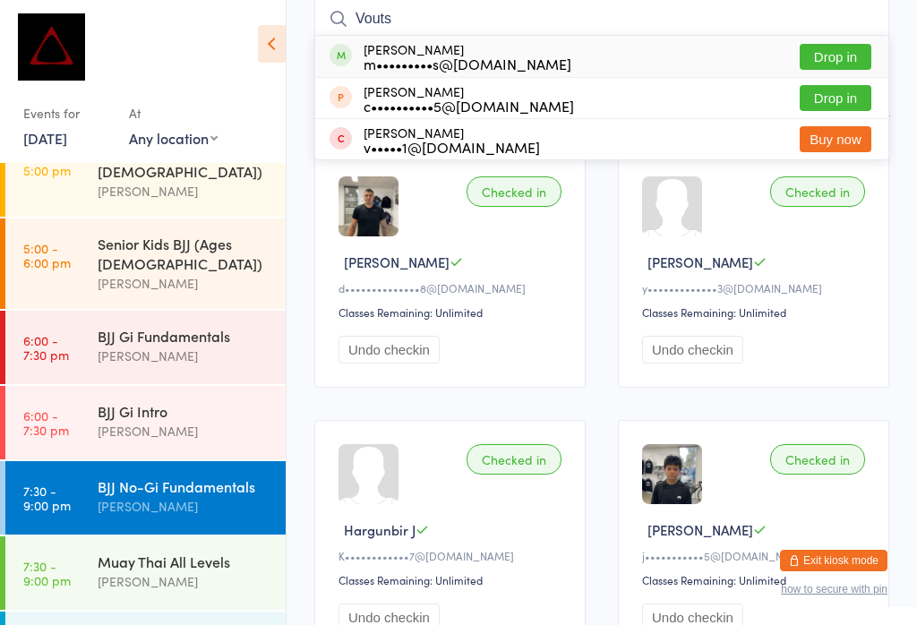
type input "Vouts"
click at [841, 39] on div "[PERSON_NAME] m•••••••••s@[DOMAIN_NAME] Drop in" at bounding box center [601, 56] width 573 height 41
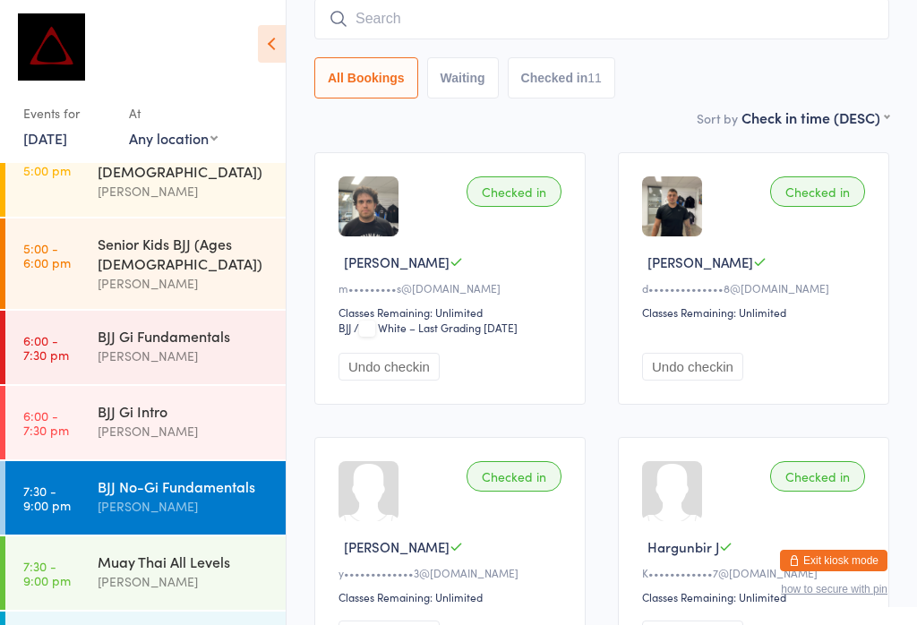
scroll to position [140, 0]
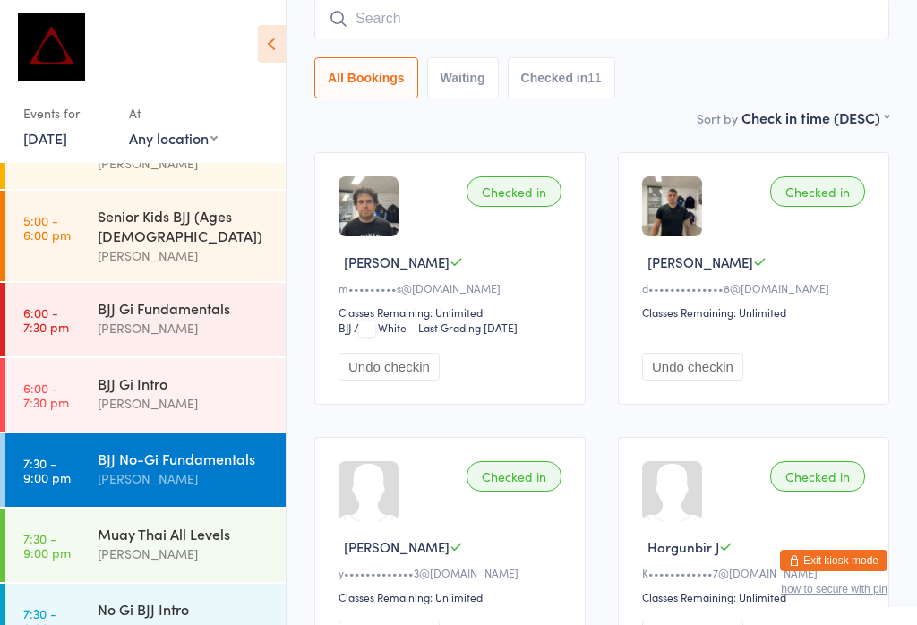
click at [150, 599] on div "No Gi BJJ Intro" at bounding box center [184, 609] width 173 height 20
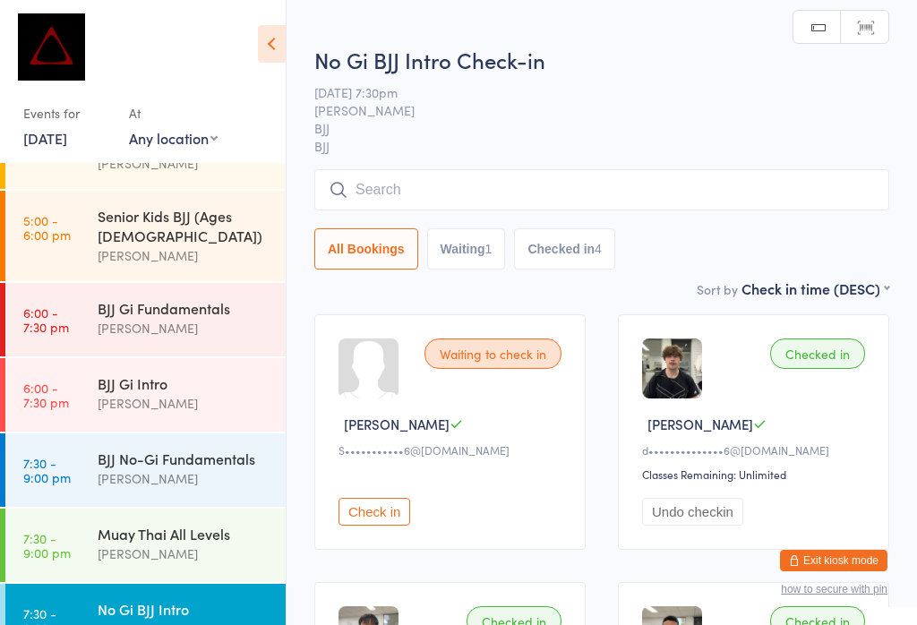
click at [416, 189] on input "search" at bounding box center [601, 189] width 575 height 41
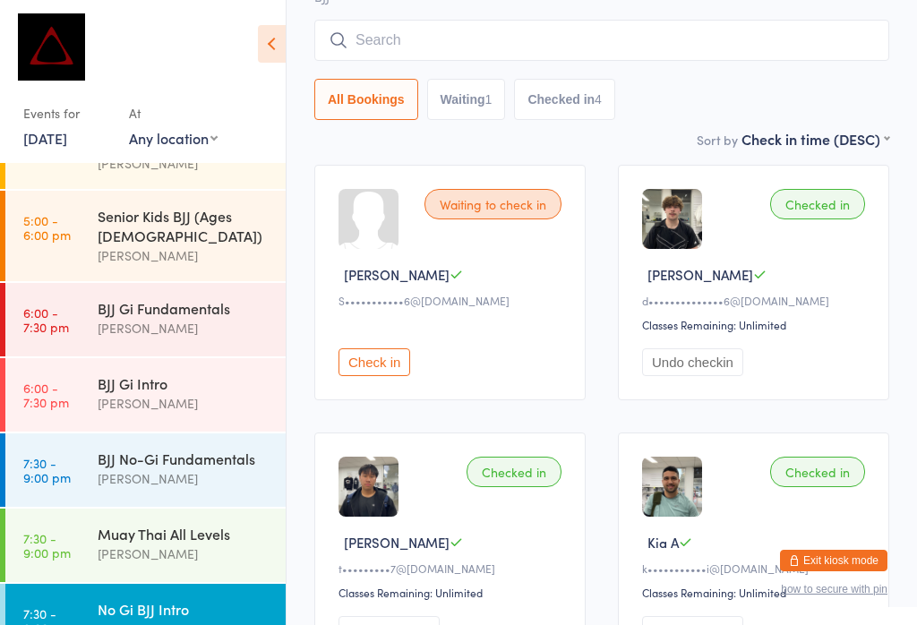
scroll to position [171, 0]
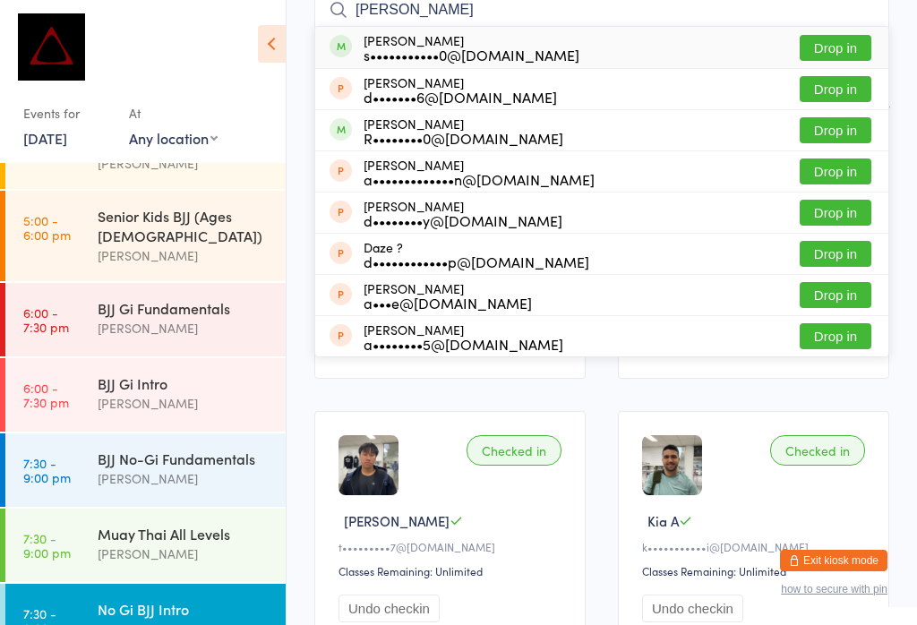
type input "[PERSON_NAME]"
click at [825, 36] on button "Drop in" at bounding box center [836, 48] width 72 height 26
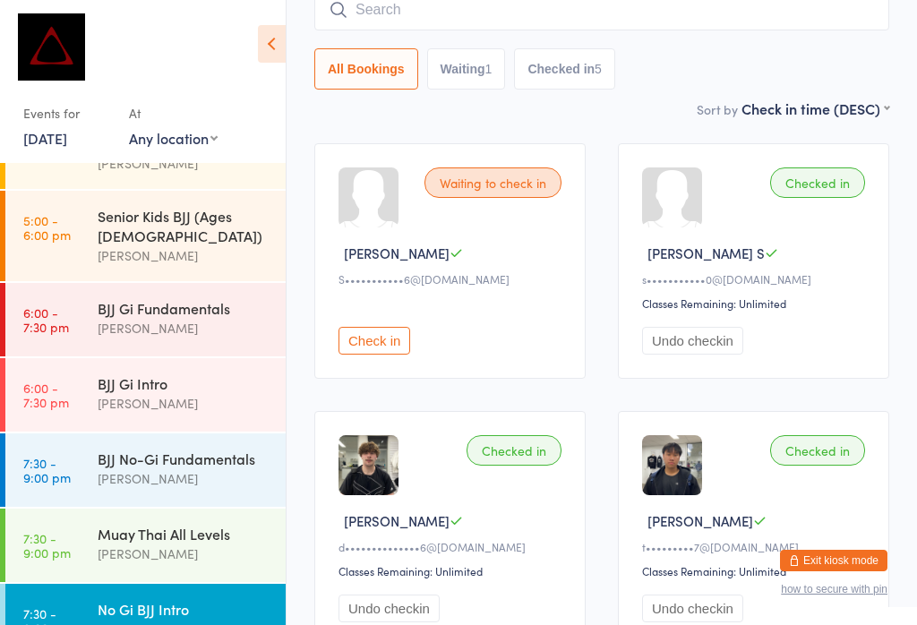
click at [402, 4] on input "search" at bounding box center [601, 9] width 575 height 41
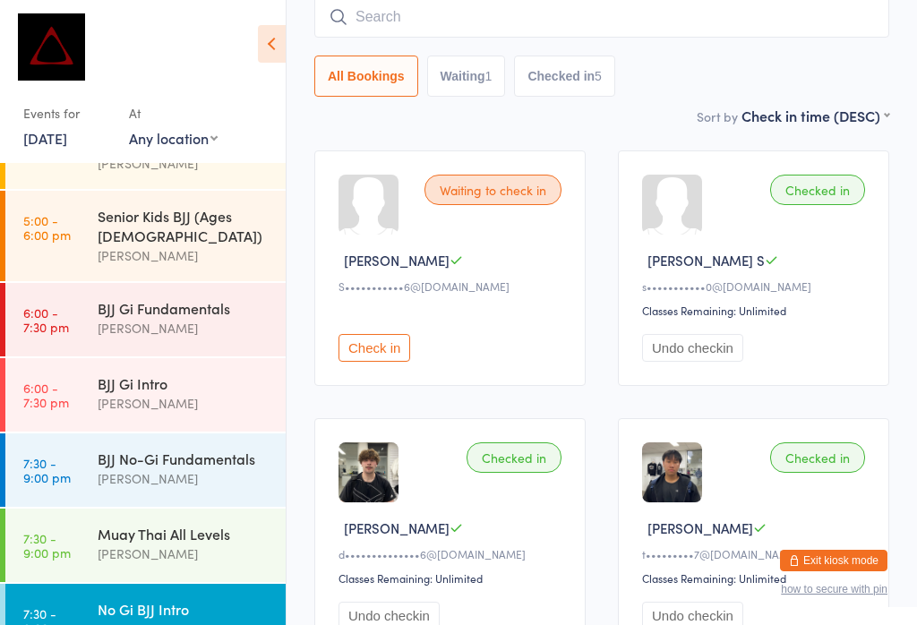
scroll to position [162, 0]
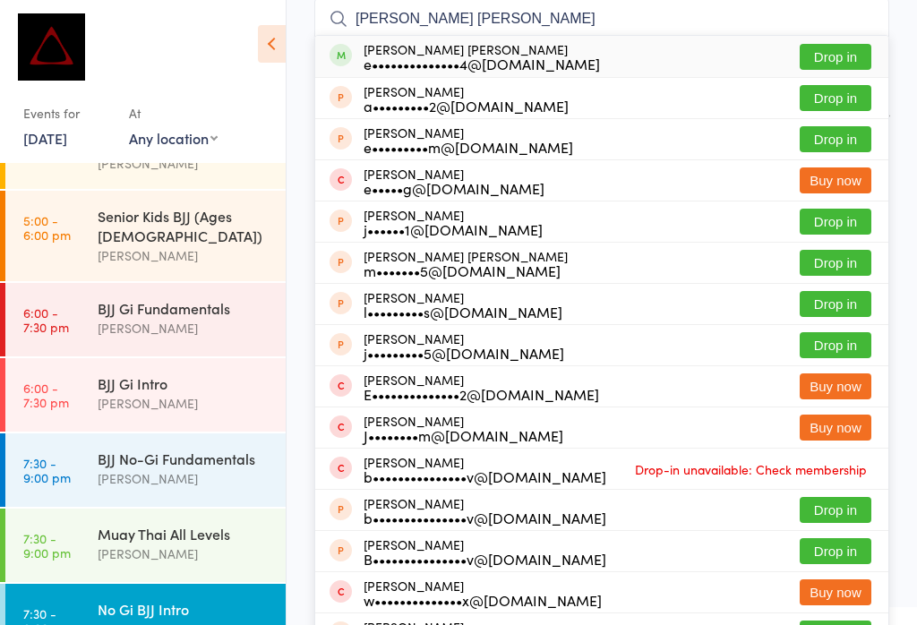
type input "[PERSON_NAME] [PERSON_NAME]"
click at [845, 48] on button "Drop in" at bounding box center [836, 57] width 72 height 26
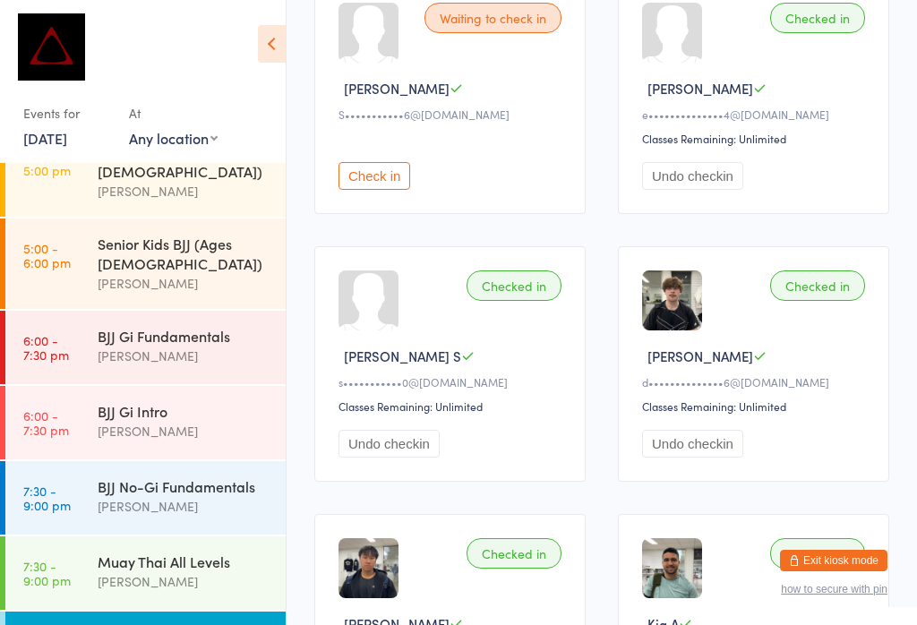
scroll to position [335, 0]
click at [158, 624] on div "No Gi BJJ Intro" at bounding box center [184, 637] width 173 height 20
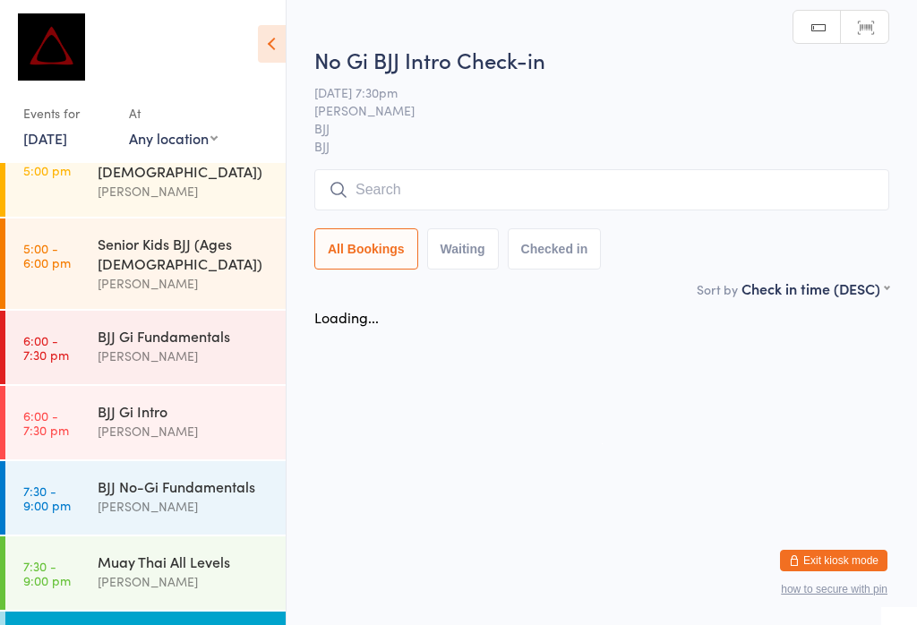
scroll to position [0, 0]
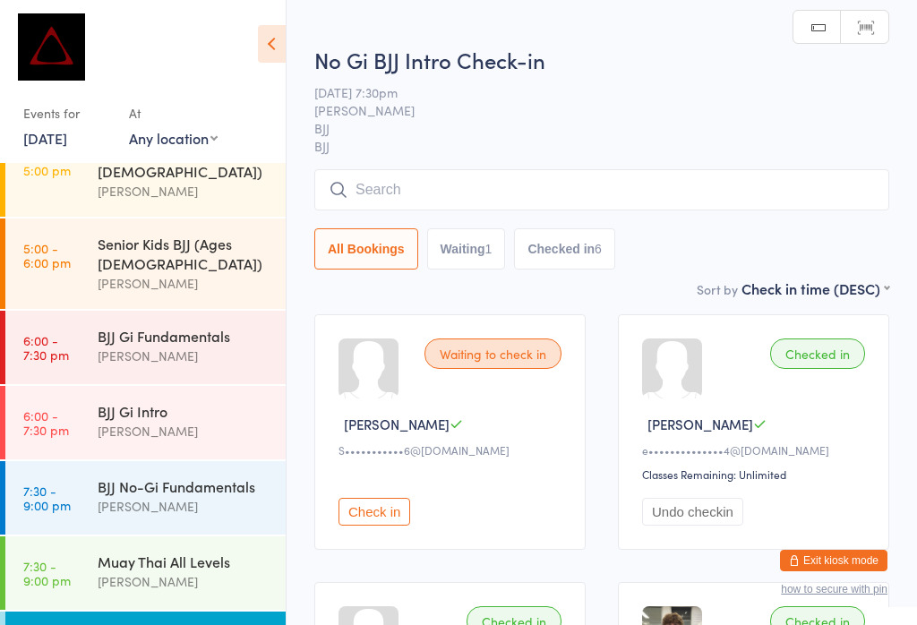
click at [506, 203] on input "search" at bounding box center [601, 189] width 575 height 41
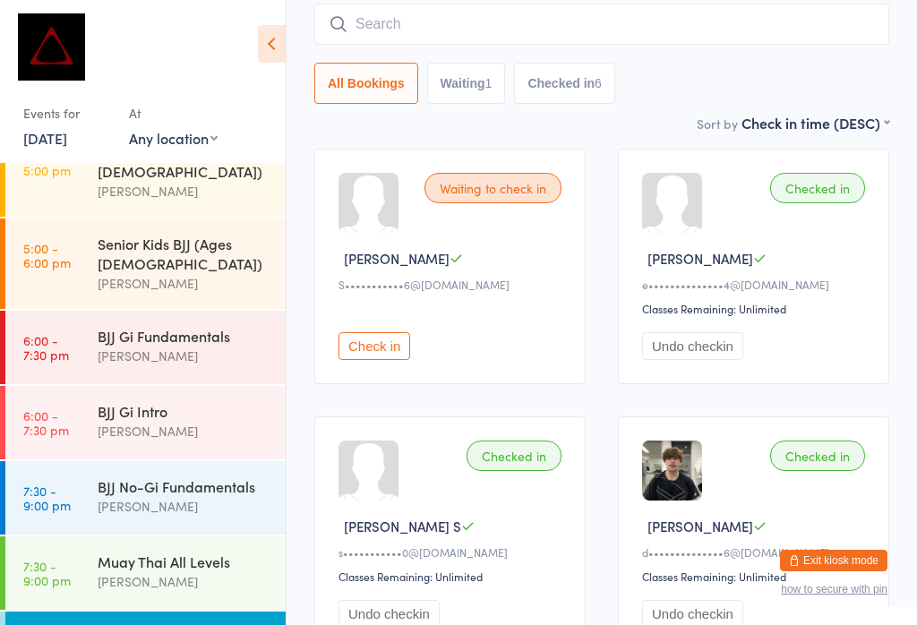
scroll to position [171, 0]
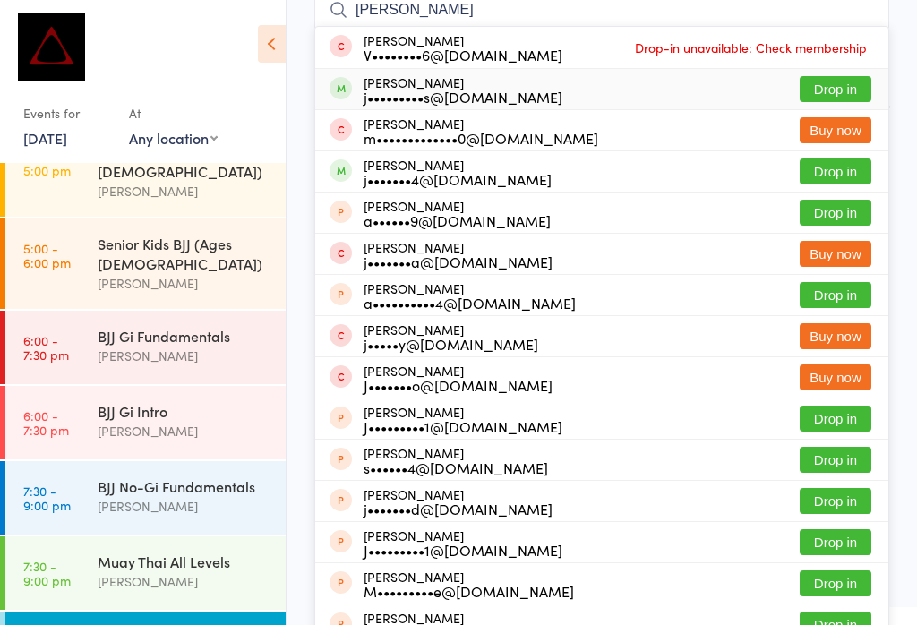
type input "[PERSON_NAME]"
click at [837, 82] on button "Drop in" at bounding box center [836, 89] width 72 height 26
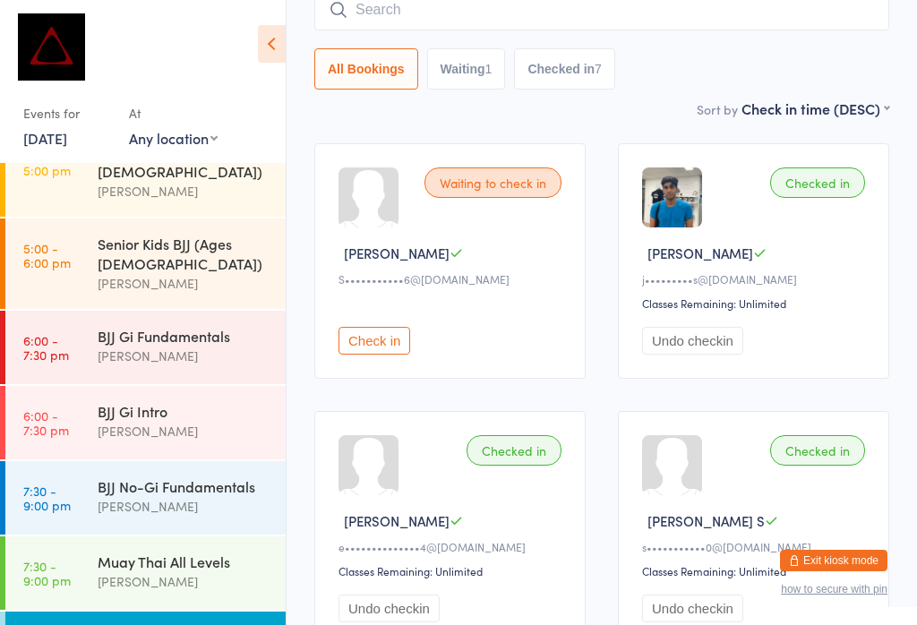
click at [388, 6] on input "search" at bounding box center [601, 9] width 575 height 41
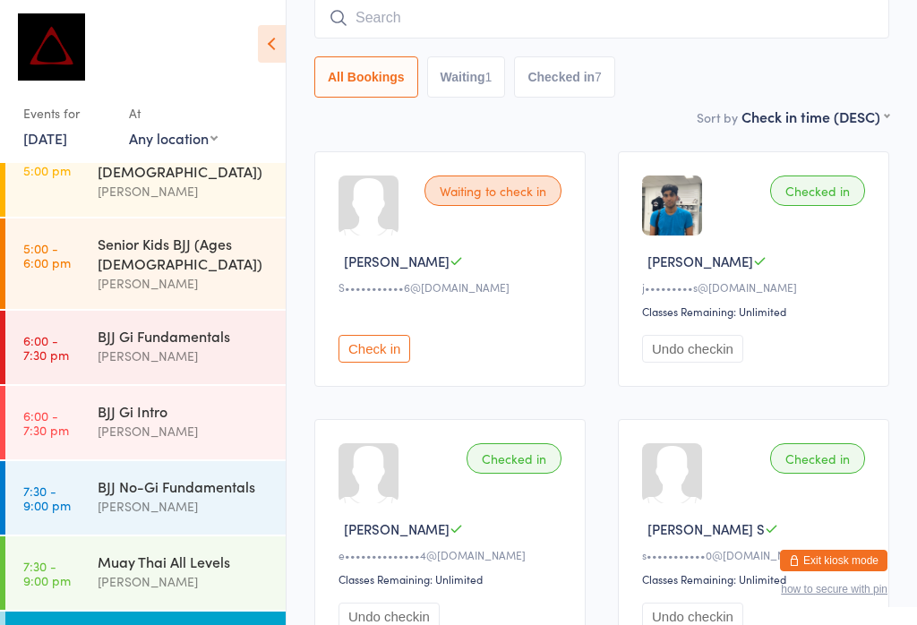
scroll to position [162, 0]
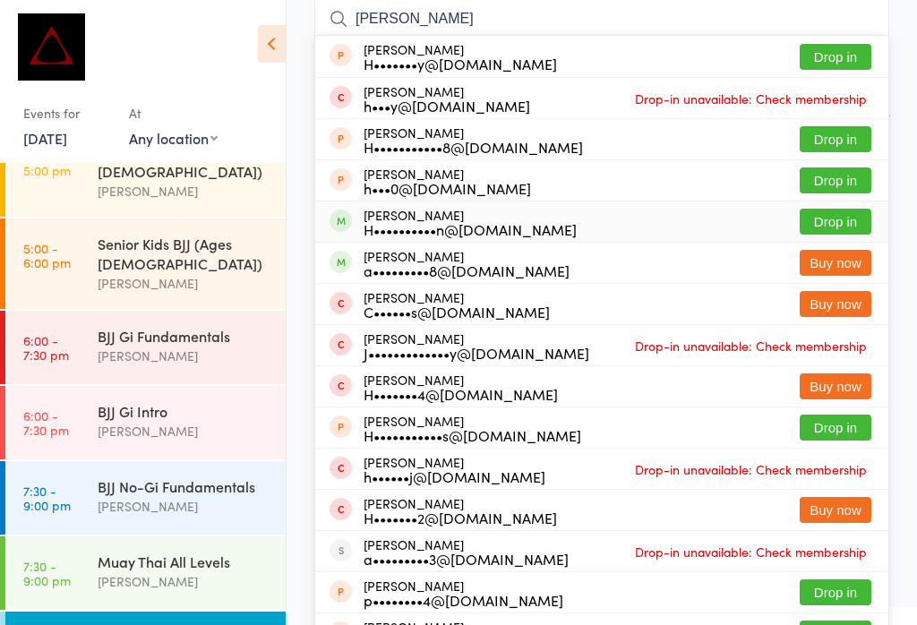
type input "[PERSON_NAME]"
click at [820, 211] on button "Drop in" at bounding box center [836, 222] width 72 height 26
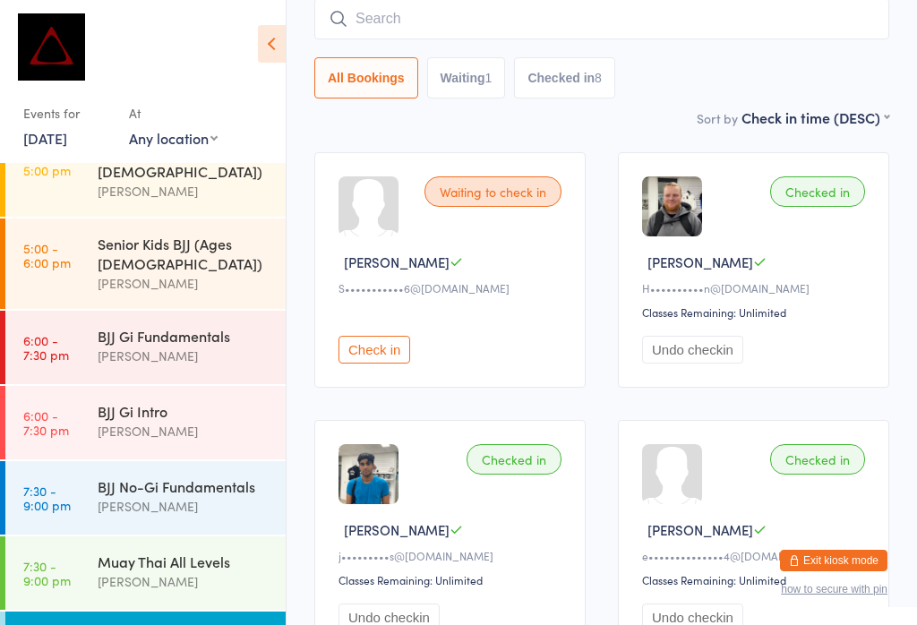
click at [453, 26] on input "search" at bounding box center [601, 18] width 575 height 41
click at [455, 34] on input "search" at bounding box center [601, 18] width 575 height 41
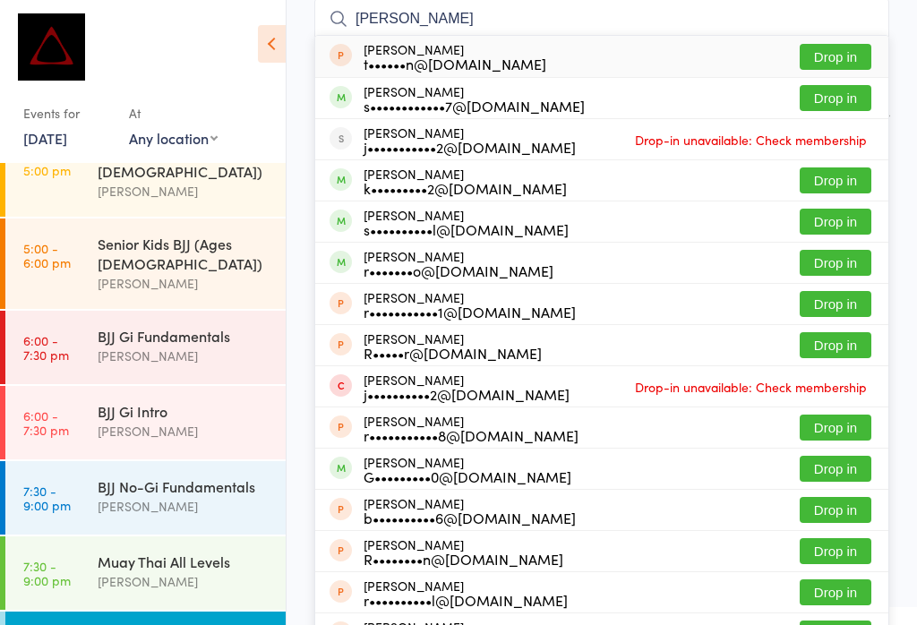
type input "[PERSON_NAME]"
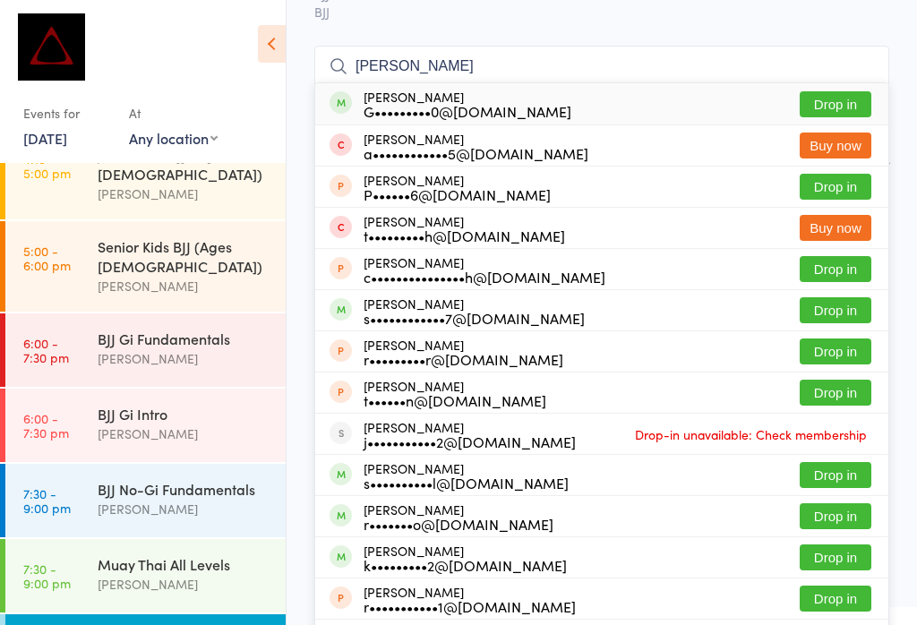
scroll to position [116, 0]
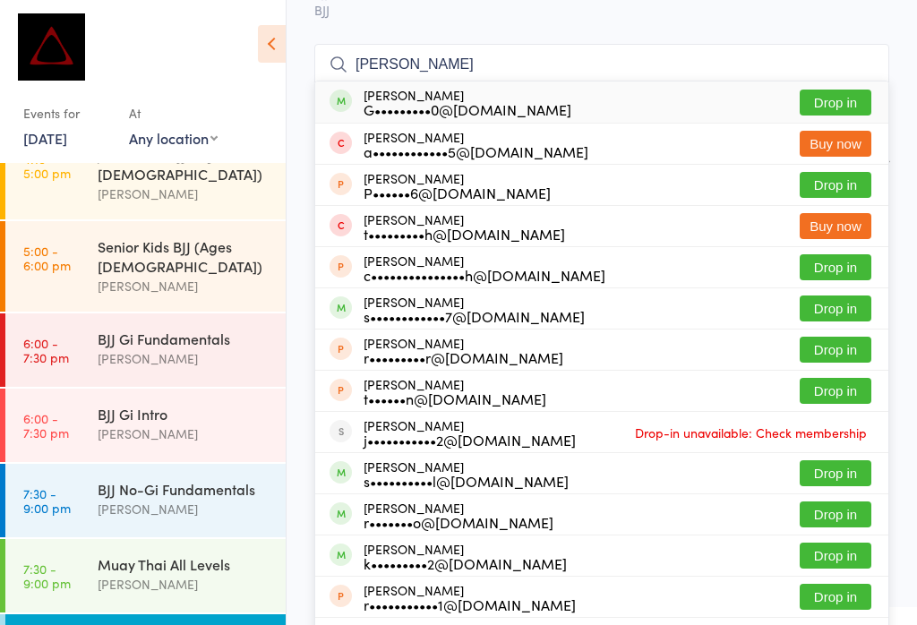
click at [201, 329] on div "BJJ Gi Fundamentals" at bounding box center [184, 339] width 173 height 20
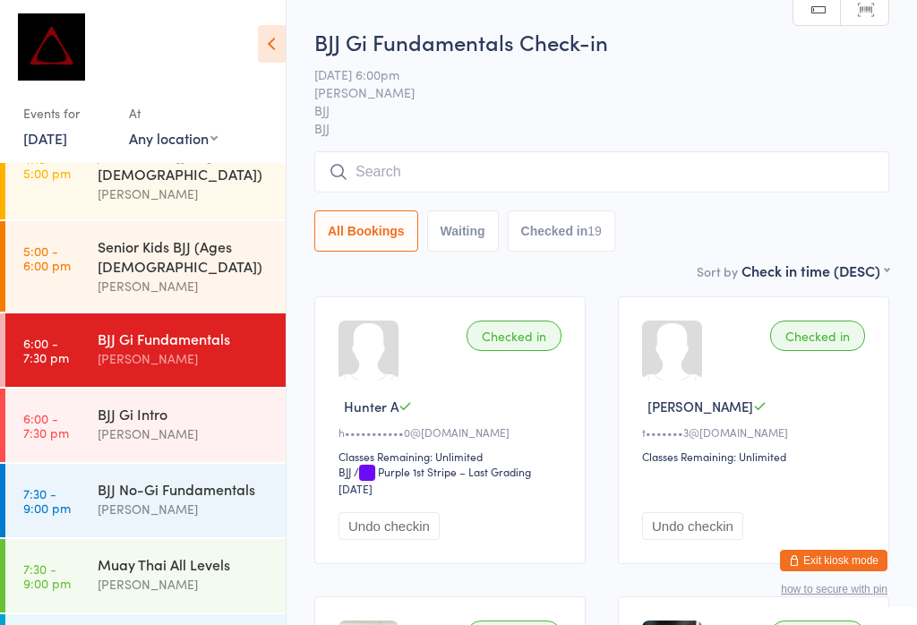
scroll to position [17, 0]
click at [494, 173] on input "search" at bounding box center [601, 172] width 575 height 41
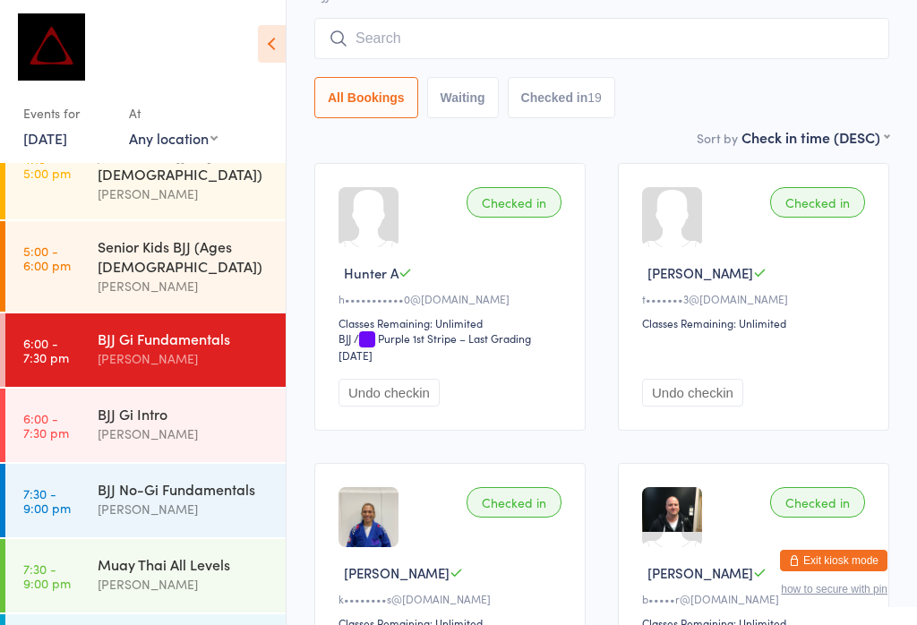
scroll to position [171, 0]
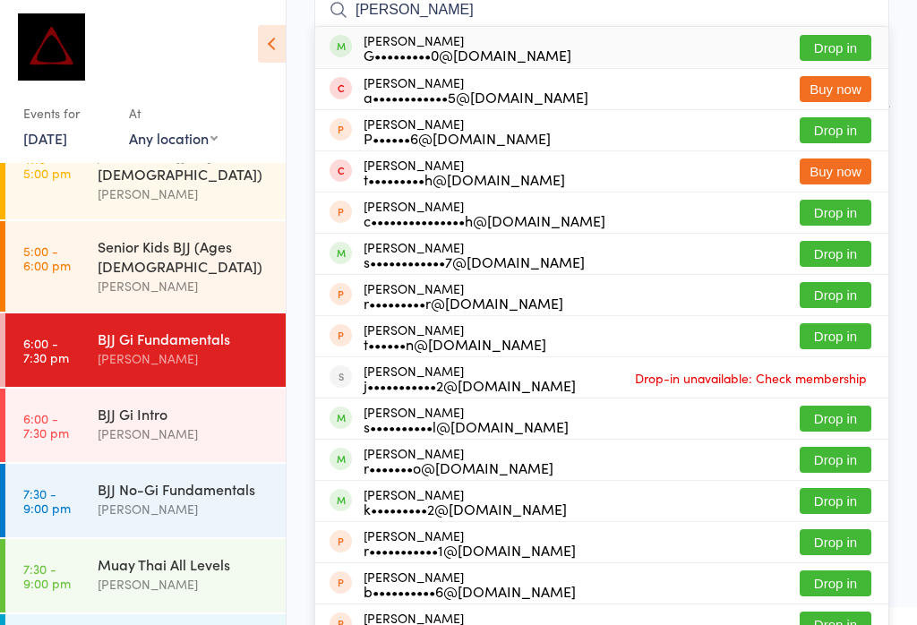
type input "[PERSON_NAME]"
click at [827, 36] on button "Drop in" at bounding box center [836, 48] width 72 height 26
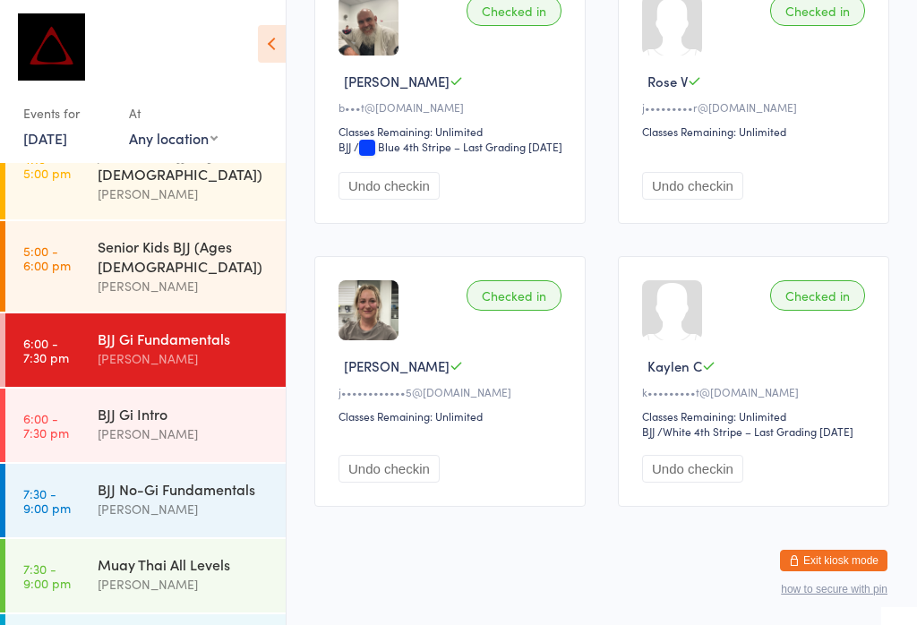
scroll to position [2598, 0]
click at [135, 329] on div "BJJ Gi Fundamentals" at bounding box center [184, 339] width 173 height 20
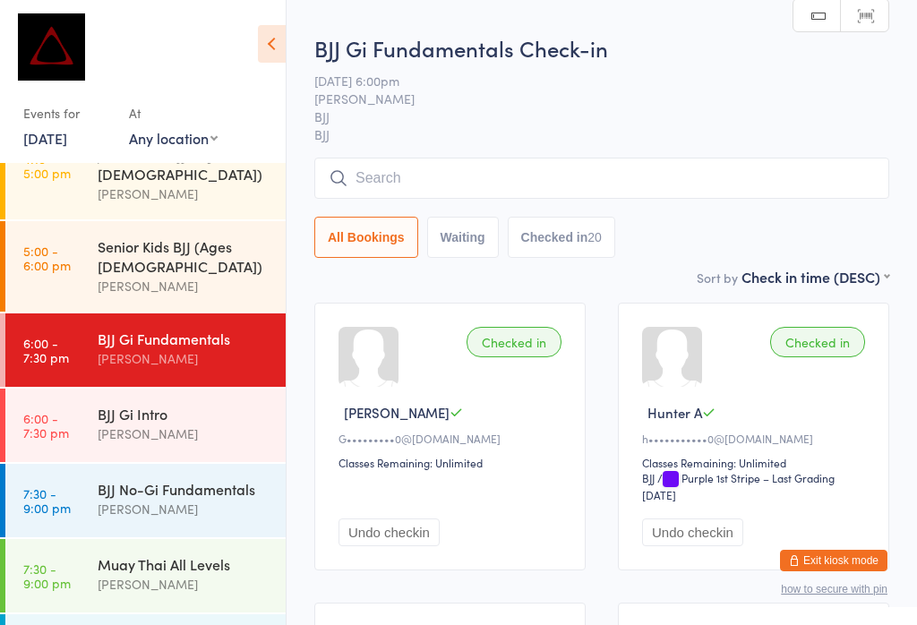
scroll to position [13, 0]
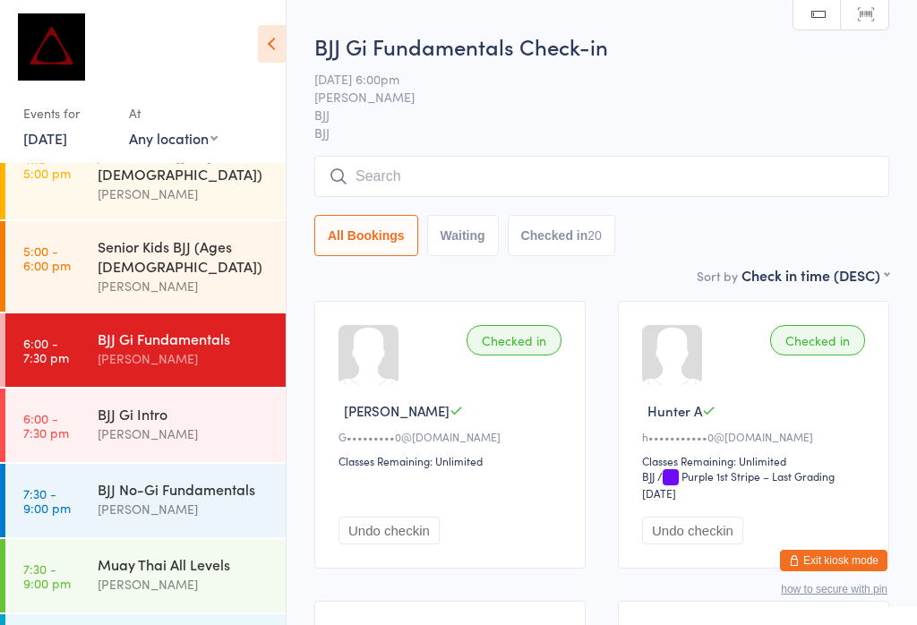
click at [388, 175] on input "search" at bounding box center [601, 176] width 575 height 41
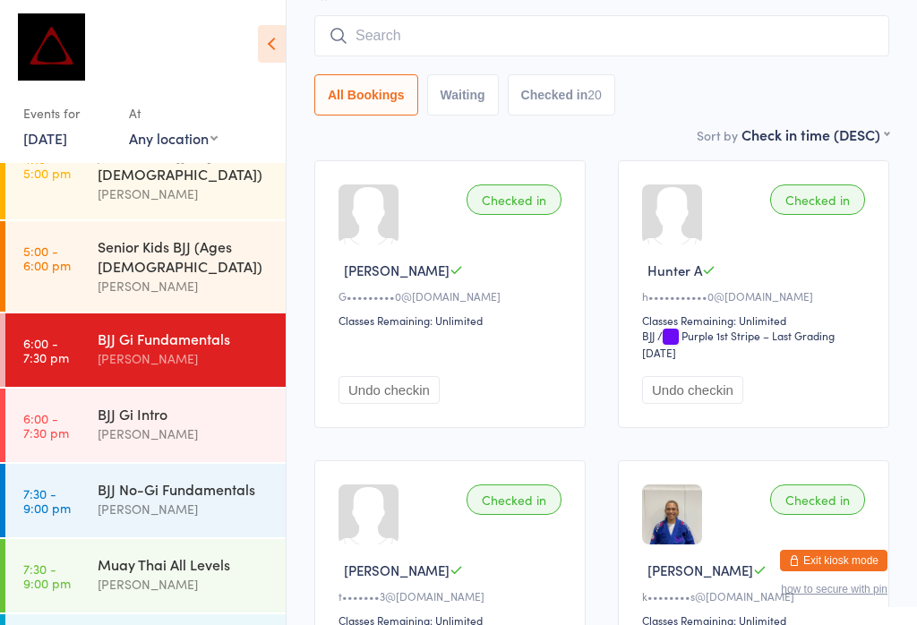
scroll to position [171, 0]
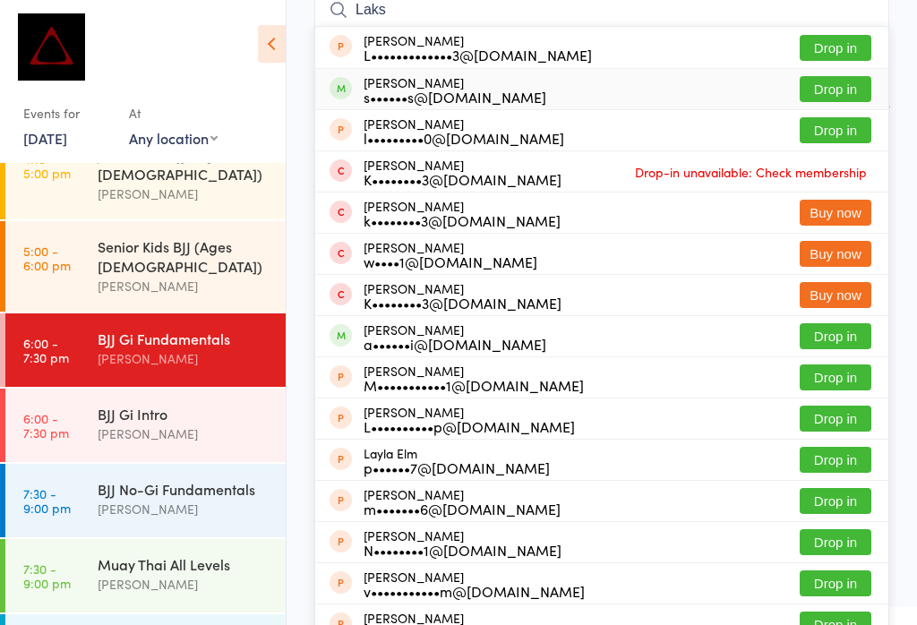
type input "Laks"
click at [812, 83] on button "Drop in" at bounding box center [836, 89] width 72 height 26
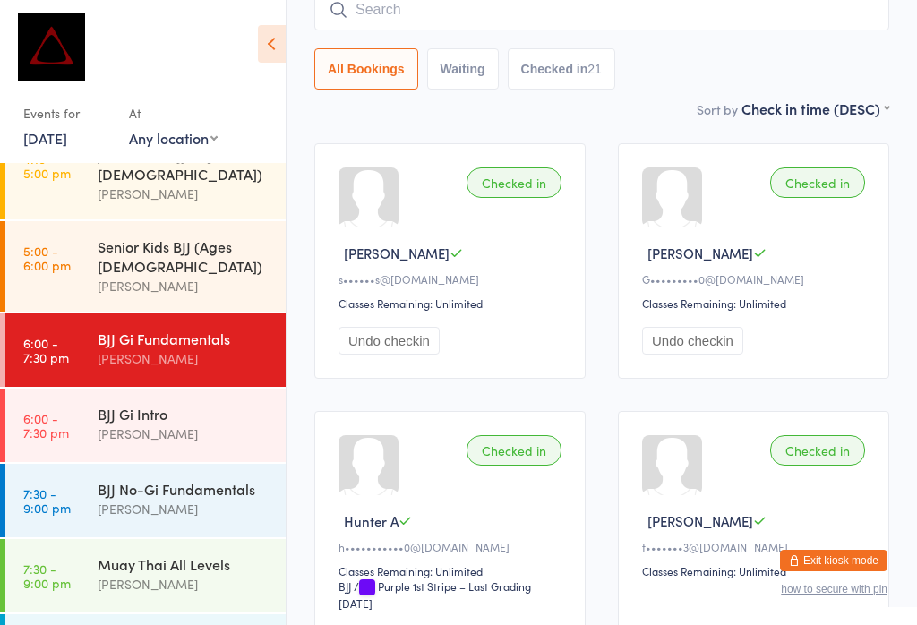
click at [401, 14] on input "search" at bounding box center [601, 9] width 575 height 41
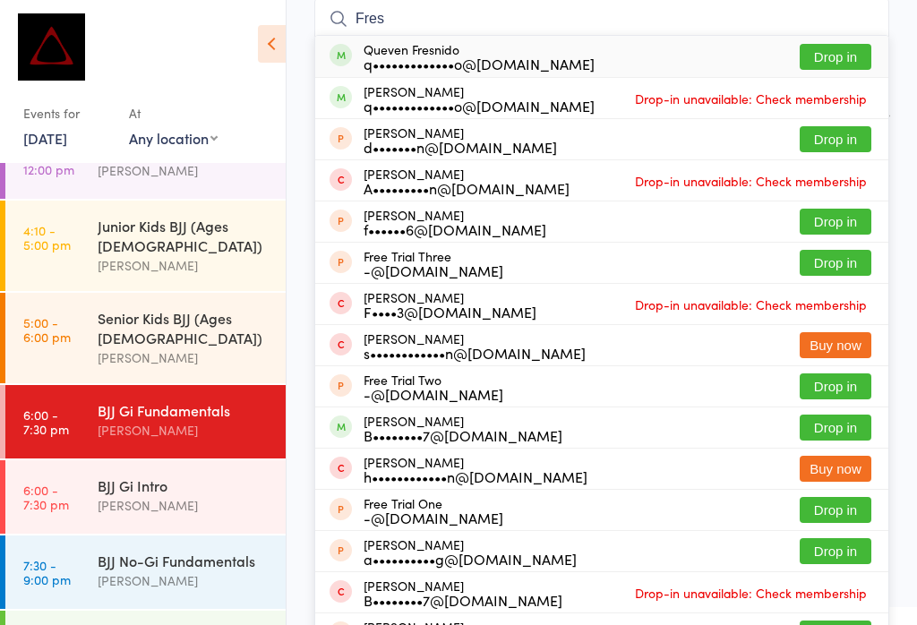
scroll to position [37, 0]
type input "Fres"
click at [817, 54] on button "Drop in" at bounding box center [836, 57] width 72 height 26
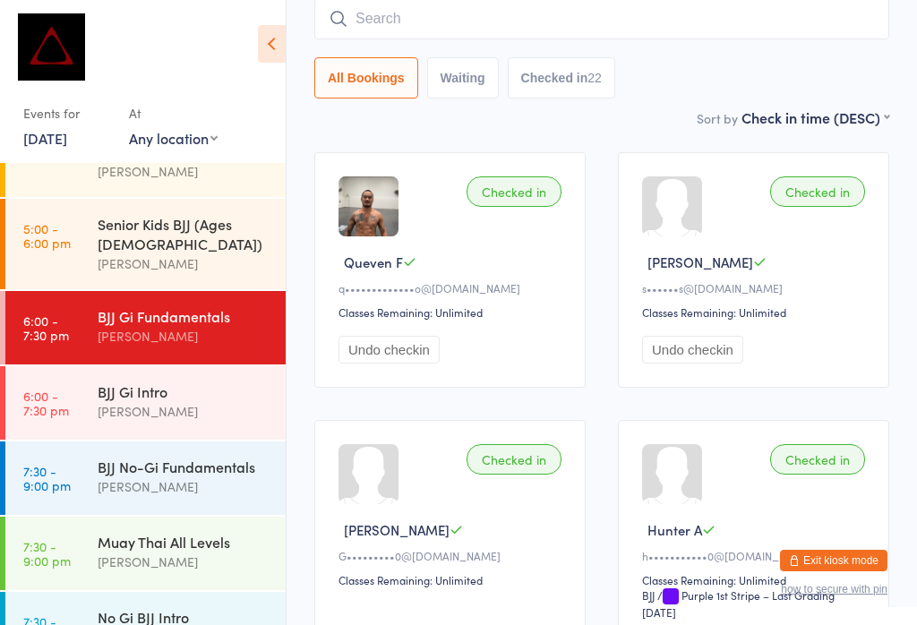
scroll to position [140, 0]
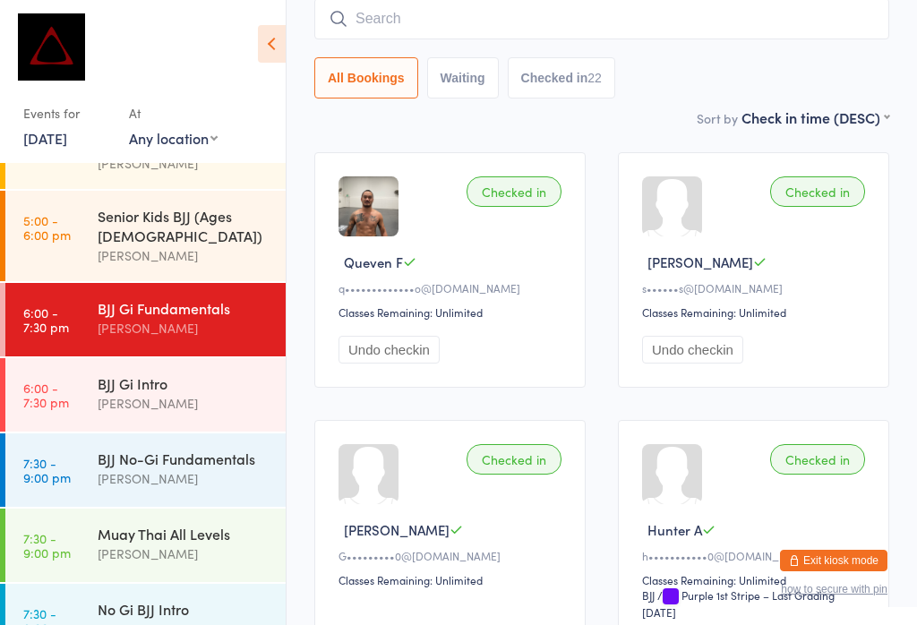
click at [167, 449] on div "BJJ No-Gi Fundamentals" at bounding box center [184, 459] width 173 height 20
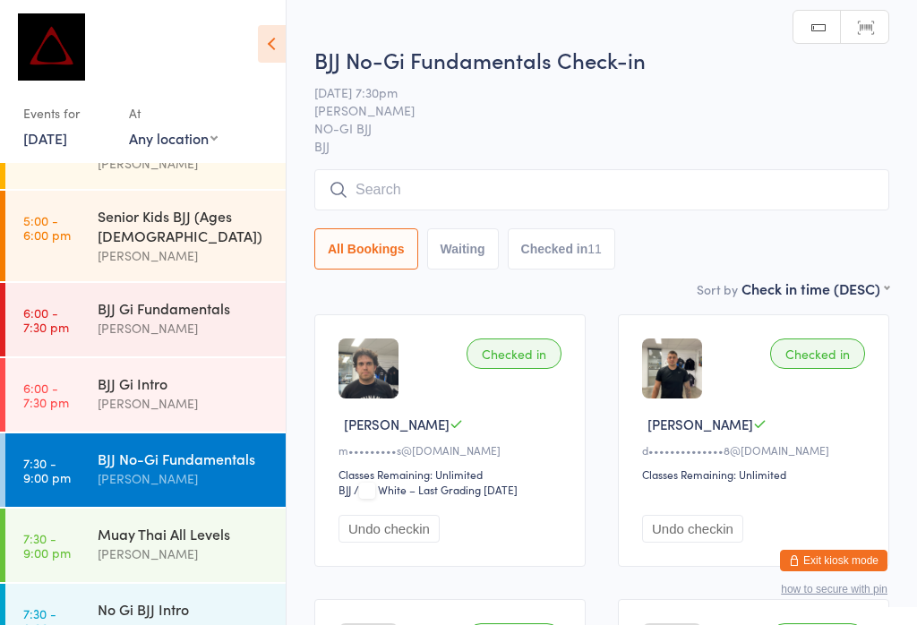
click at [513, 185] on input "search" at bounding box center [601, 189] width 575 height 41
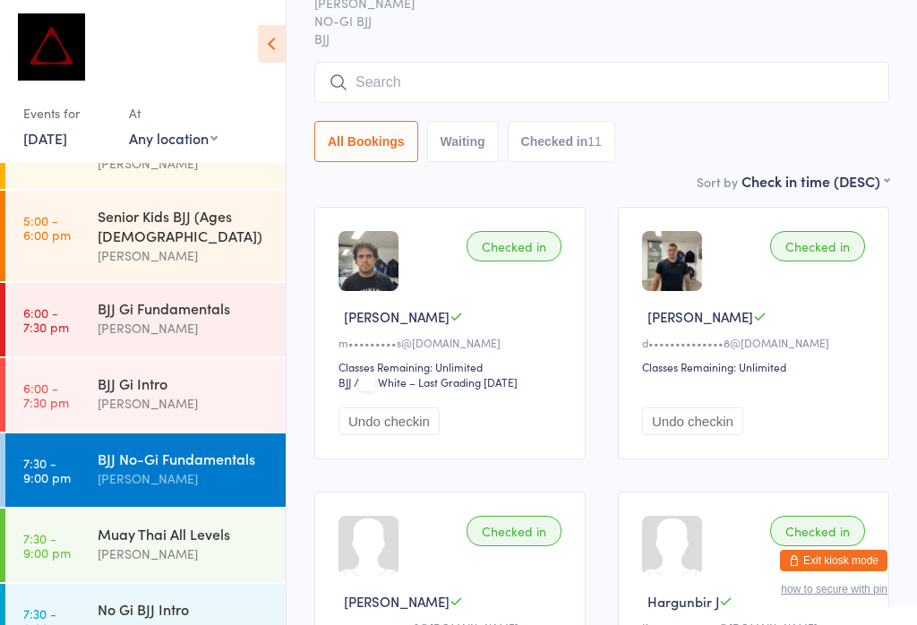
scroll to position [171, 0]
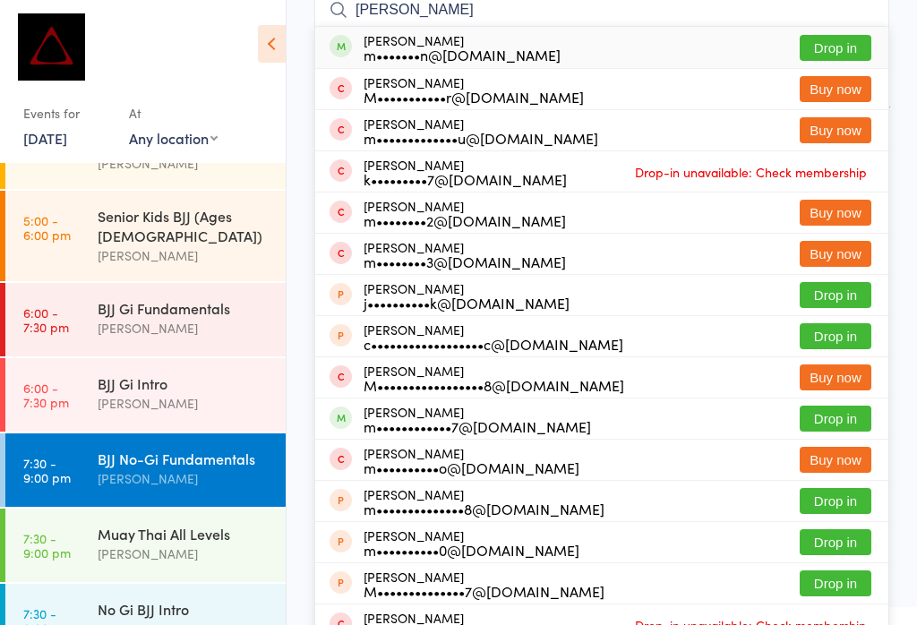
type input "[PERSON_NAME]"
click at [841, 47] on button "Drop in" at bounding box center [836, 48] width 72 height 26
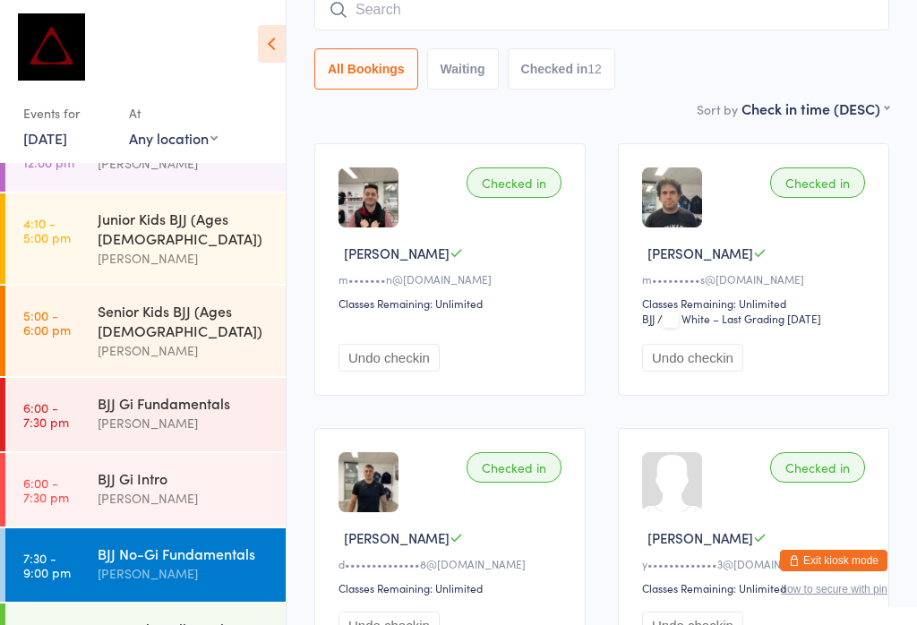
scroll to position [44, 0]
click at [147, 394] on div "BJJ Gi Fundamentals" at bounding box center [184, 404] width 173 height 20
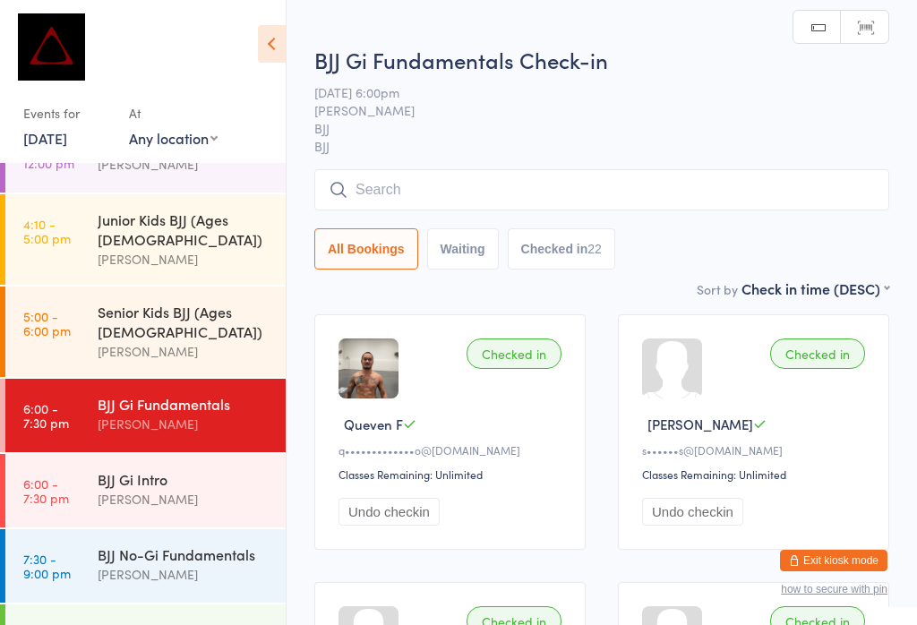
click at [581, 194] on input "search" at bounding box center [601, 189] width 575 height 41
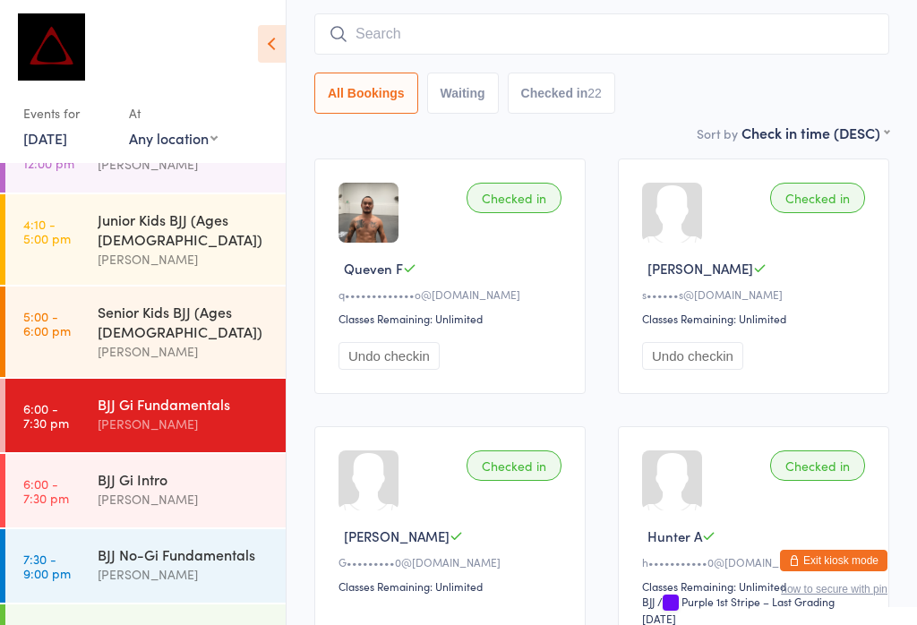
scroll to position [171, 0]
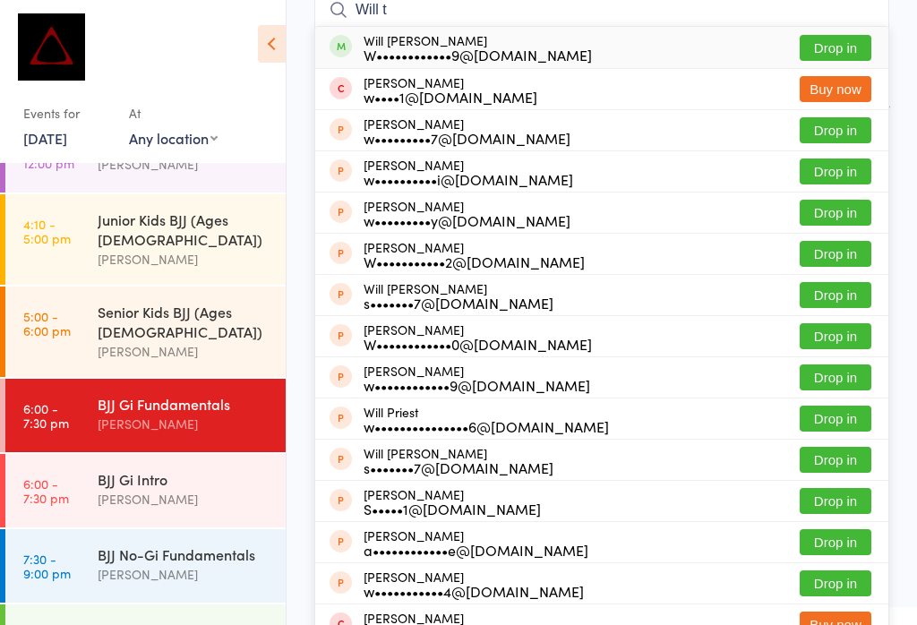
type input "Will t"
click at [844, 40] on button "Drop in" at bounding box center [836, 48] width 72 height 26
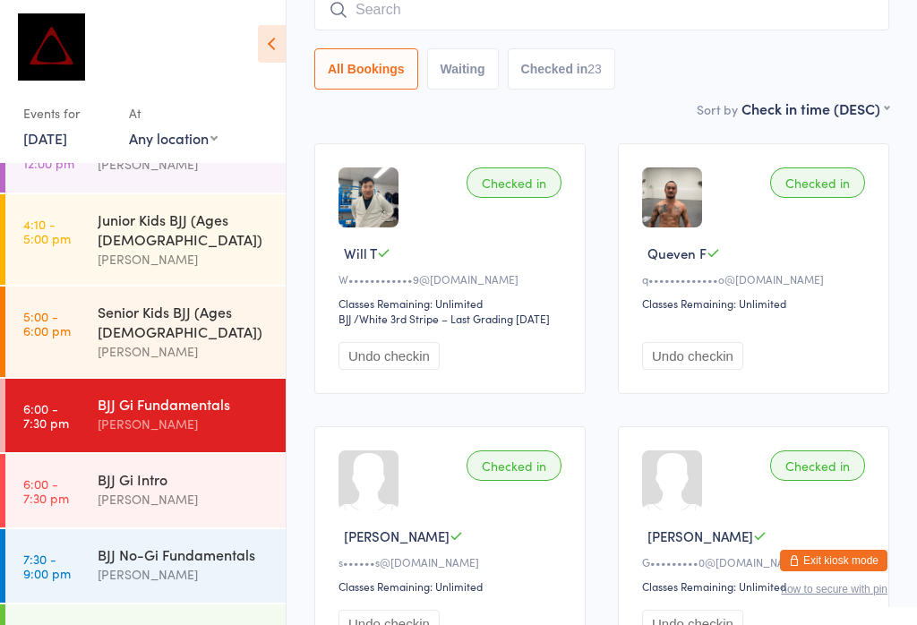
click at [478, 3] on input "search" at bounding box center [601, 9] width 575 height 41
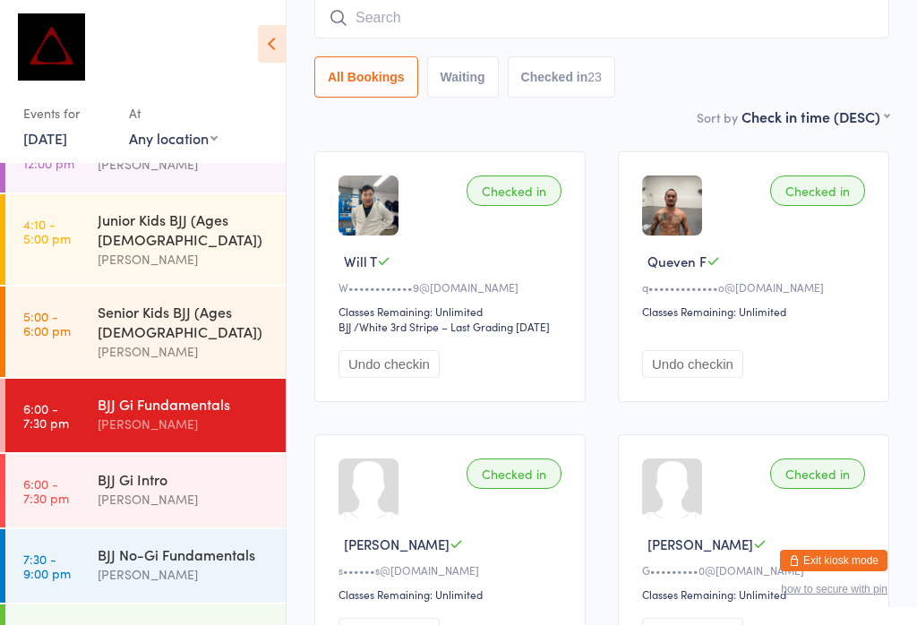
scroll to position [162, 0]
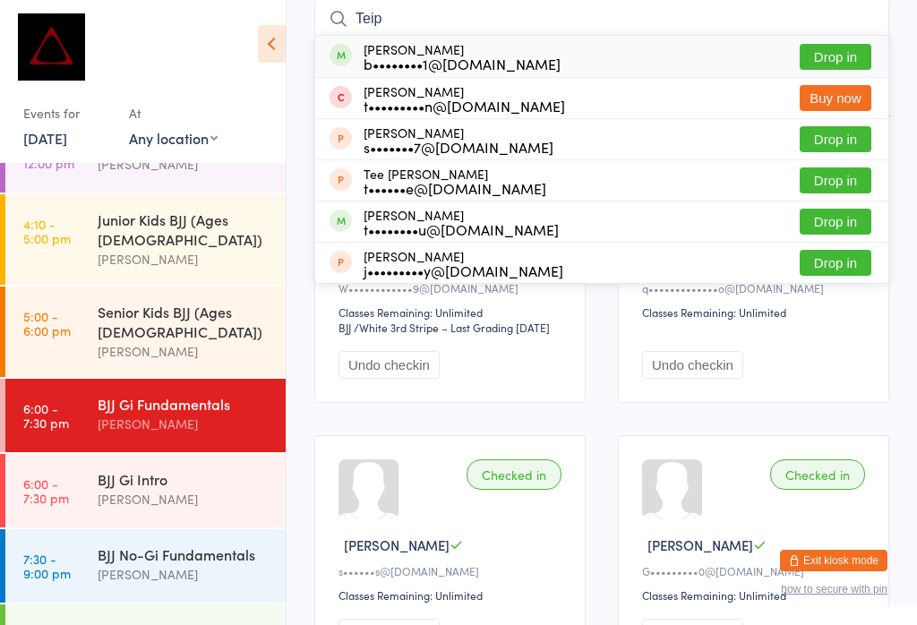
type input "Teip"
click at [842, 51] on button "Drop in" at bounding box center [836, 57] width 72 height 26
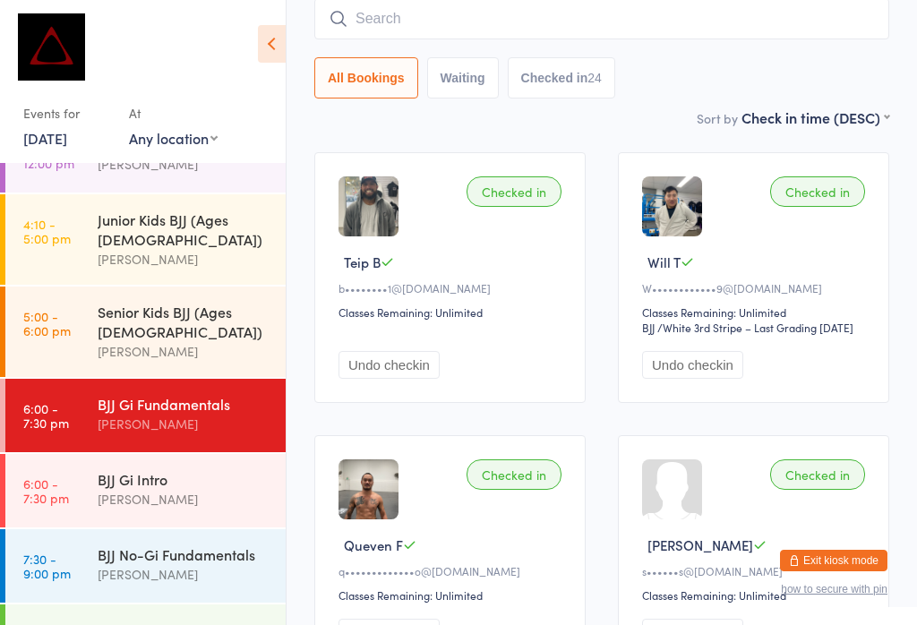
click at [159, 564] on div "[PERSON_NAME]" at bounding box center [184, 574] width 173 height 21
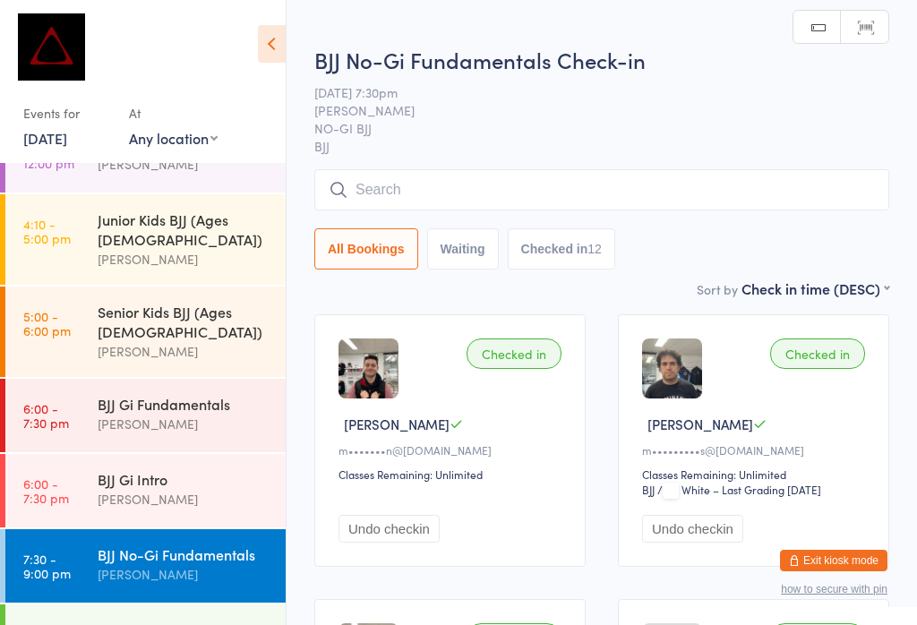
click at [537, 201] on input "search" at bounding box center [601, 189] width 575 height 41
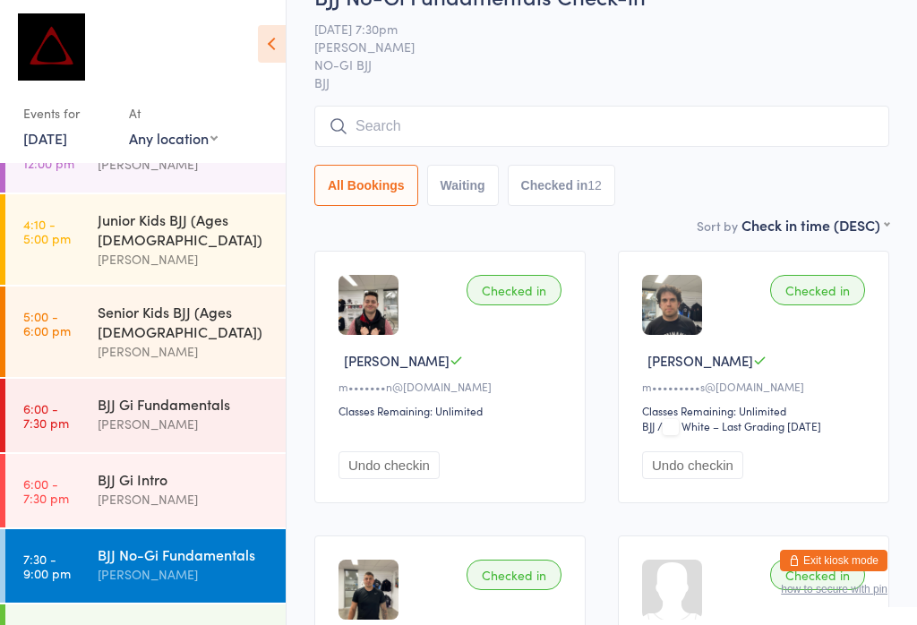
scroll to position [171, 0]
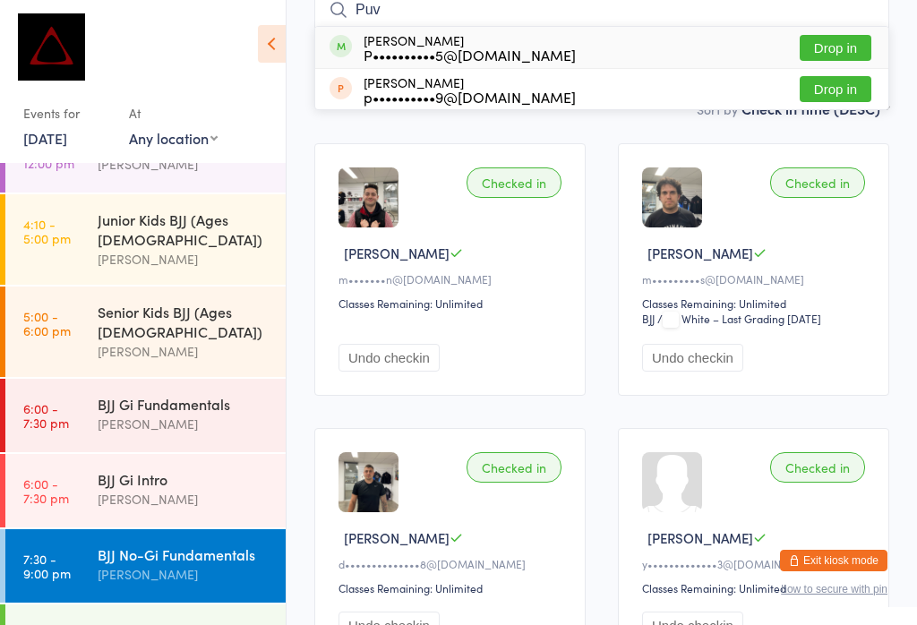
type input "Puv"
click at [826, 43] on button "Drop in" at bounding box center [836, 48] width 72 height 26
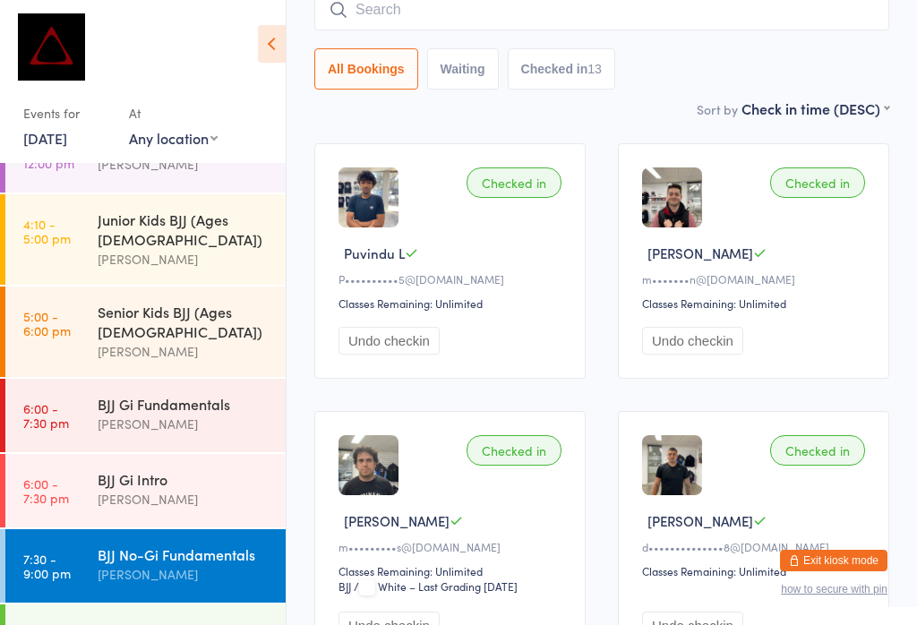
click at [190, 394] on div "BJJ Gi Fundamentals" at bounding box center [184, 404] width 173 height 20
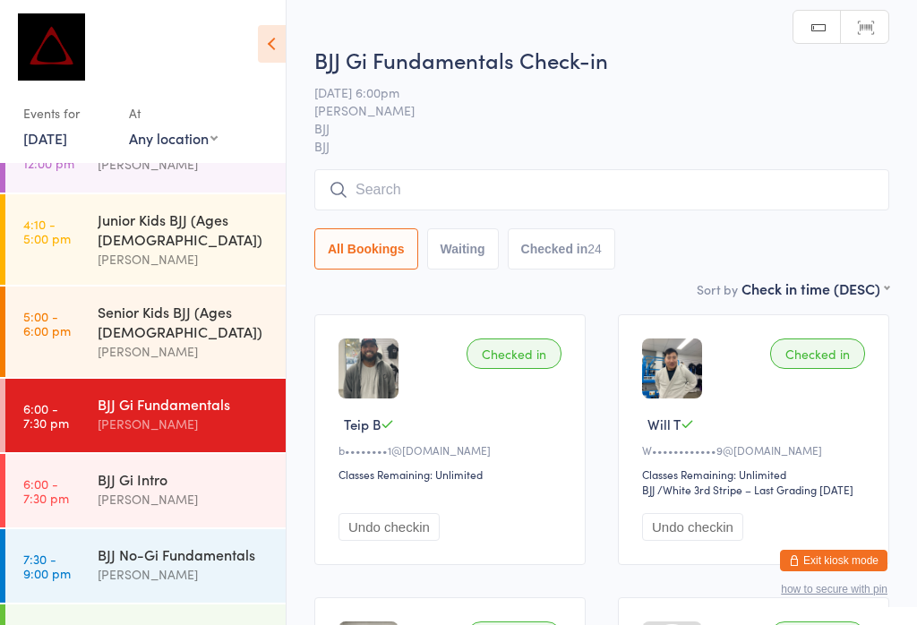
click at [517, 176] on input "search" at bounding box center [601, 189] width 575 height 41
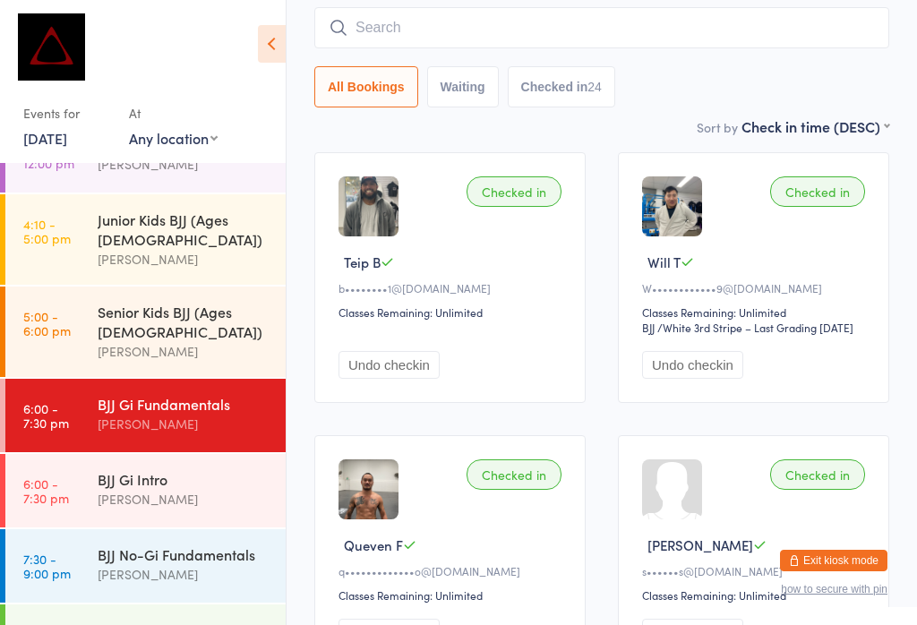
scroll to position [171, 0]
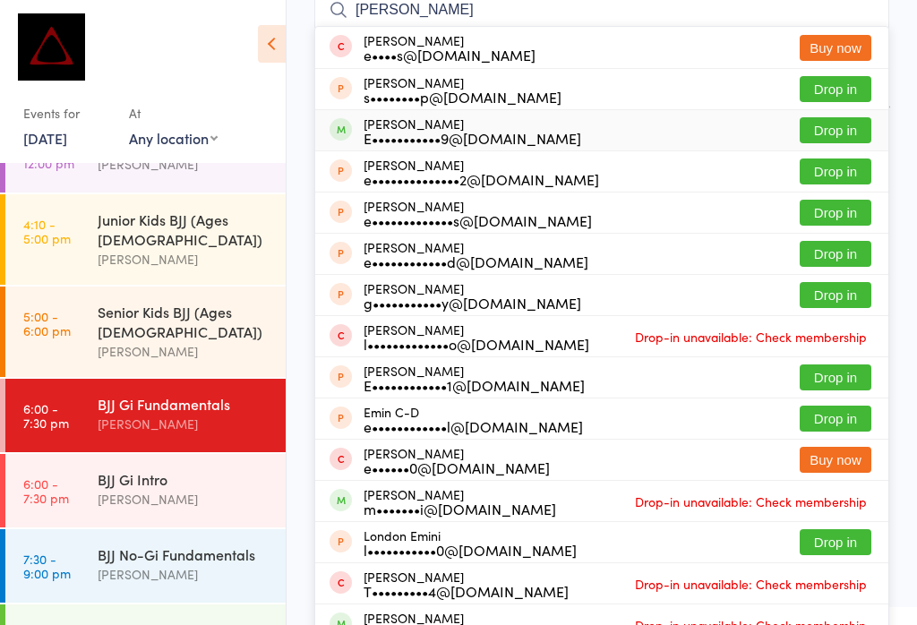
type input "[PERSON_NAME]"
click at [843, 124] on button "Drop in" at bounding box center [836, 130] width 72 height 26
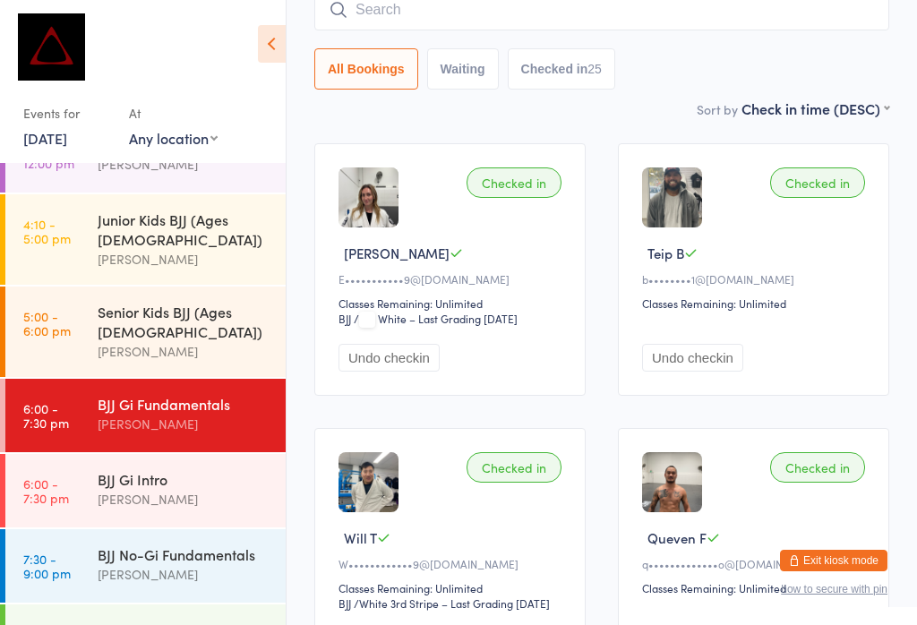
click at [487, 12] on input "search" at bounding box center [601, 9] width 575 height 41
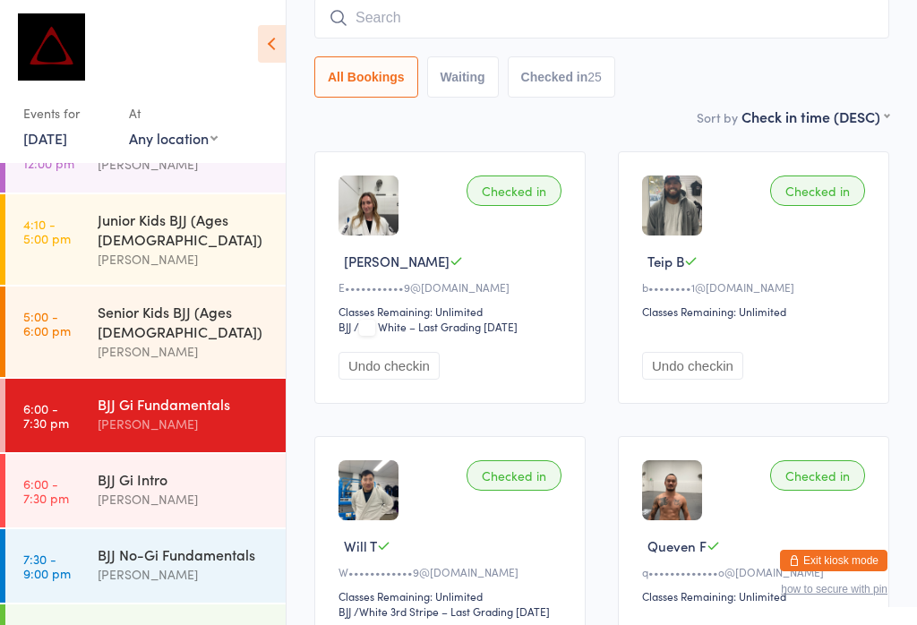
scroll to position [162, 0]
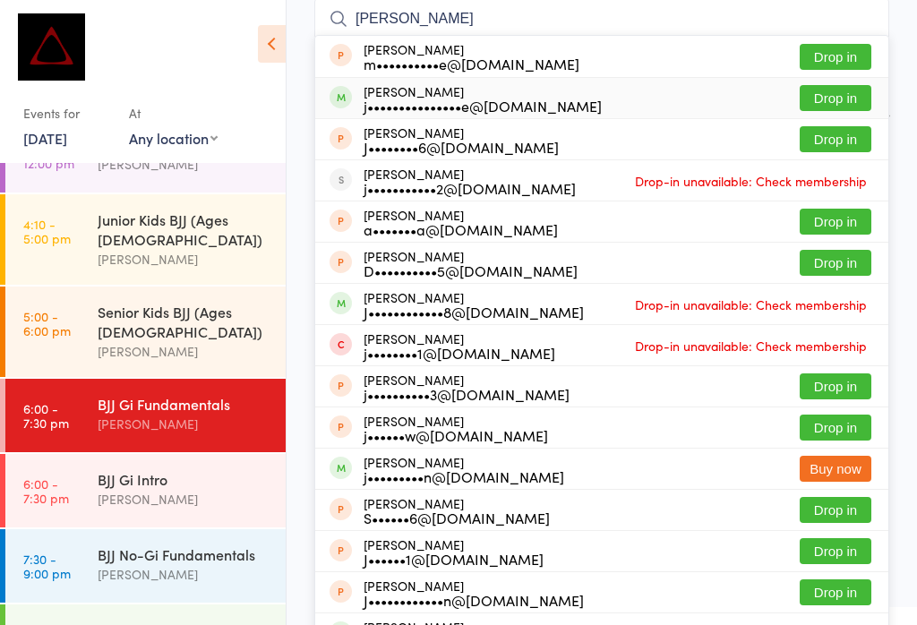
type input "[PERSON_NAME]"
click at [844, 95] on button "Drop in" at bounding box center [836, 98] width 72 height 26
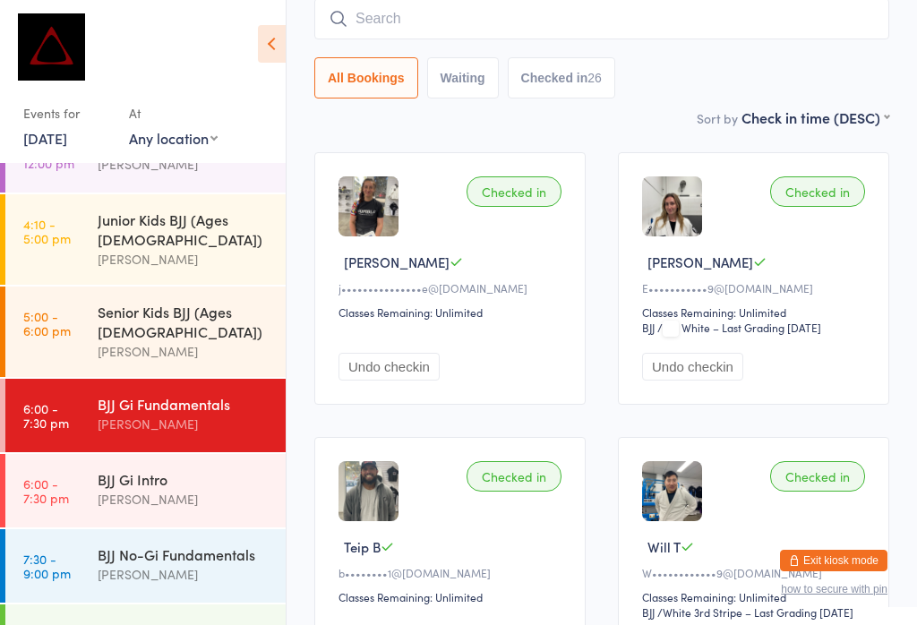
click at [511, 20] on input "search" at bounding box center [601, 18] width 575 height 41
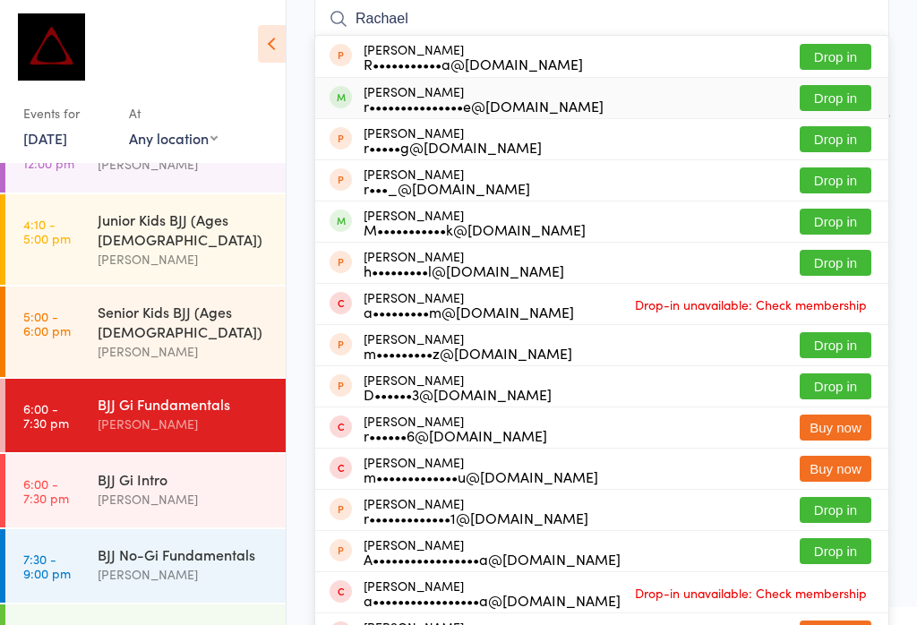
type input "Rachael"
click at [857, 95] on button "Drop in" at bounding box center [836, 98] width 72 height 26
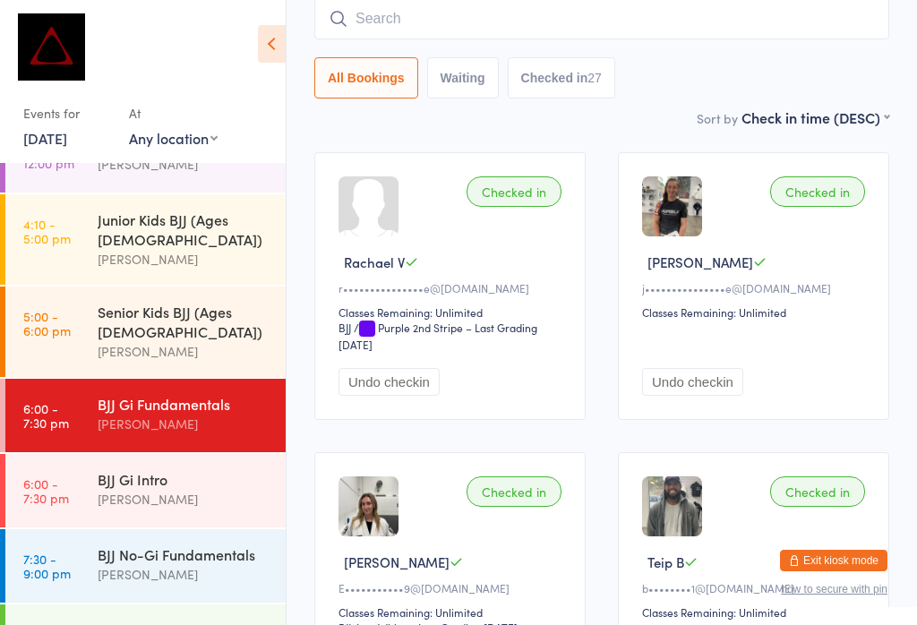
click at [410, 18] on input "search" at bounding box center [601, 18] width 575 height 41
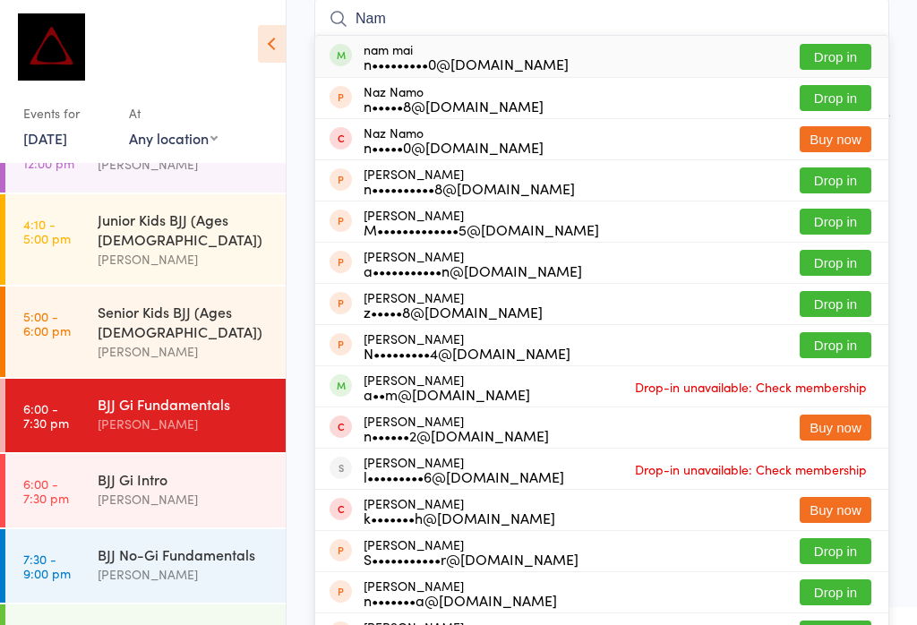
type input "Nam"
click at [845, 52] on button "Drop in" at bounding box center [836, 57] width 72 height 26
